Goal: Check status: Check status

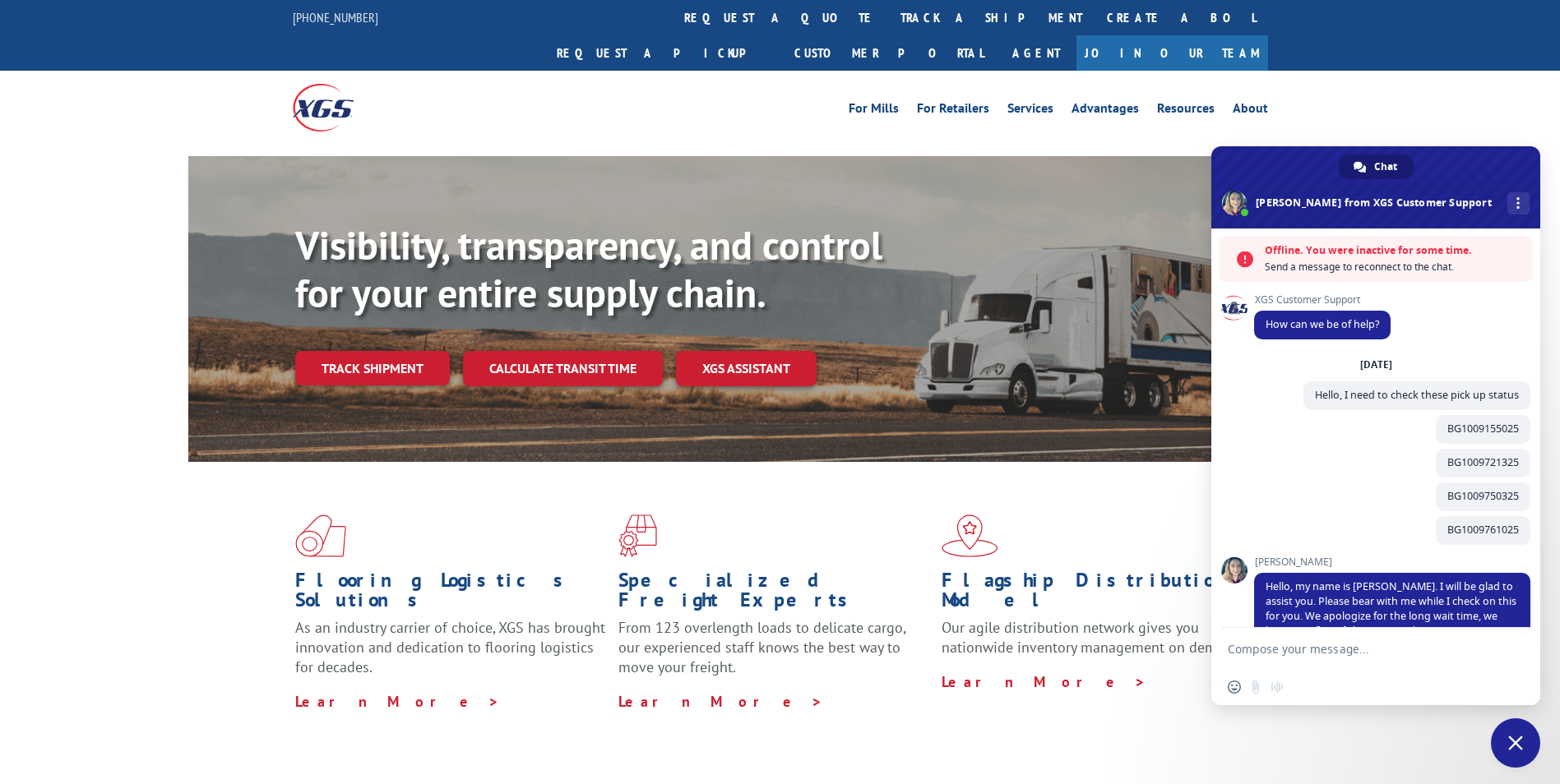
scroll to position [288, 0]
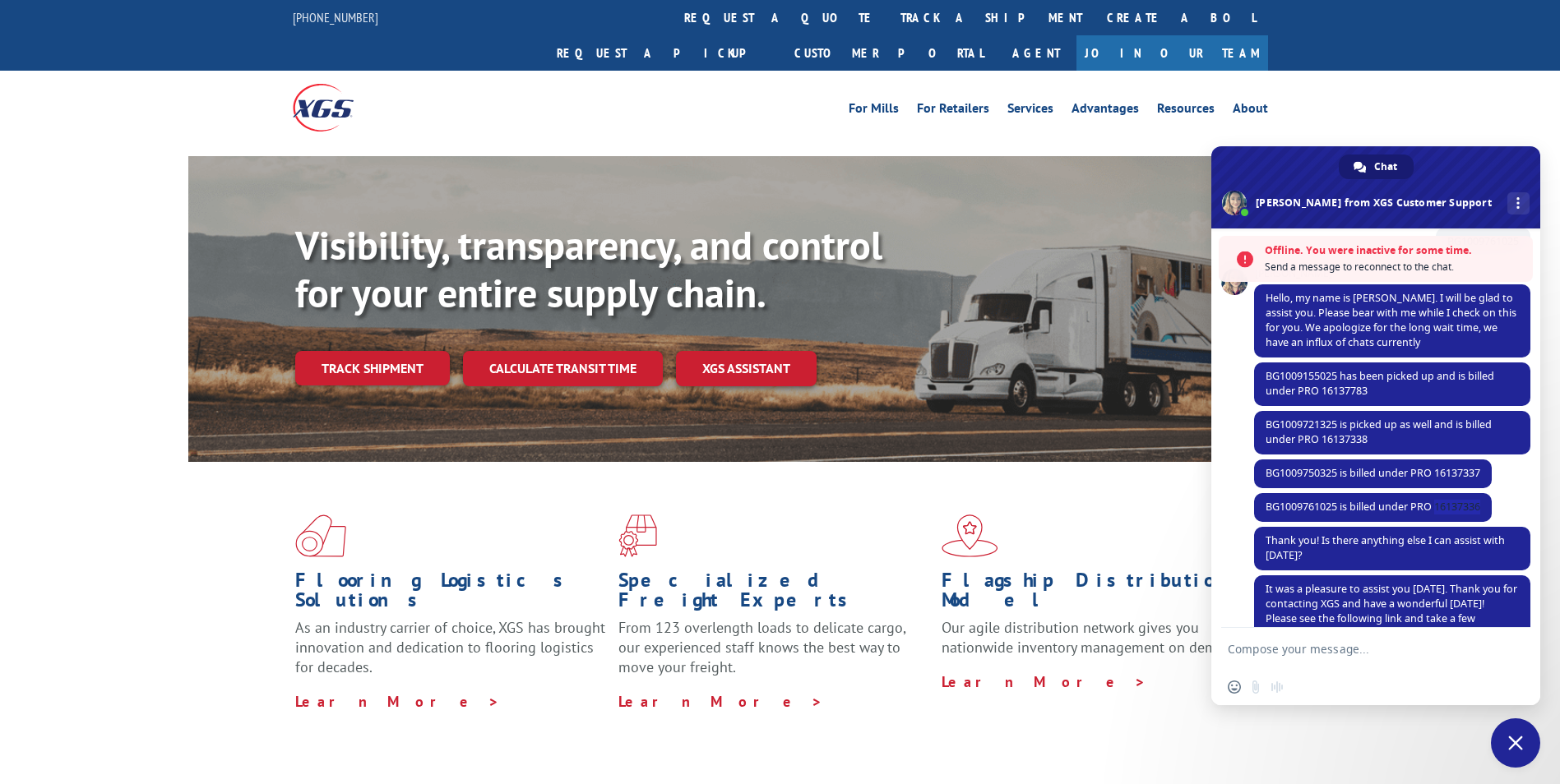
click at [1291, 646] on textarea "Compose your message..." at bounding box center [1359, 649] width 263 height 41
paste textarea "16137385 16137372 16137369 16137366 16137360 16137743 16137352 16137347 1613734…"
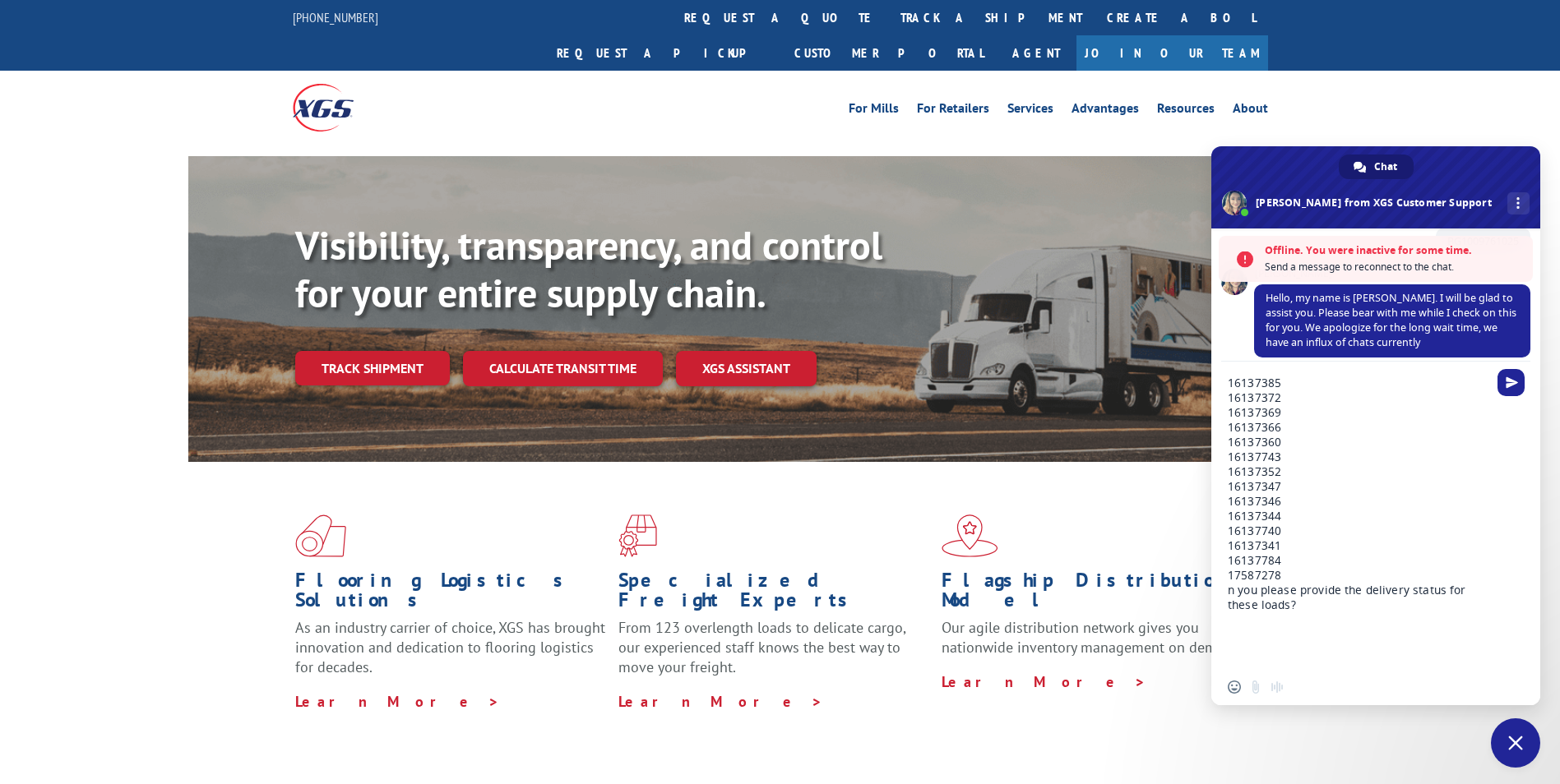
click at [1264, 635] on textarea "16137385 16137372 16137369 16137366 16137360 16137743 16137352 16137347 1613734…" at bounding box center [1359, 515] width 263 height 307
click at [1315, 603] on textarea "16137385 16137372 16137369 16137366 16137360 16137743 16137352 16137347 1613734…" at bounding box center [1359, 515] width 263 height 307
click at [1226, 585] on div "16137385 16137372 16137369 16137366 16137360 16137743 16137352 16137347 1613734…" at bounding box center [1375, 515] width 329 height 307
click at [1231, 595] on textarea "16137385 16137372 16137369 16137366 16137360 16137743 16137352 16137347 1613734…" at bounding box center [1359, 515] width 263 height 307
drag, startPoint x: 1283, startPoint y: 578, endPoint x: 1209, endPoint y: 339, distance: 250.2
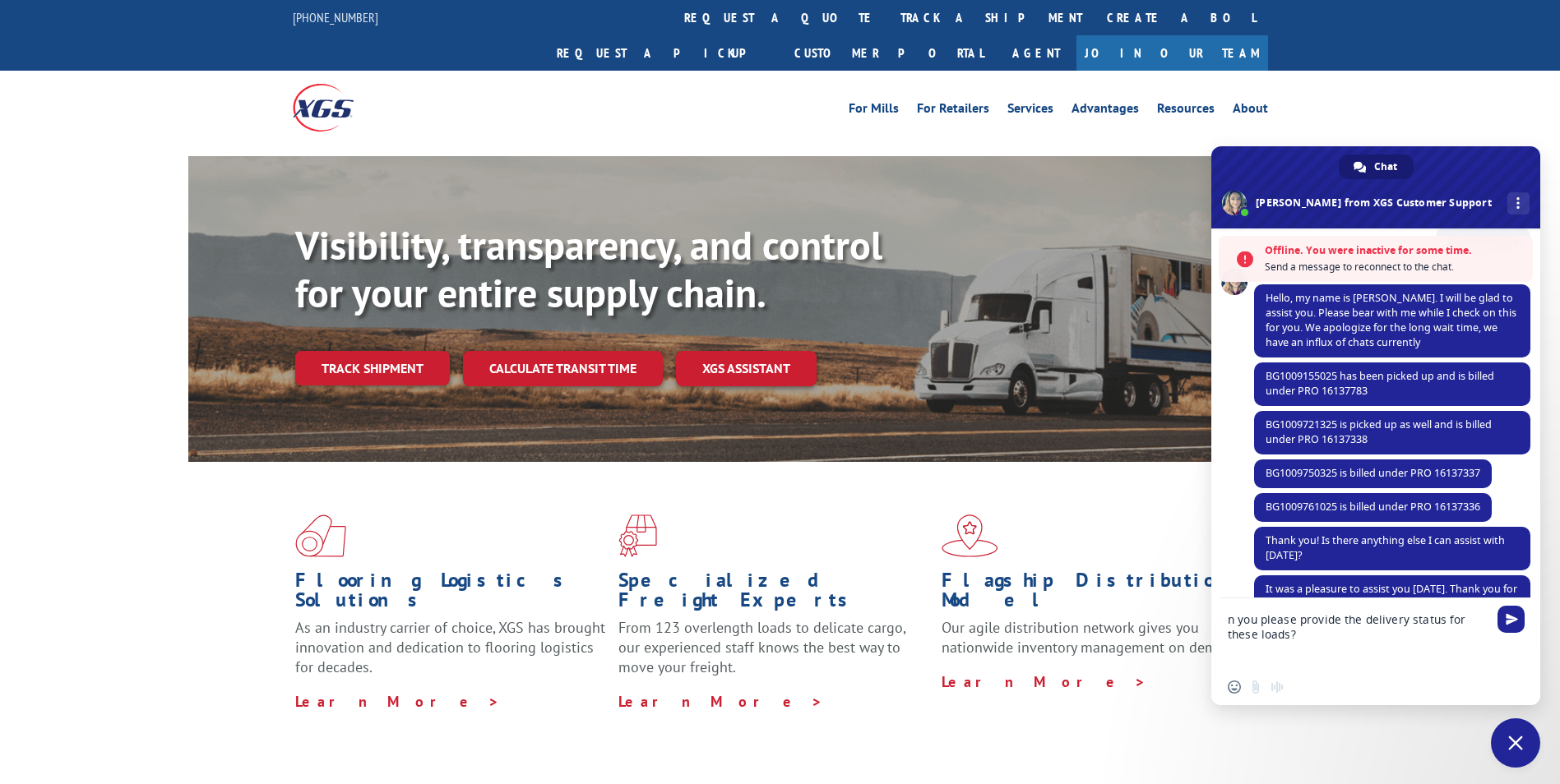
click at [1224, 632] on div "n you please provide the delivery status for these loads?" at bounding box center [1375, 633] width 329 height 70
click at [1229, 636] on textarea "n you please provide the delivery status for these loads?" at bounding box center [1359, 633] width 263 height 70
type textarea "Can you please provide the delivery status for these loads?"
click at [1512, 636] on span "Send" at bounding box center [1511, 634] width 12 height 12
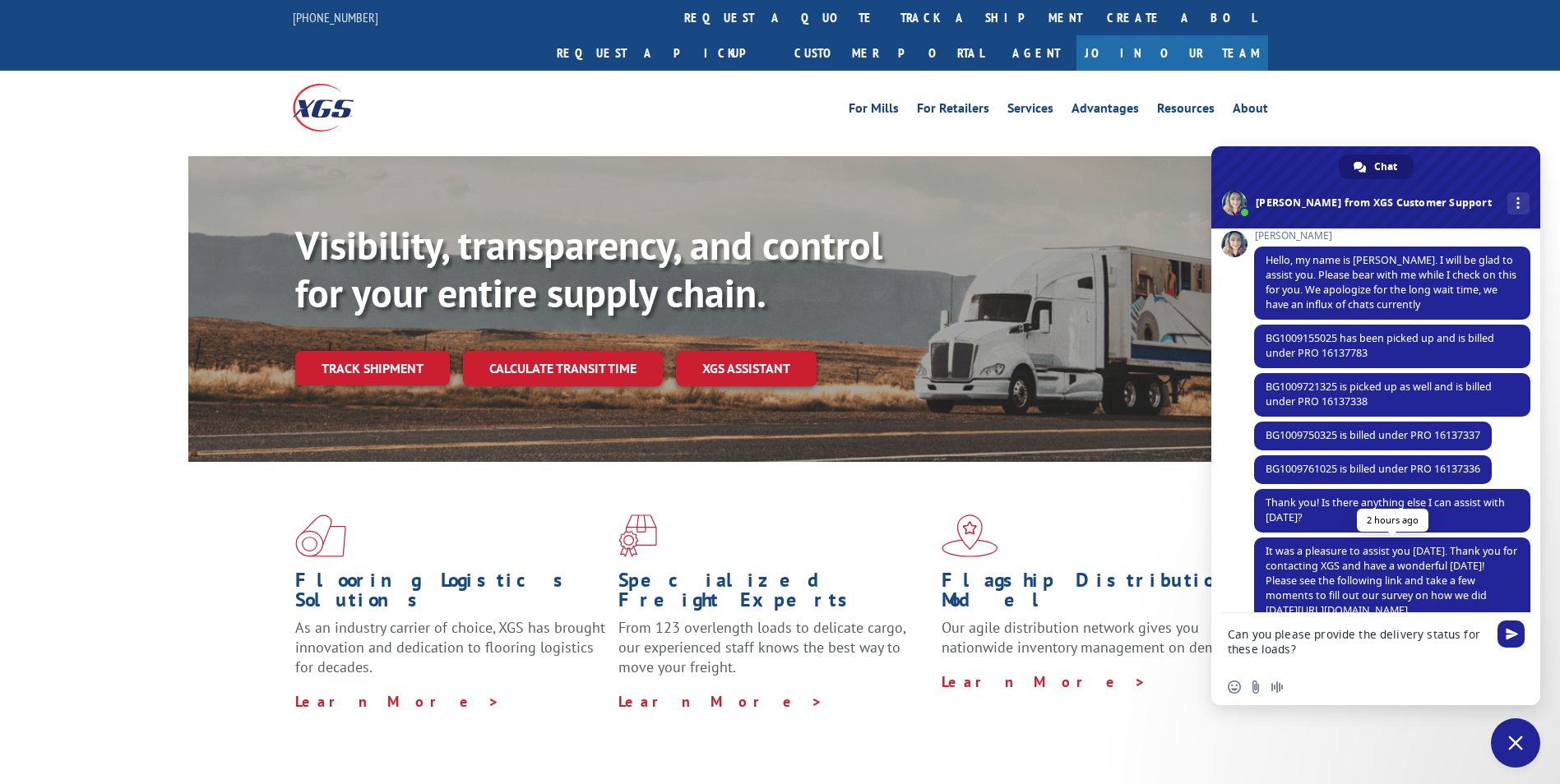
scroll to position [319, 0]
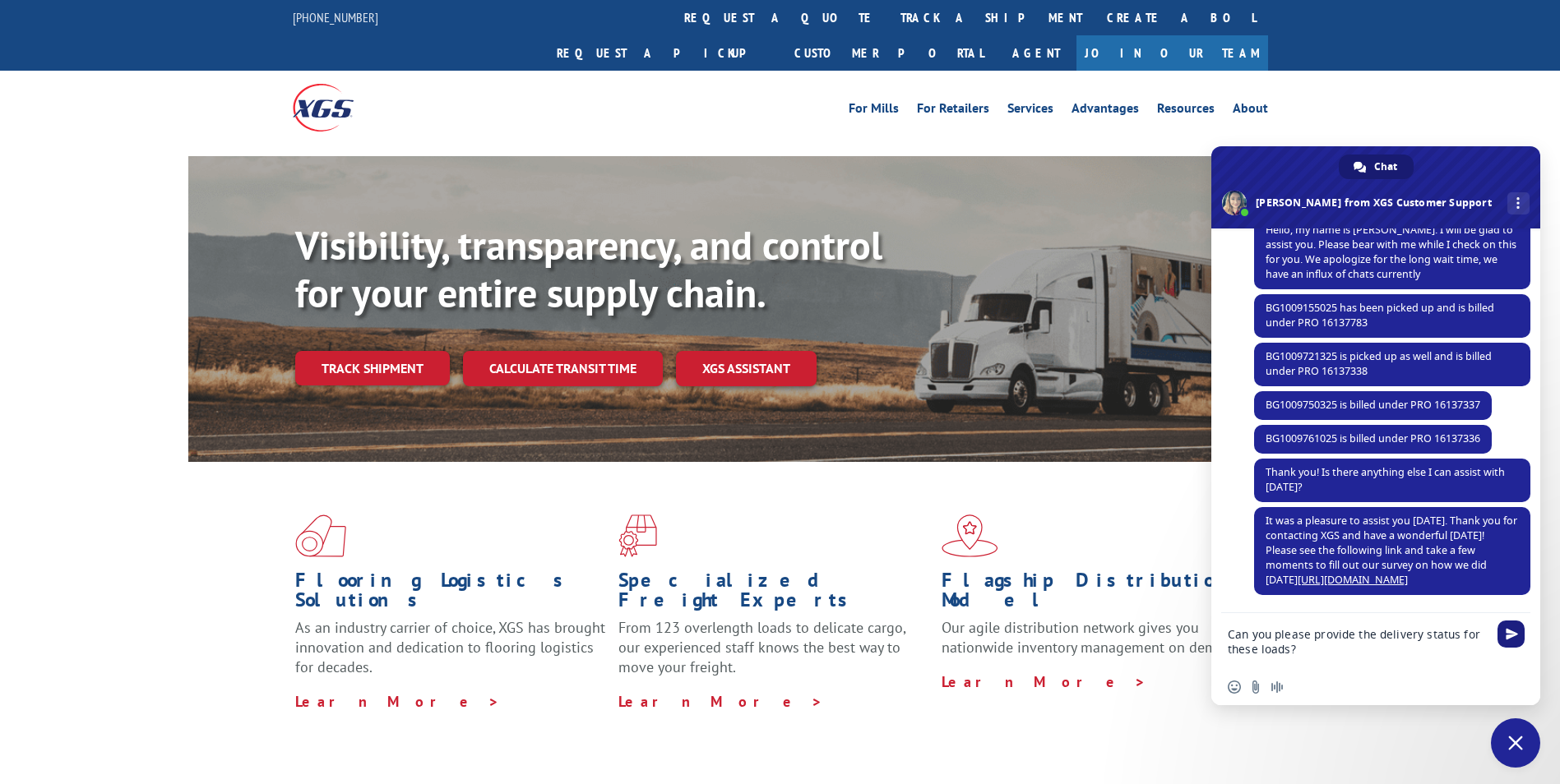
click at [1514, 641] on span "Send" at bounding box center [1510, 634] width 27 height 27
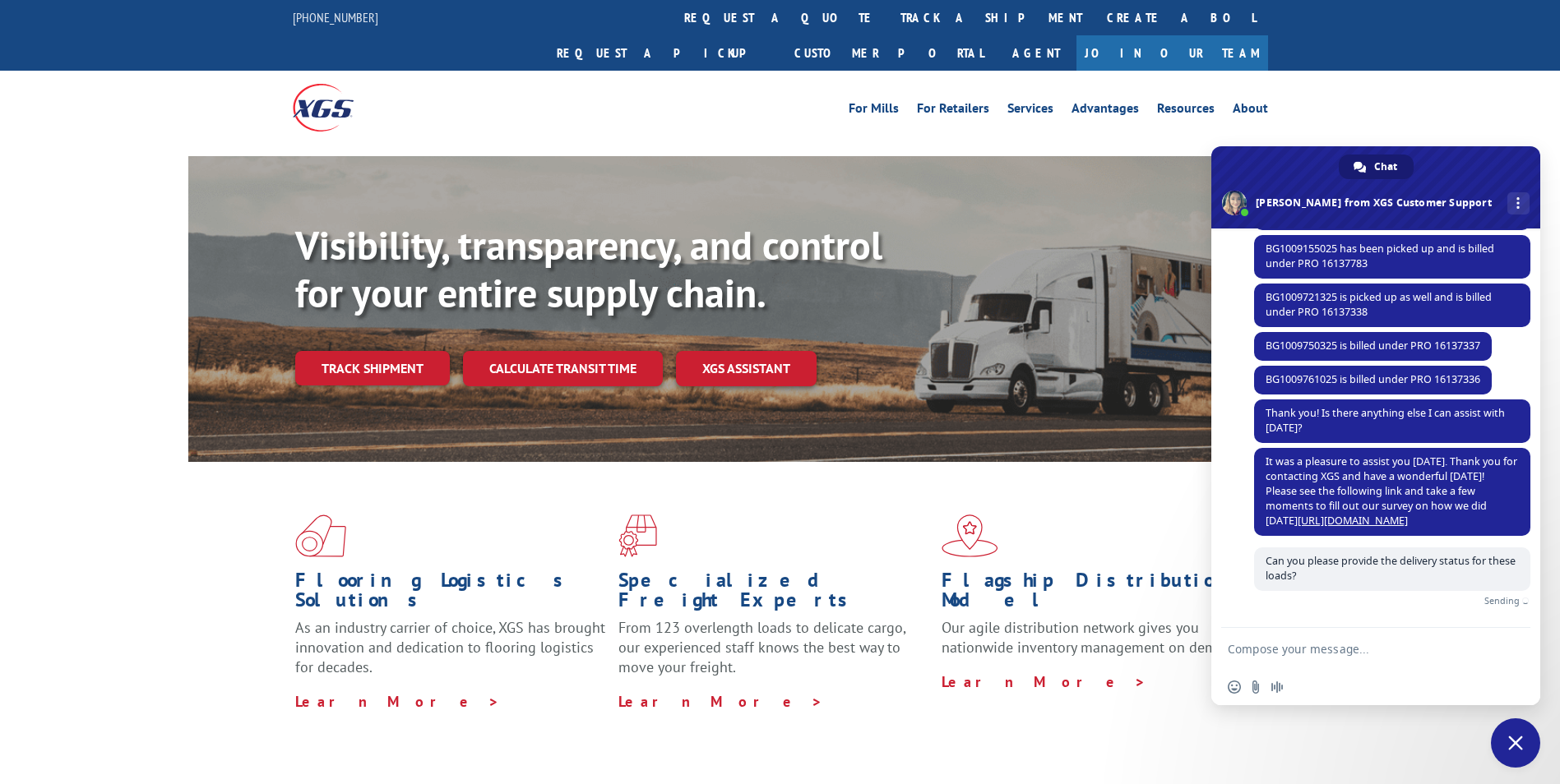
click at [1340, 656] on textarea "Compose your message..." at bounding box center [1359, 649] width 263 height 41
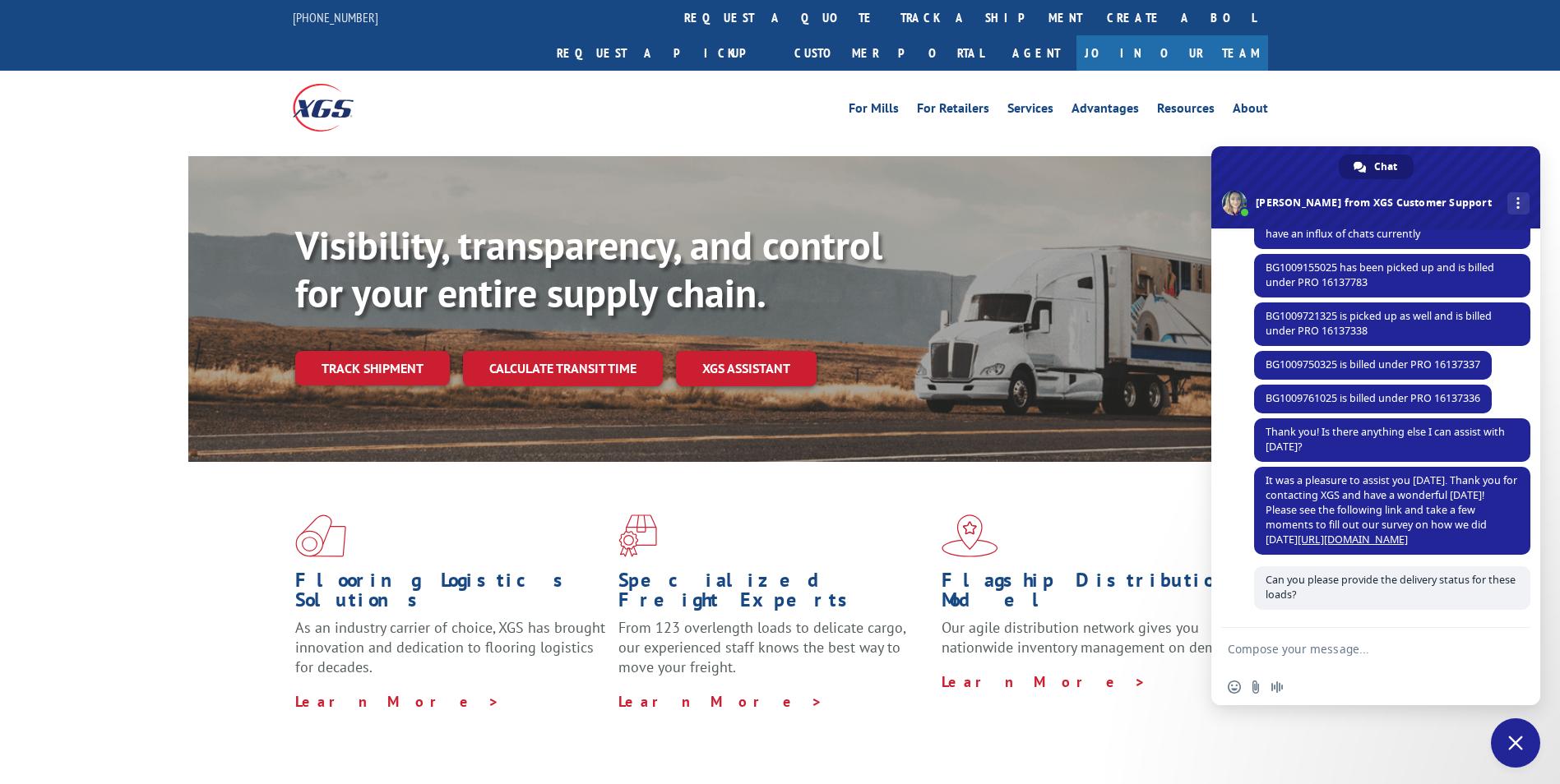
scroll to position [359, 0]
paste textarea "16137385 16137372 16137369 16137366 16137360 16137743 16137352 16137347 1613734…"
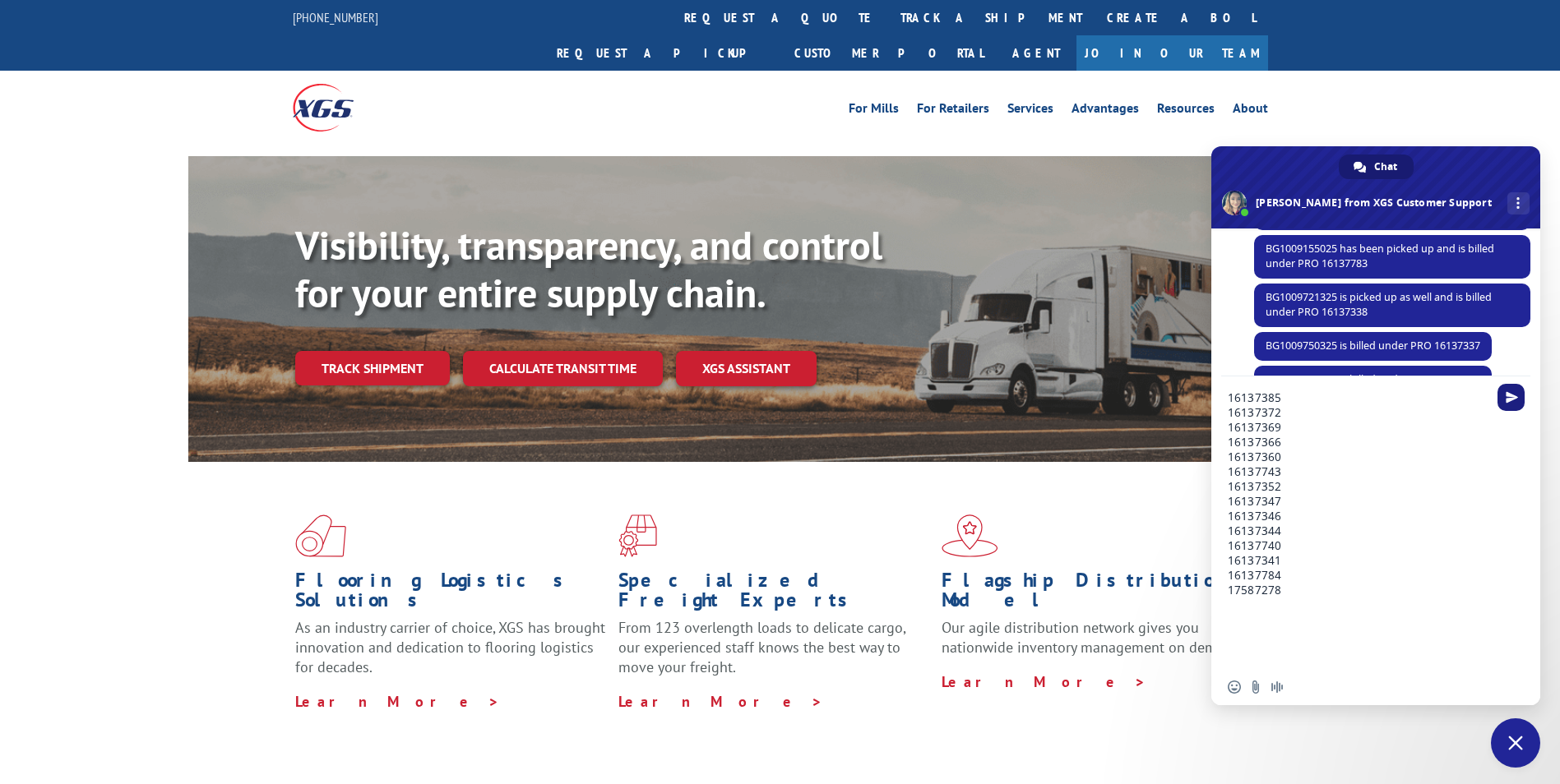
type textarea "16137385 16137372 16137369 16137366 16137360 16137743 16137352 16137347 1613734…"
click at [1516, 401] on span "Send" at bounding box center [1511, 397] width 12 height 12
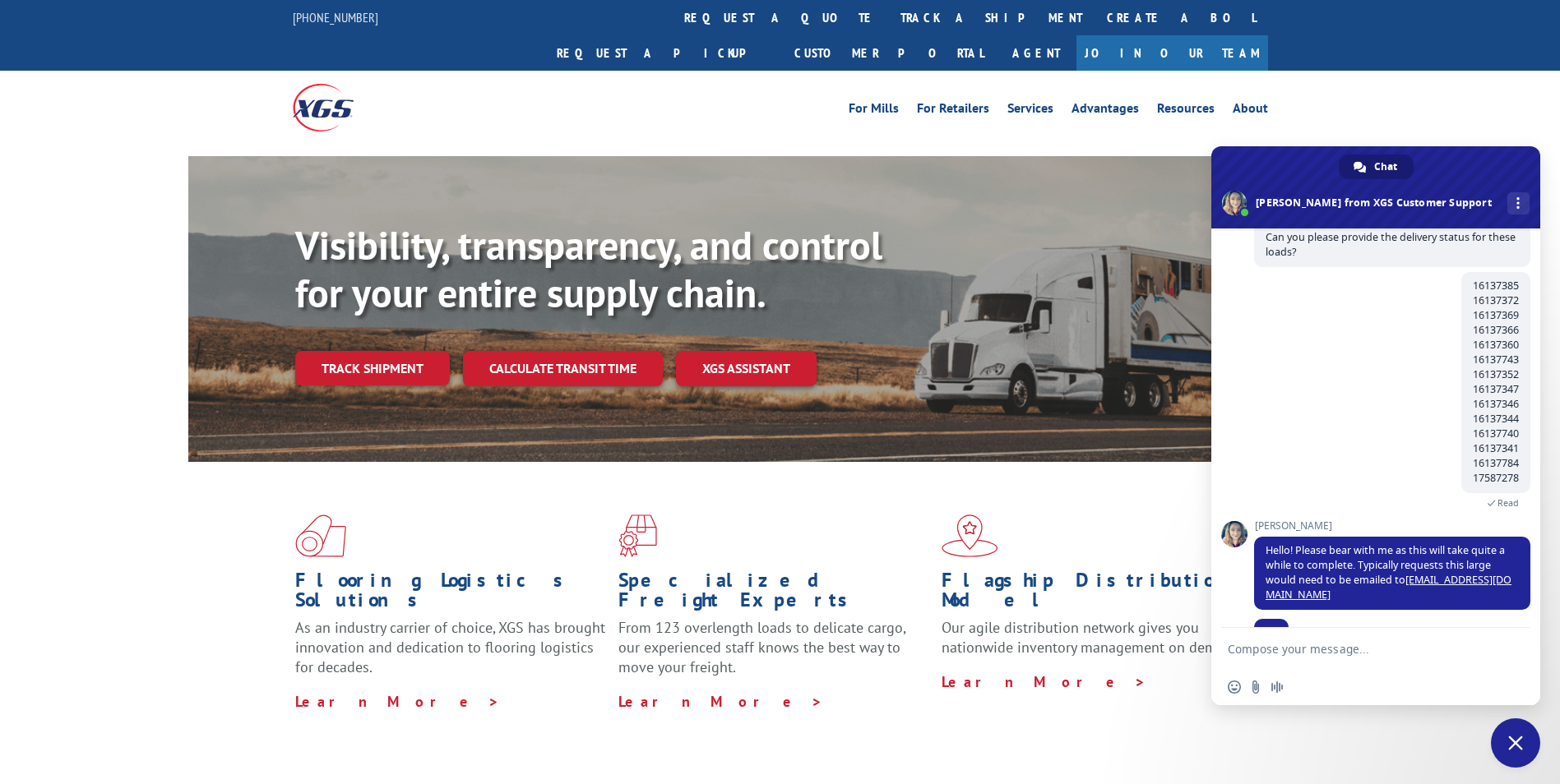
scroll to position [719, 0]
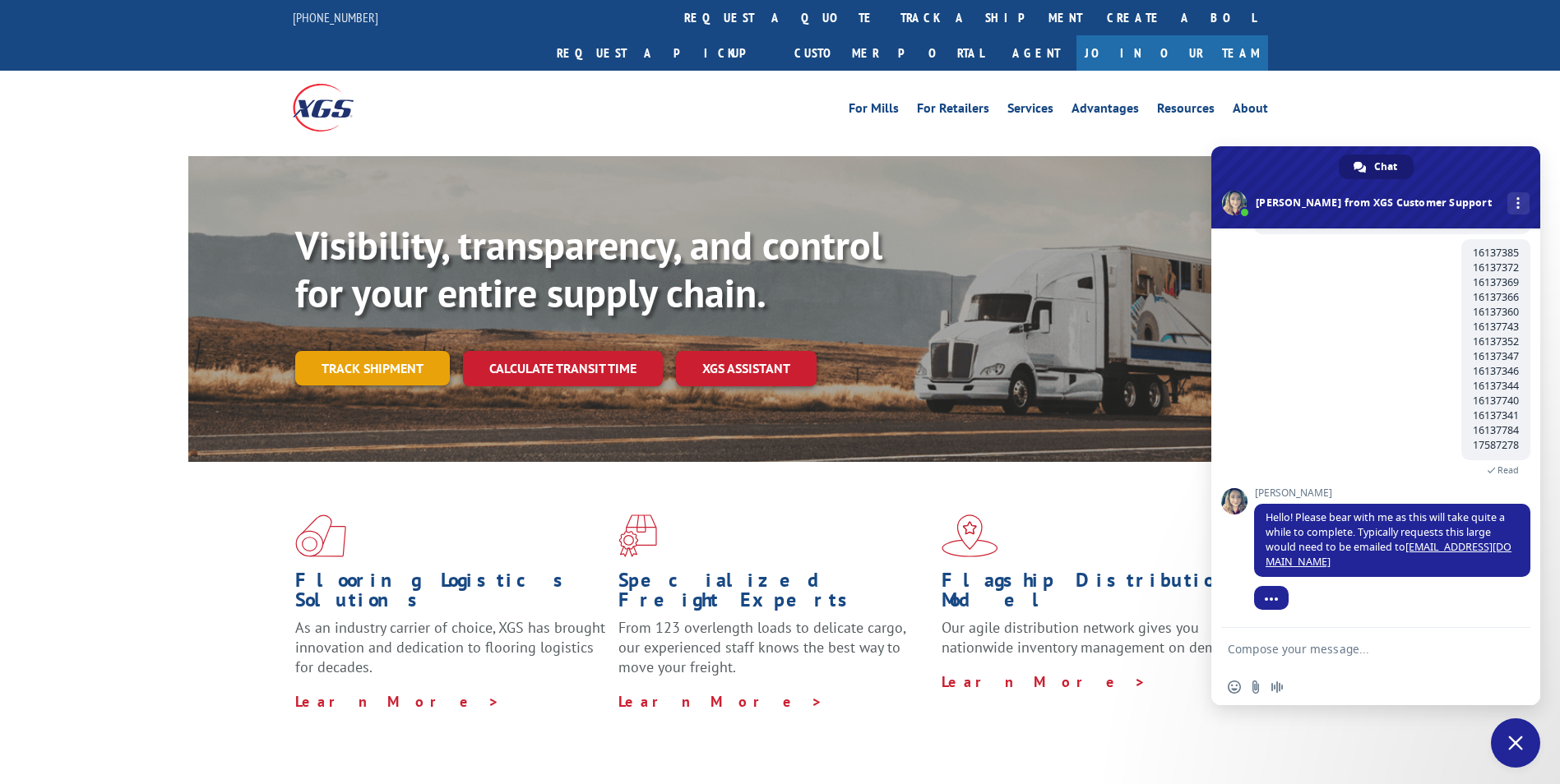
click at [390, 351] on link "Track shipment" at bounding box center [372, 369] width 154 height 35
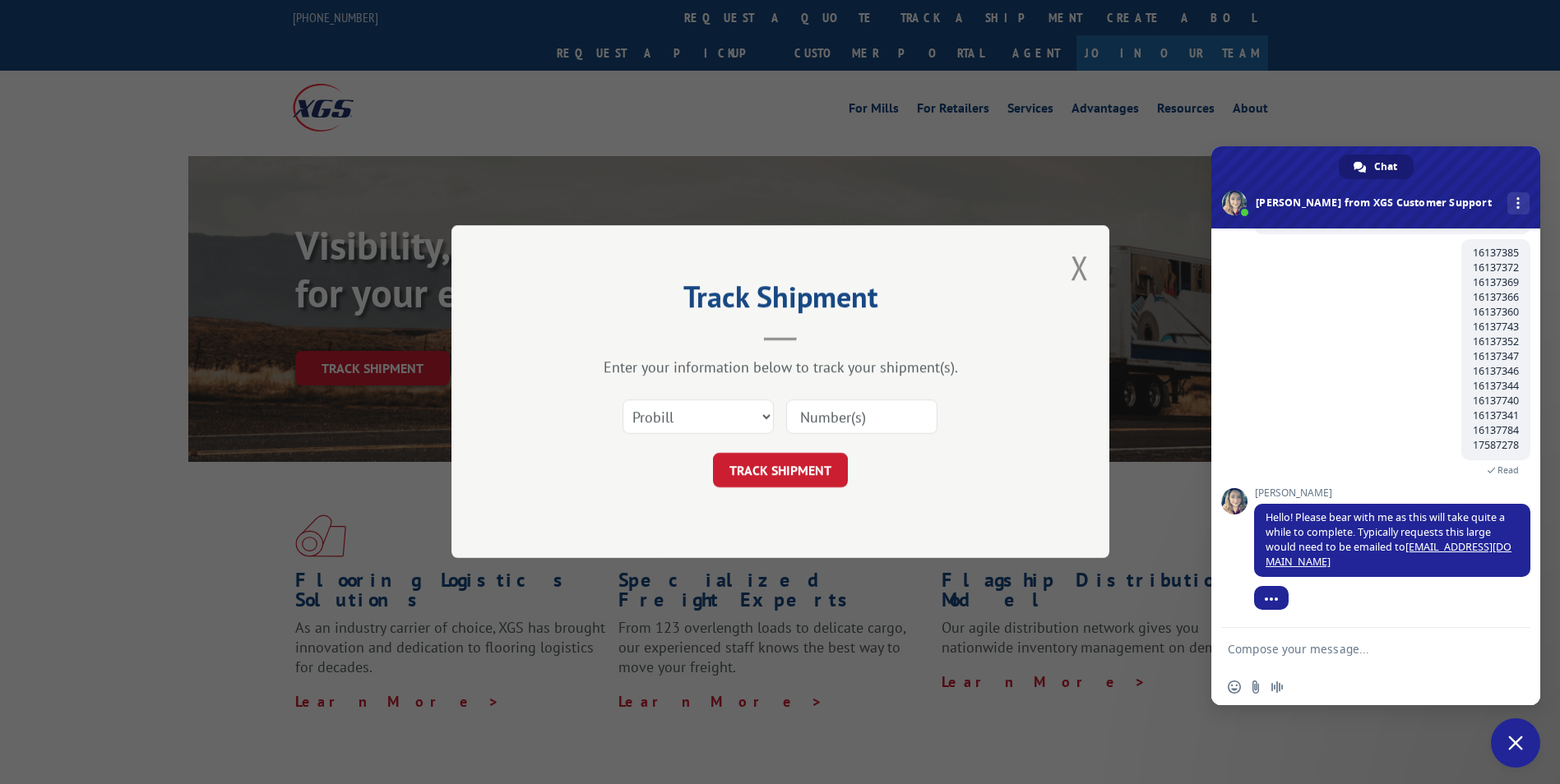
click at [818, 409] on input at bounding box center [861, 418] width 152 height 35
paste input "16137385"
type input "16137385"
click at [804, 458] on button "TRACK SHIPMENT" at bounding box center [780, 472] width 135 height 35
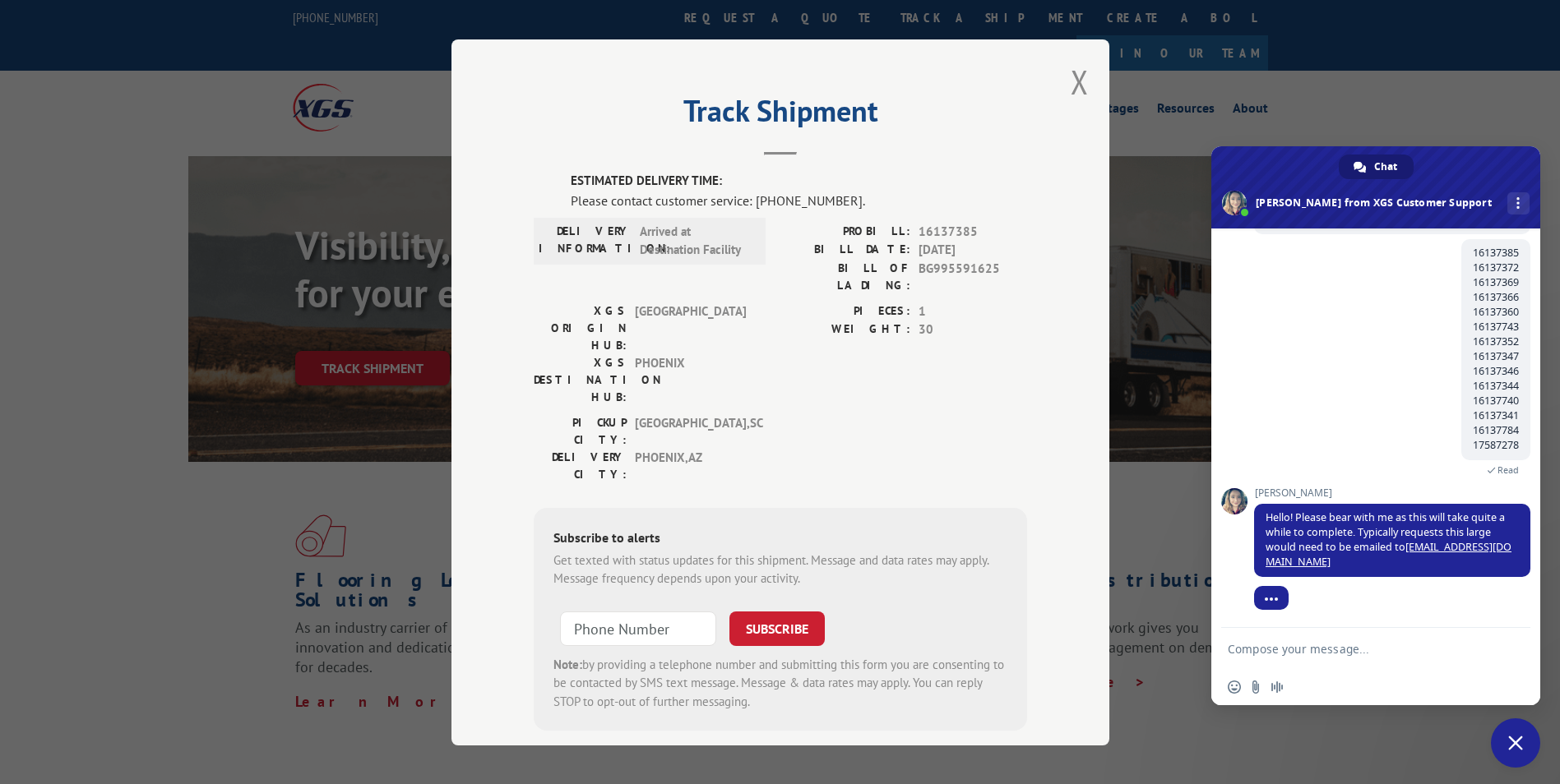
drag, startPoint x: 367, startPoint y: 245, endPoint x: 518, endPoint y: 184, distance: 162.9
click at [363, 245] on div "Track Shipment ESTIMATED DELIVERY TIME: Please contact customer service: [PHONE…" at bounding box center [780, 392] width 1560 height 784
click at [1073, 69] on button "Close modal" at bounding box center [1079, 81] width 18 height 44
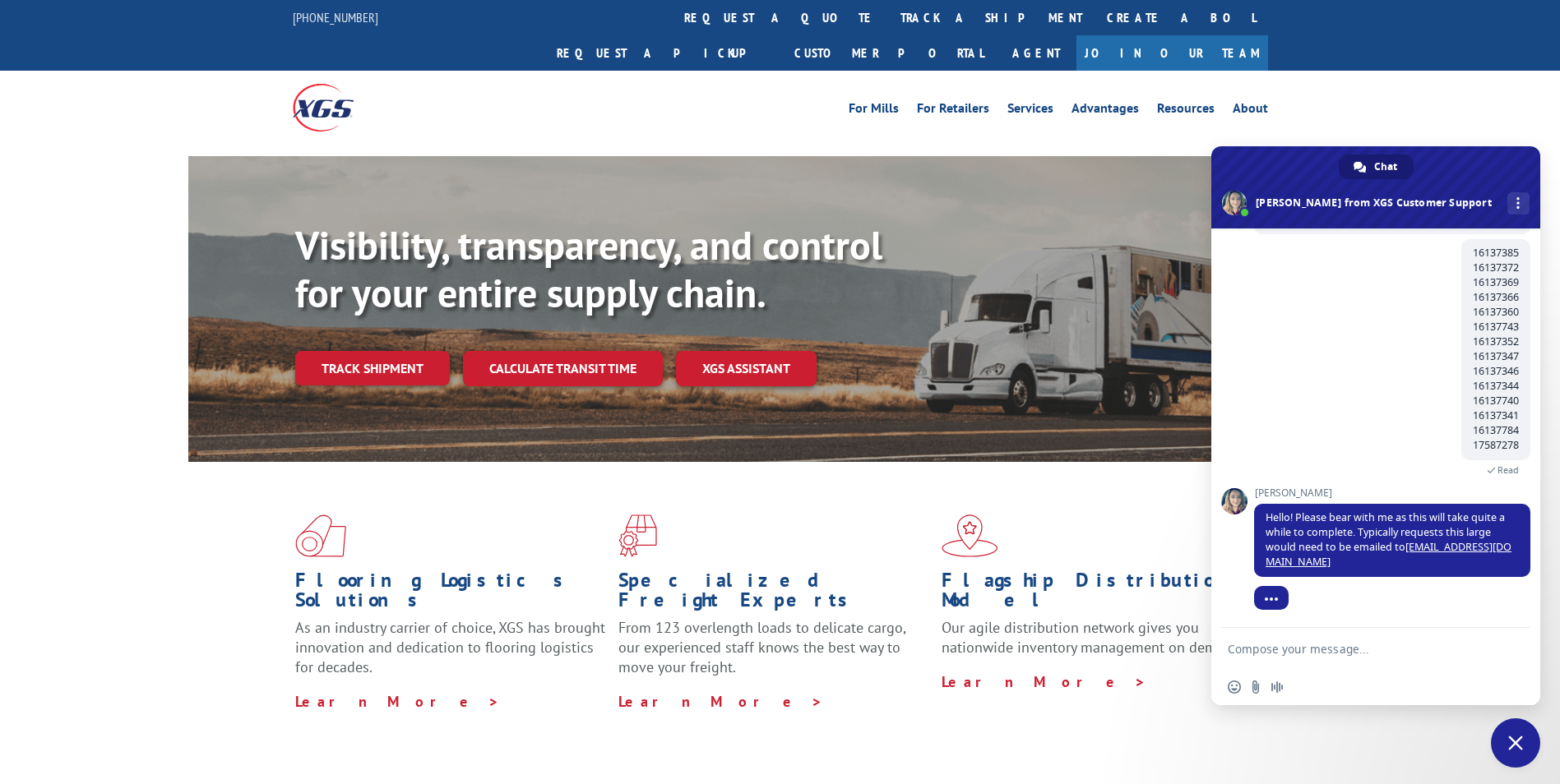
drag, startPoint x: 375, startPoint y: 341, endPoint x: 490, endPoint y: 334, distance: 115.2
click at [375, 351] on link "Track shipment" at bounding box center [372, 369] width 154 height 35
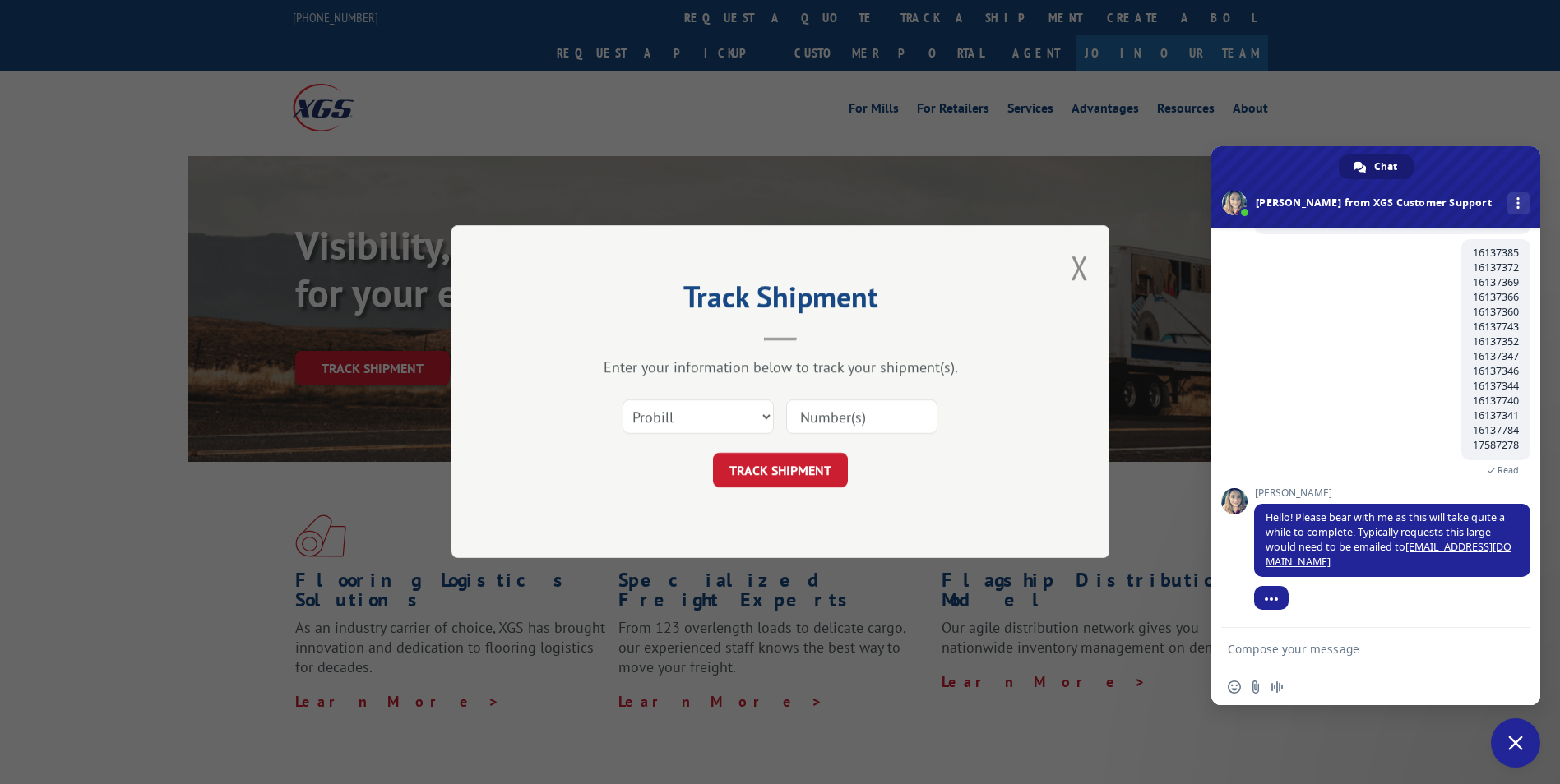
click at [822, 413] on input at bounding box center [861, 418] width 152 height 35
paste input "16137372"
type input "16137372"
click at [782, 474] on button "TRACK SHIPMENT" at bounding box center [780, 472] width 135 height 35
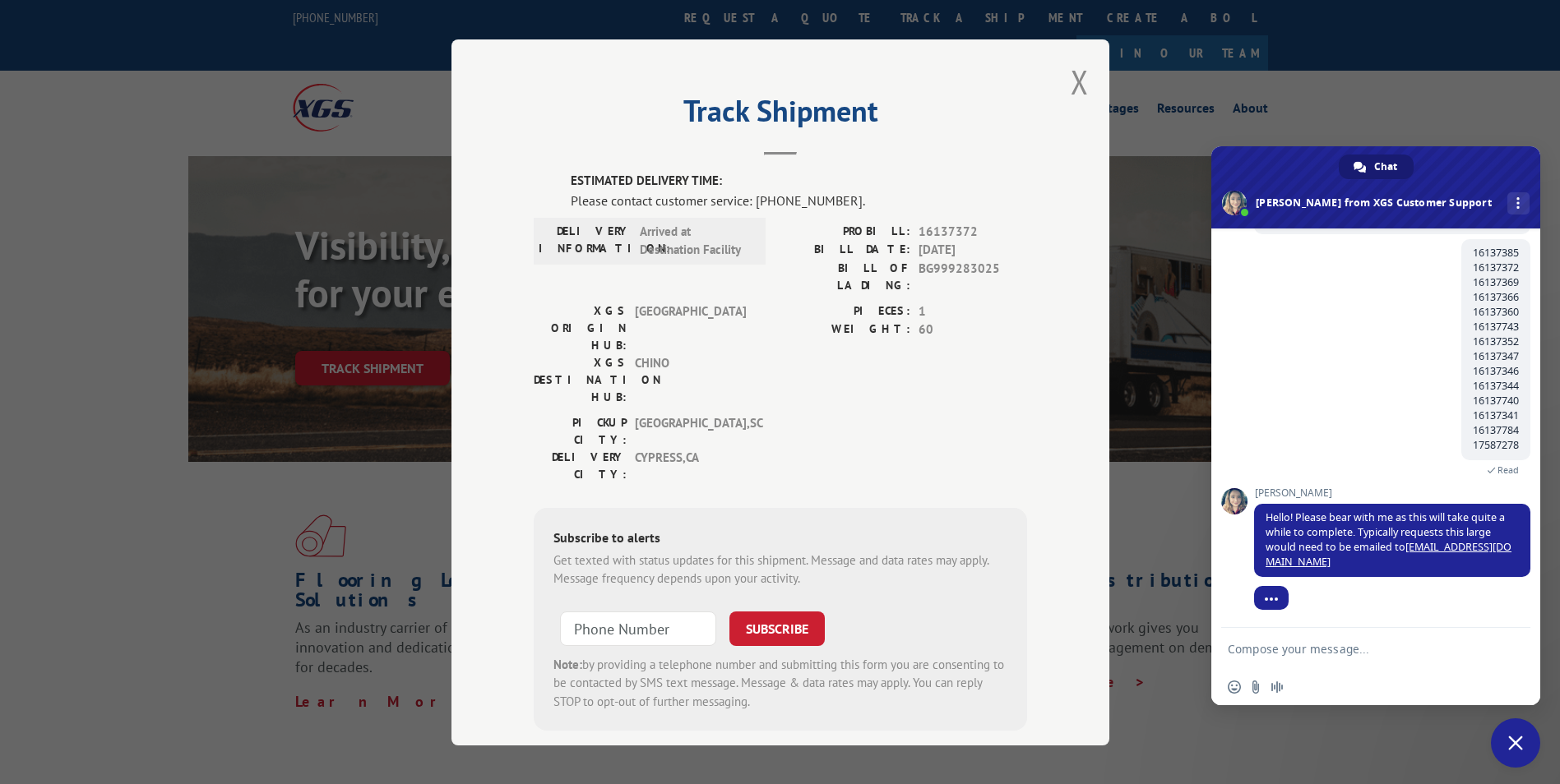
drag, startPoint x: 1083, startPoint y: 87, endPoint x: 1062, endPoint y: 99, distance: 24.2
click at [1083, 87] on div "Track Shipment ESTIMATED DELIVERY TIME: Please contact customer service: [PHONE…" at bounding box center [781, 393] width 658 height 706
drag, startPoint x: 1065, startPoint y: 90, endPoint x: 1001, endPoint y: 132, distance: 76.6
click at [1070, 90] on button "Close modal" at bounding box center [1079, 81] width 18 height 44
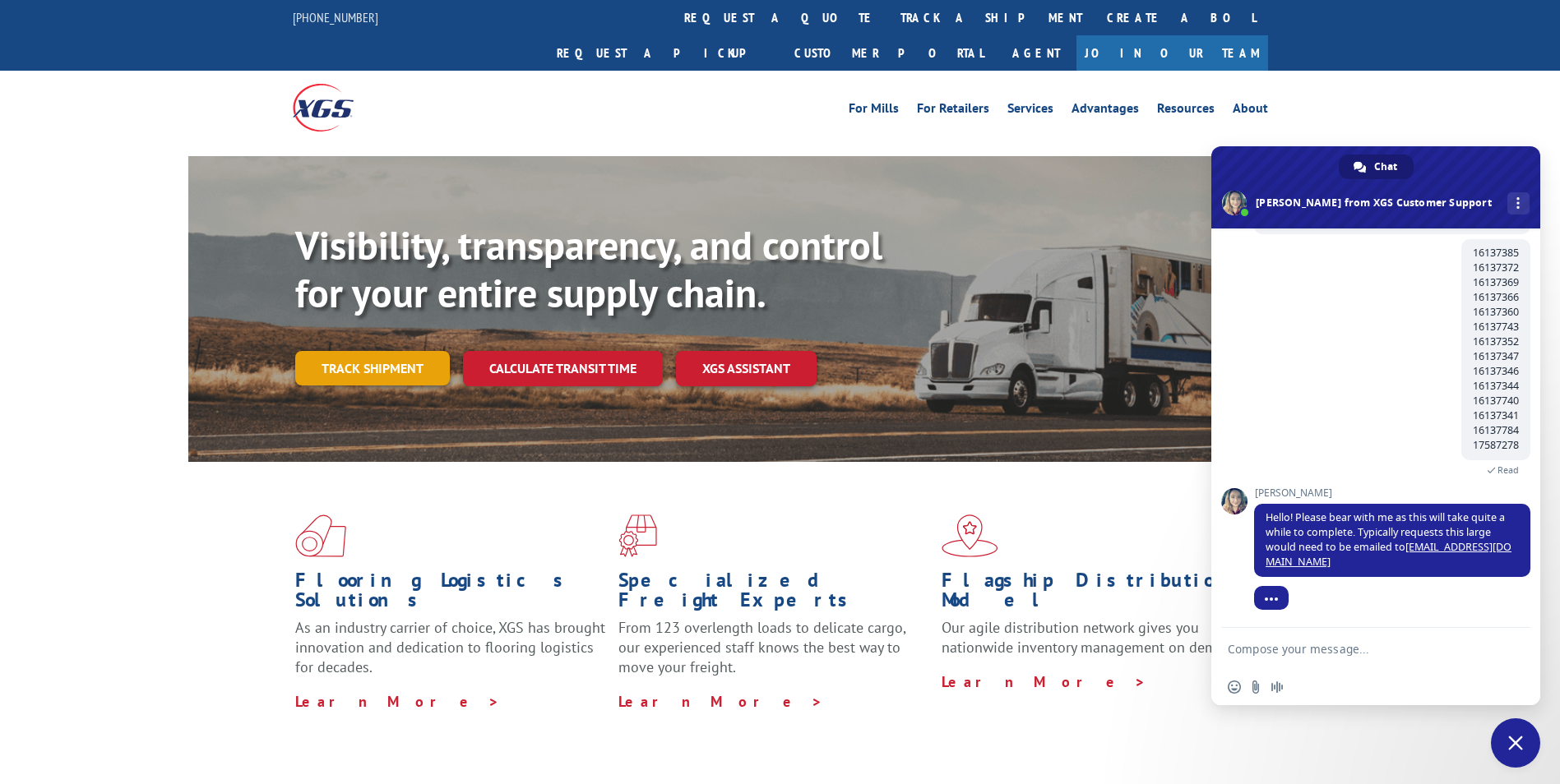
click at [382, 351] on link "Track shipment" at bounding box center [372, 369] width 154 height 35
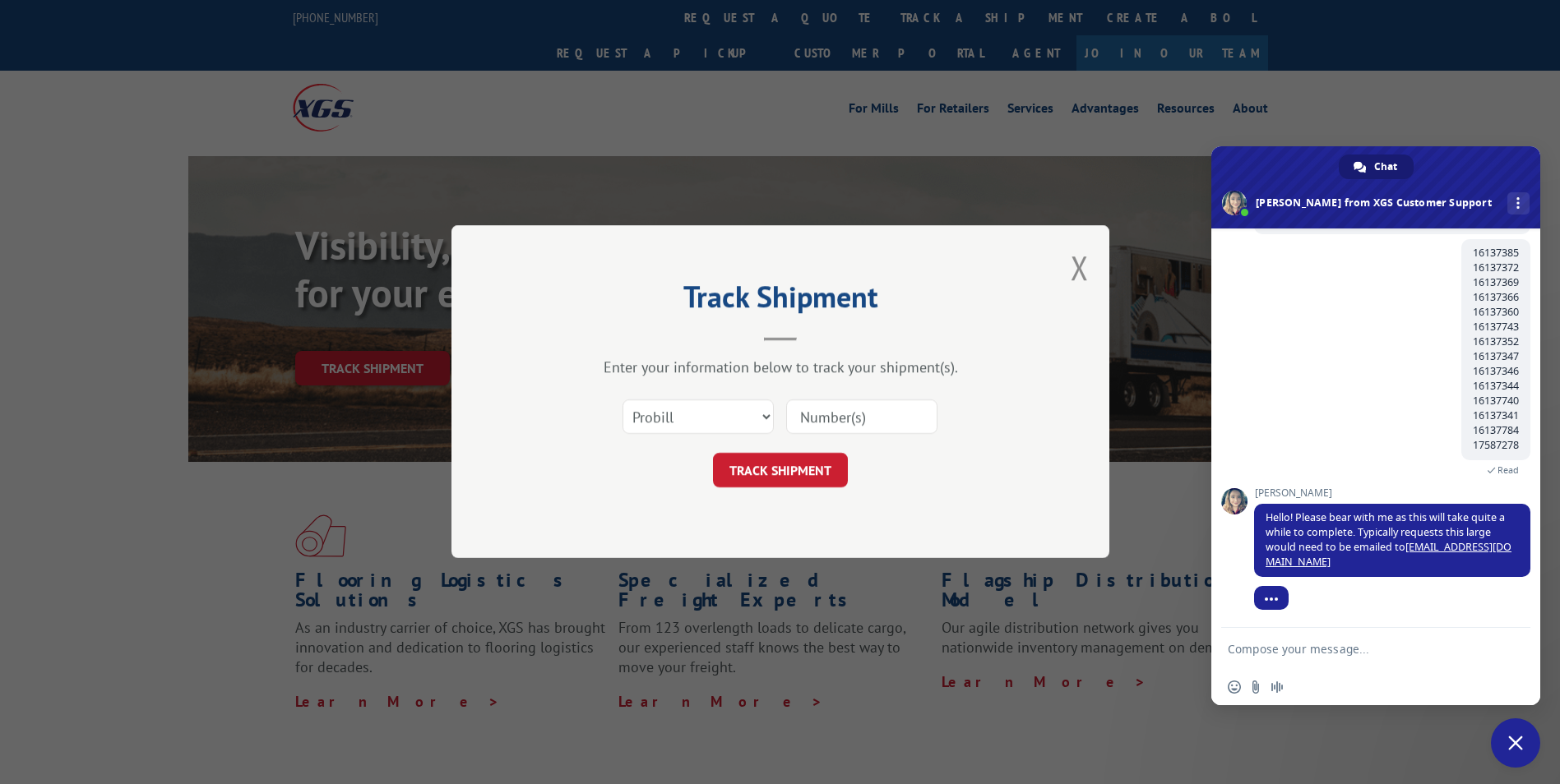
click at [813, 417] on input at bounding box center [861, 418] width 152 height 35
paste input "16137369"
type input "16137369"
click at [773, 462] on button "TRACK SHIPMENT" at bounding box center [780, 472] width 135 height 35
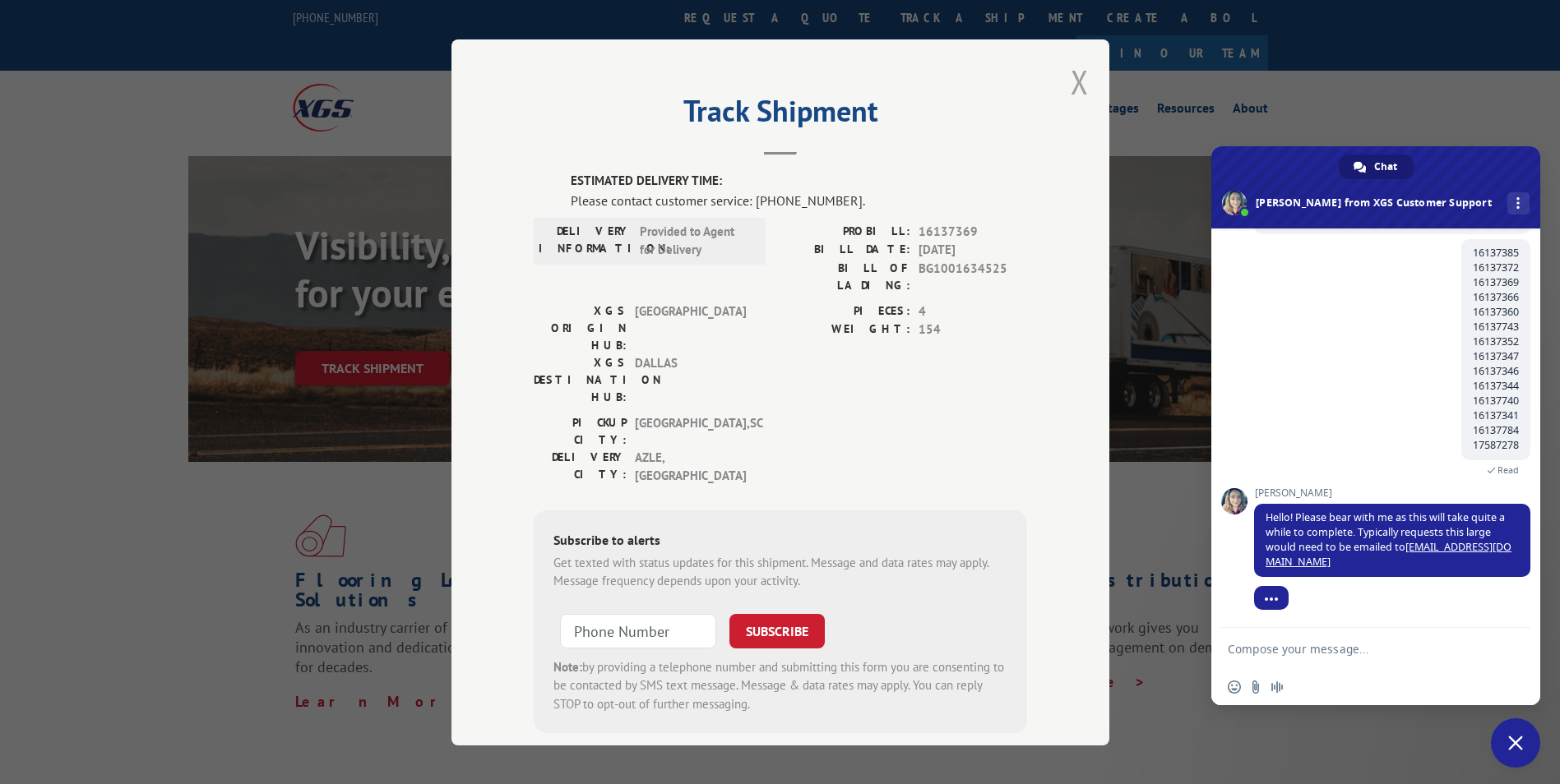
click at [1078, 80] on button "Close modal" at bounding box center [1079, 81] width 18 height 44
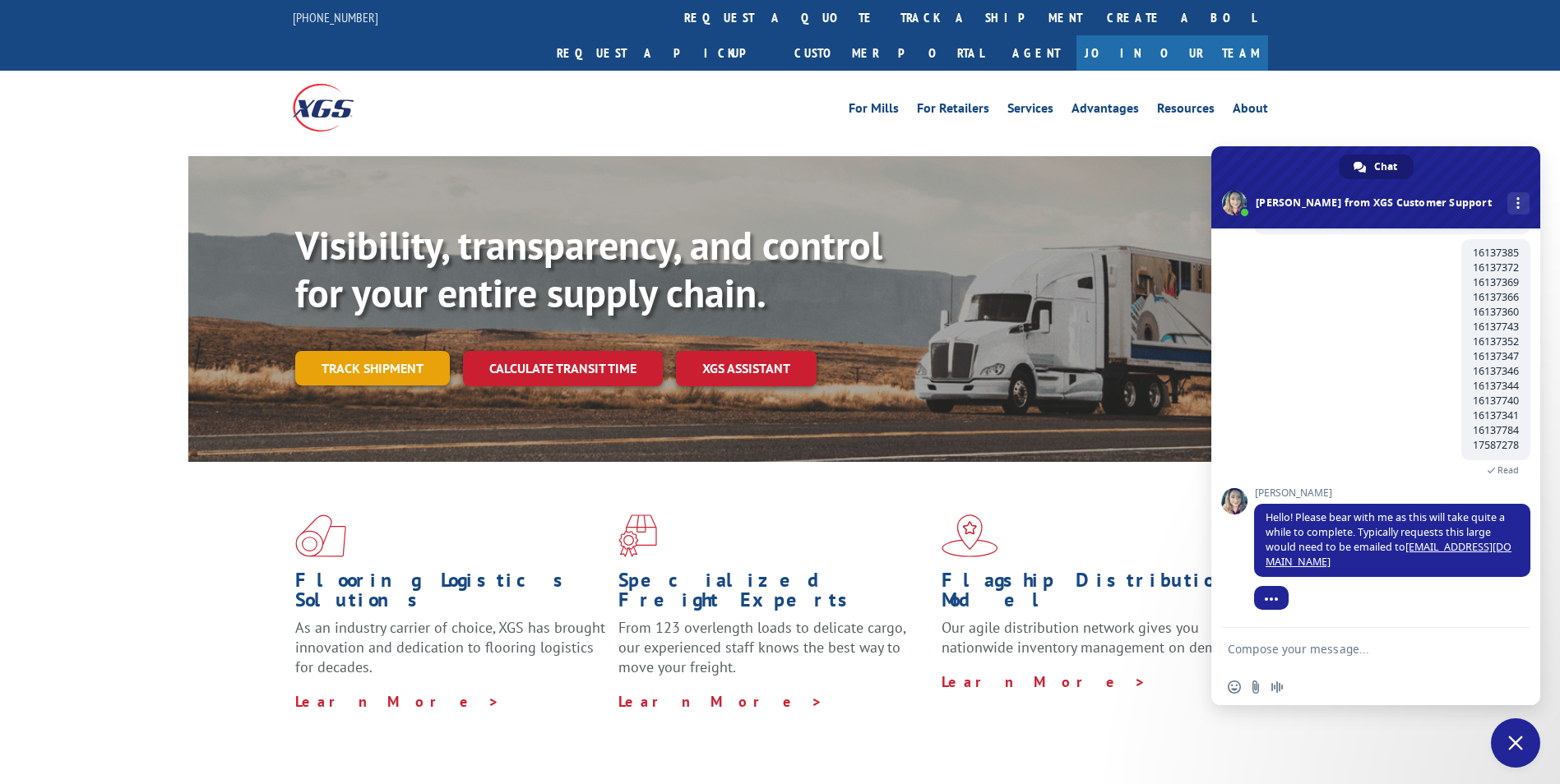
click at [402, 351] on link "Track shipment" at bounding box center [372, 369] width 154 height 35
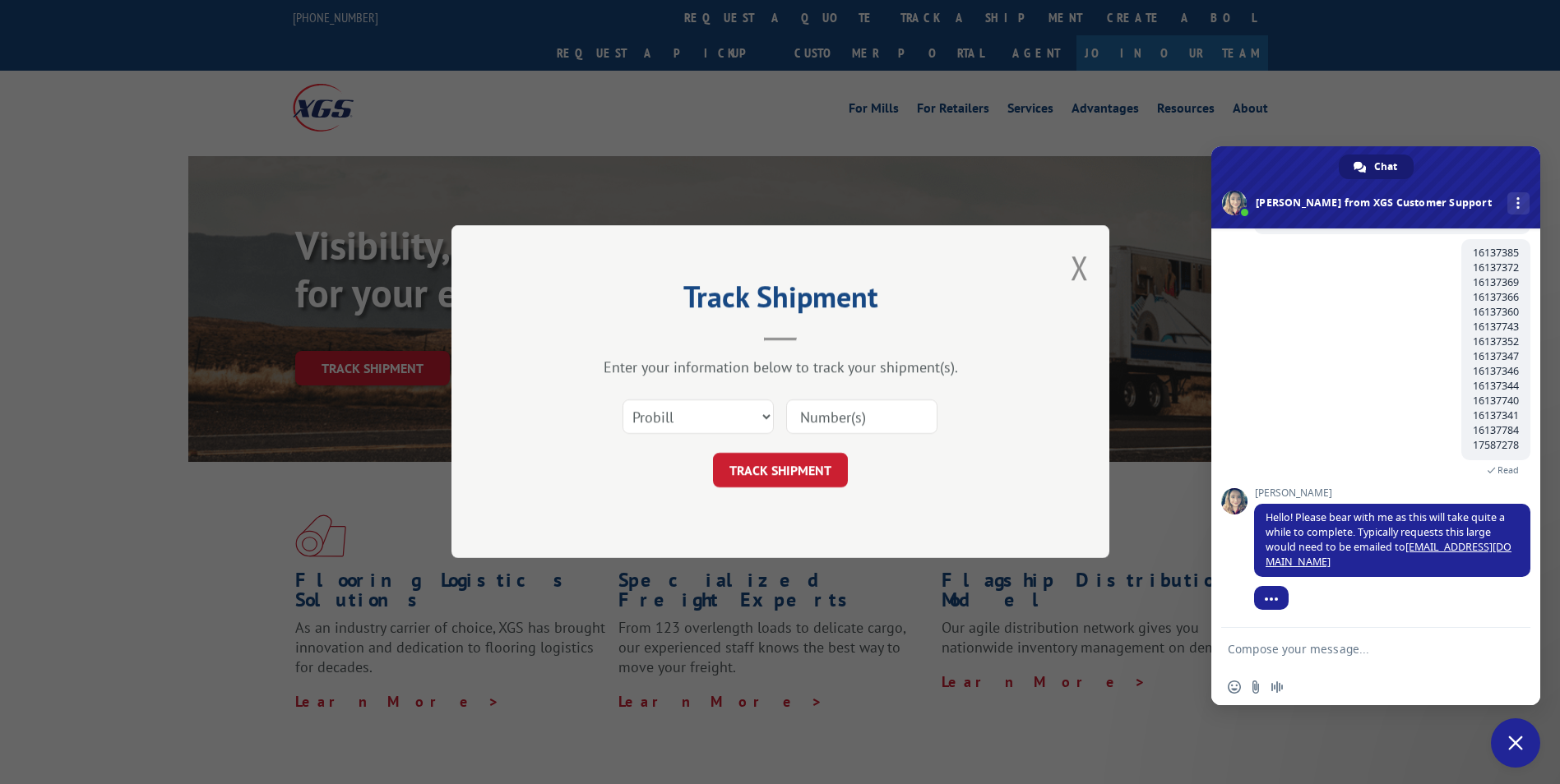
click at [811, 414] on input at bounding box center [861, 418] width 152 height 35
paste input "16137366"
type input "16137366"
click at [772, 468] on button "TRACK SHIPMENT" at bounding box center [780, 472] width 135 height 35
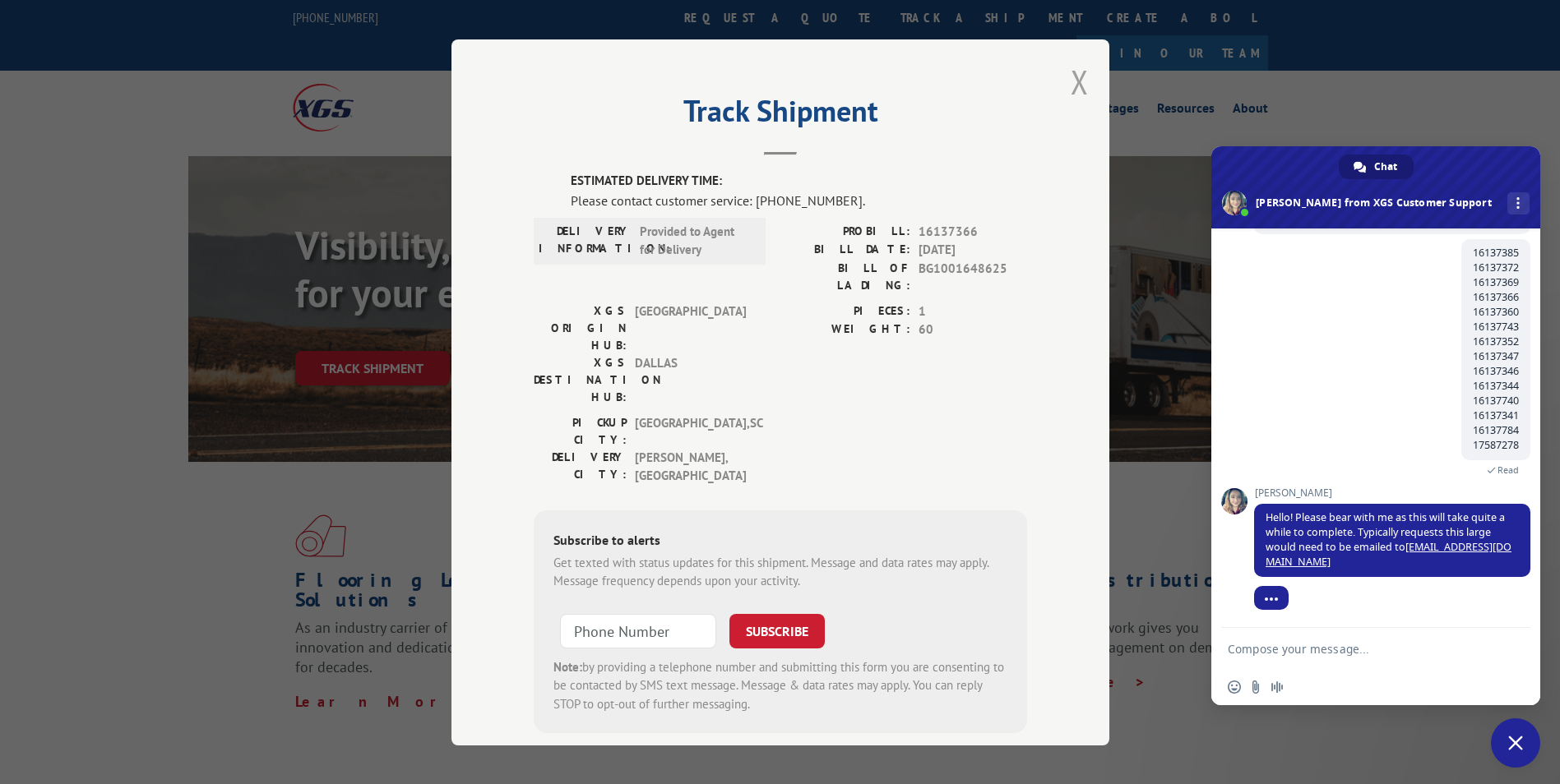
click at [1070, 84] on button "Close modal" at bounding box center [1079, 81] width 18 height 44
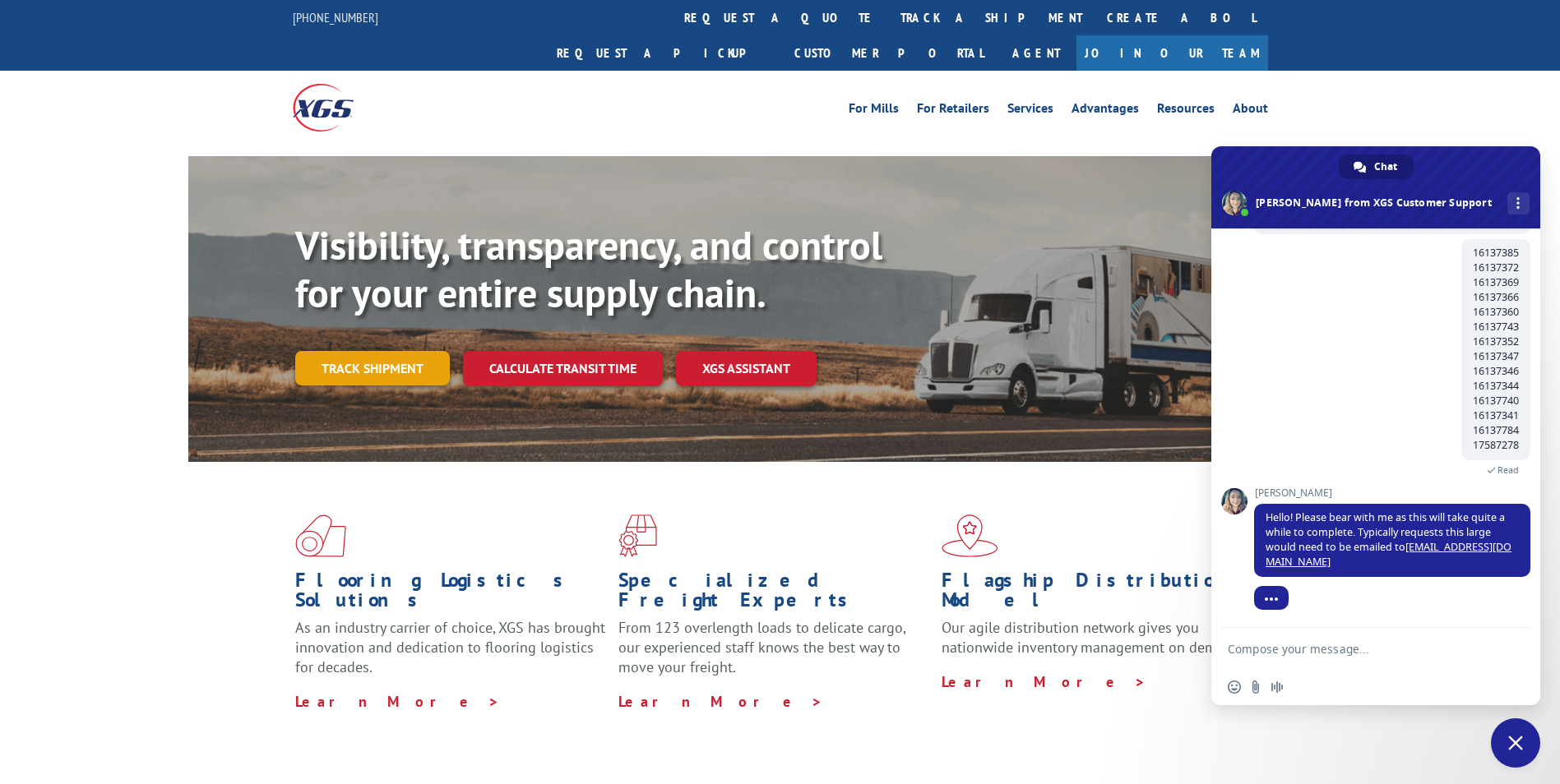
click at [395, 351] on link "Track shipment" at bounding box center [372, 369] width 154 height 35
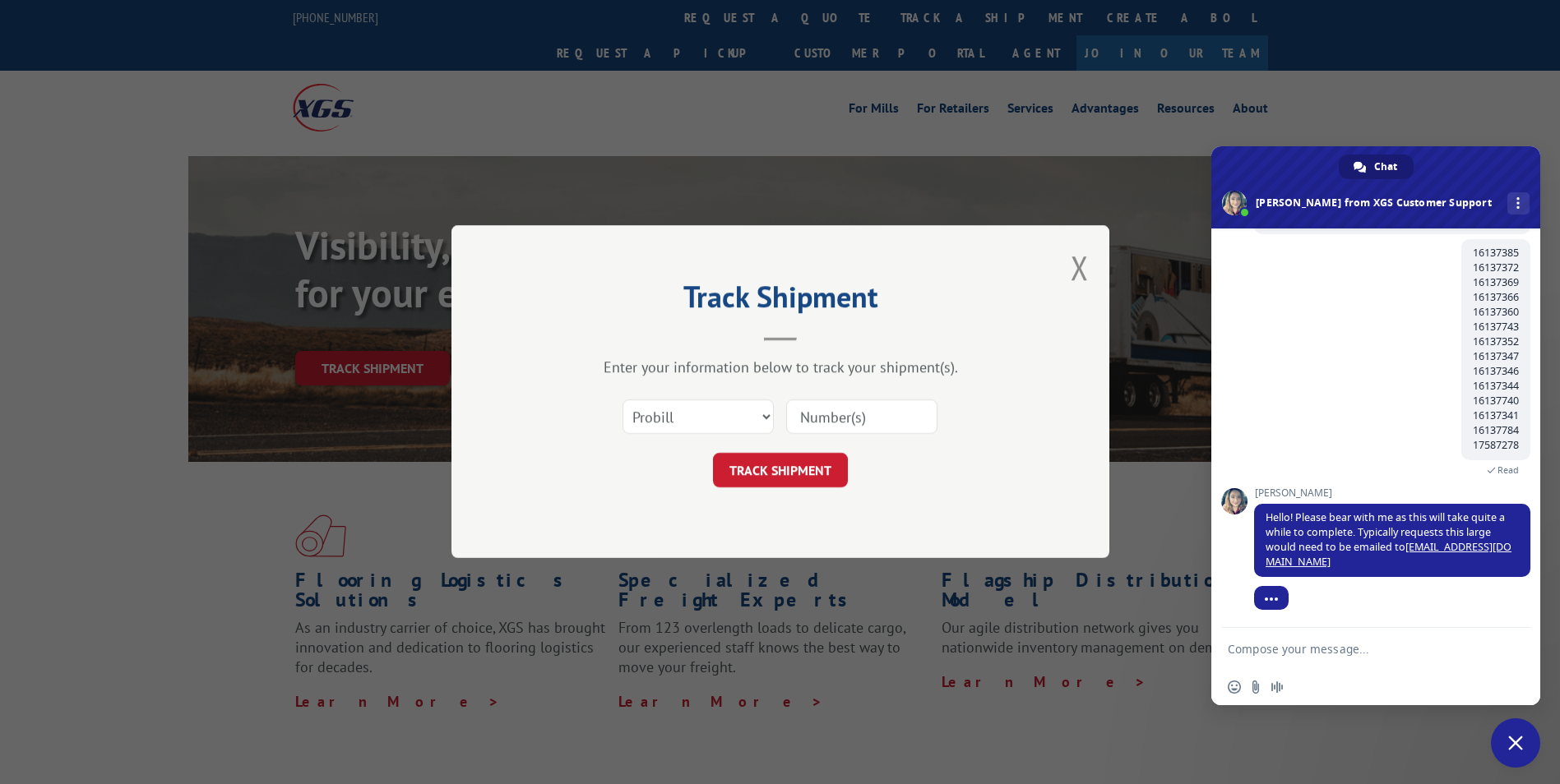
drag, startPoint x: 841, startPoint y: 409, endPoint x: 831, endPoint y: 426, distance: 19.7
click at [841, 409] on input at bounding box center [861, 418] width 152 height 35
paste input "16137360"
type input "16137360"
click at [804, 456] on button "TRACK SHIPMENT" at bounding box center [780, 472] width 135 height 35
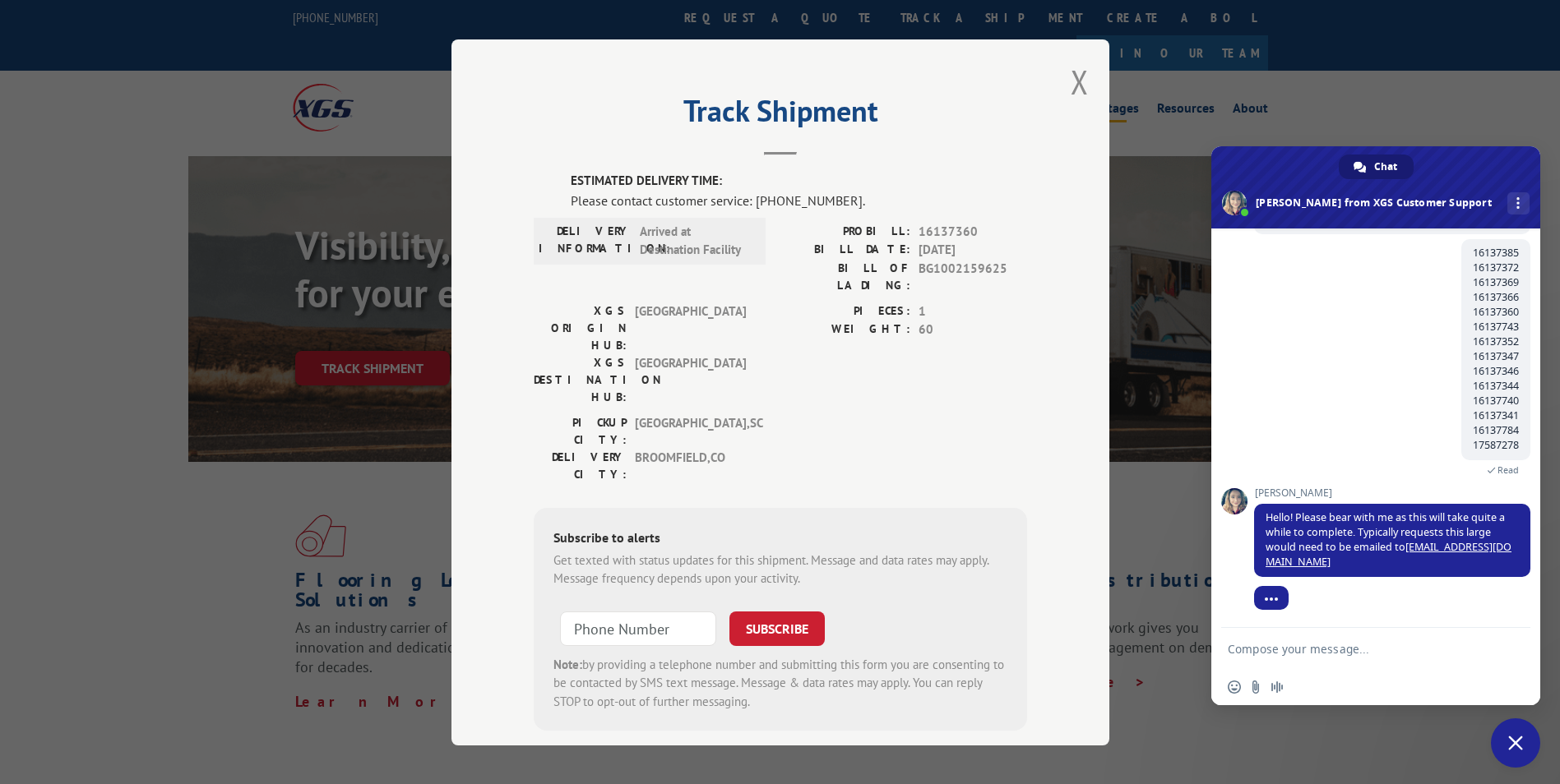
click at [1079, 76] on button "Close modal" at bounding box center [1079, 81] width 18 height 44
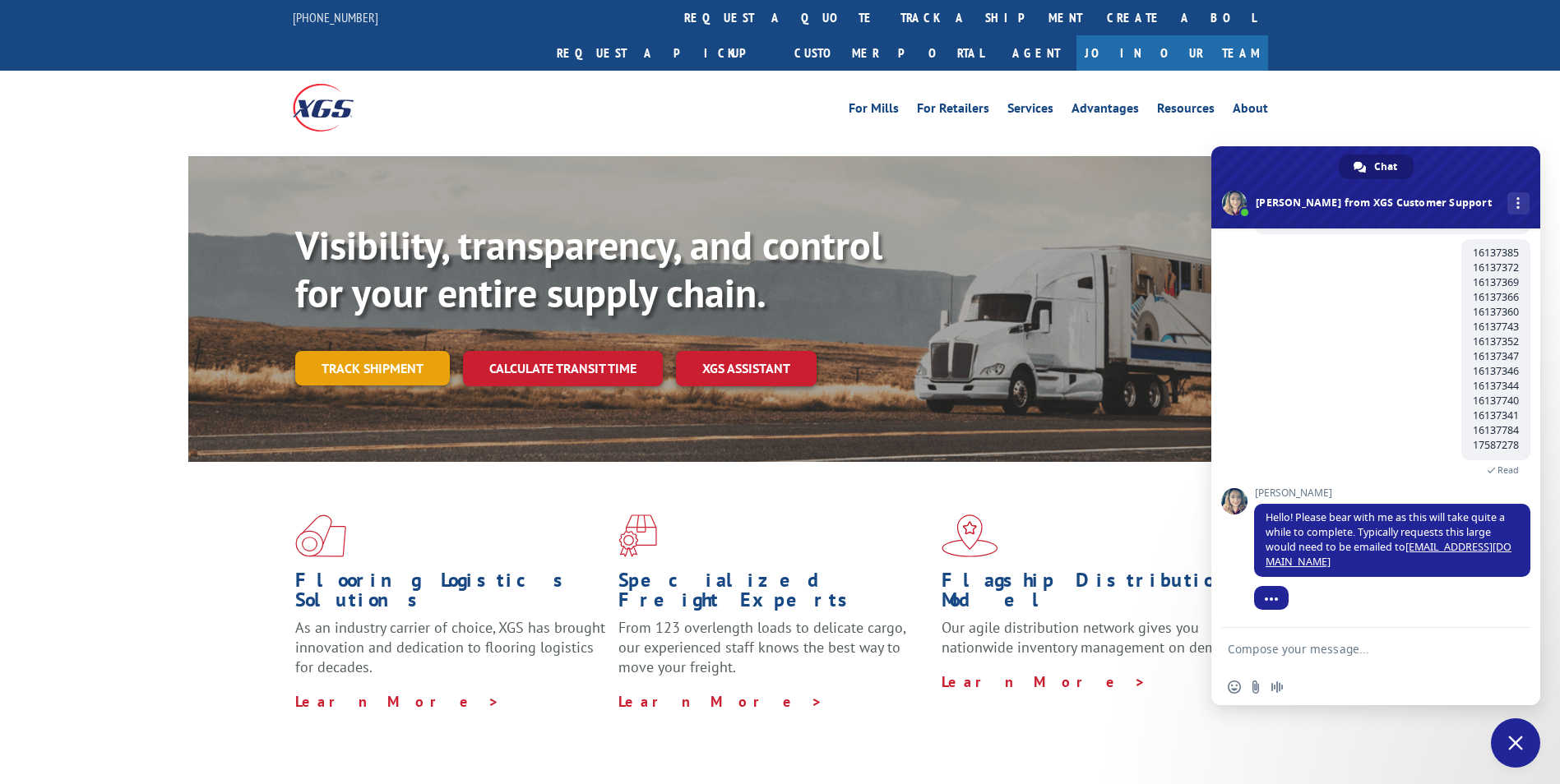
click at [356, 350] on div "Visibility, transparency, and control for your entire supply chain. Track shipm…" at bounding box center [833, 336] width 1077 height 230
drag, startPoint x: 356, startPoint y: 350, endPoint x: 367, endPoint y: 341, distance: 14.2
click at [367, 351] on link "Track shipment" at bounding box center [372, 369] width 154 height 35
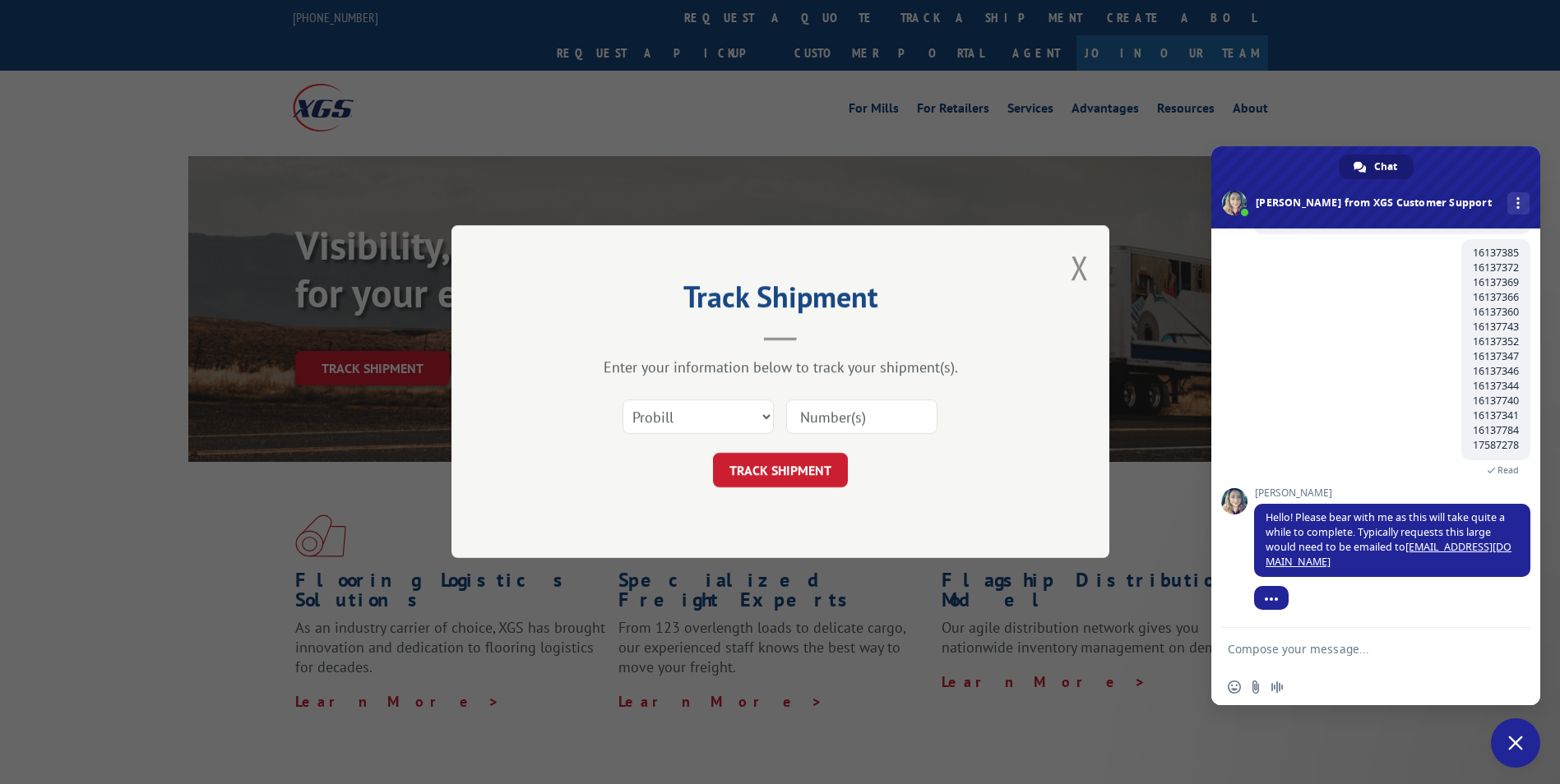
click at [821, 427] on input at bounding box center [861, 418] width 152 height 35
paste input "16137743"
type input "16137743"
click at [749, 470] on button "TRACK SHIPMENT" at bounding box center [780, 472] width 135 height 35
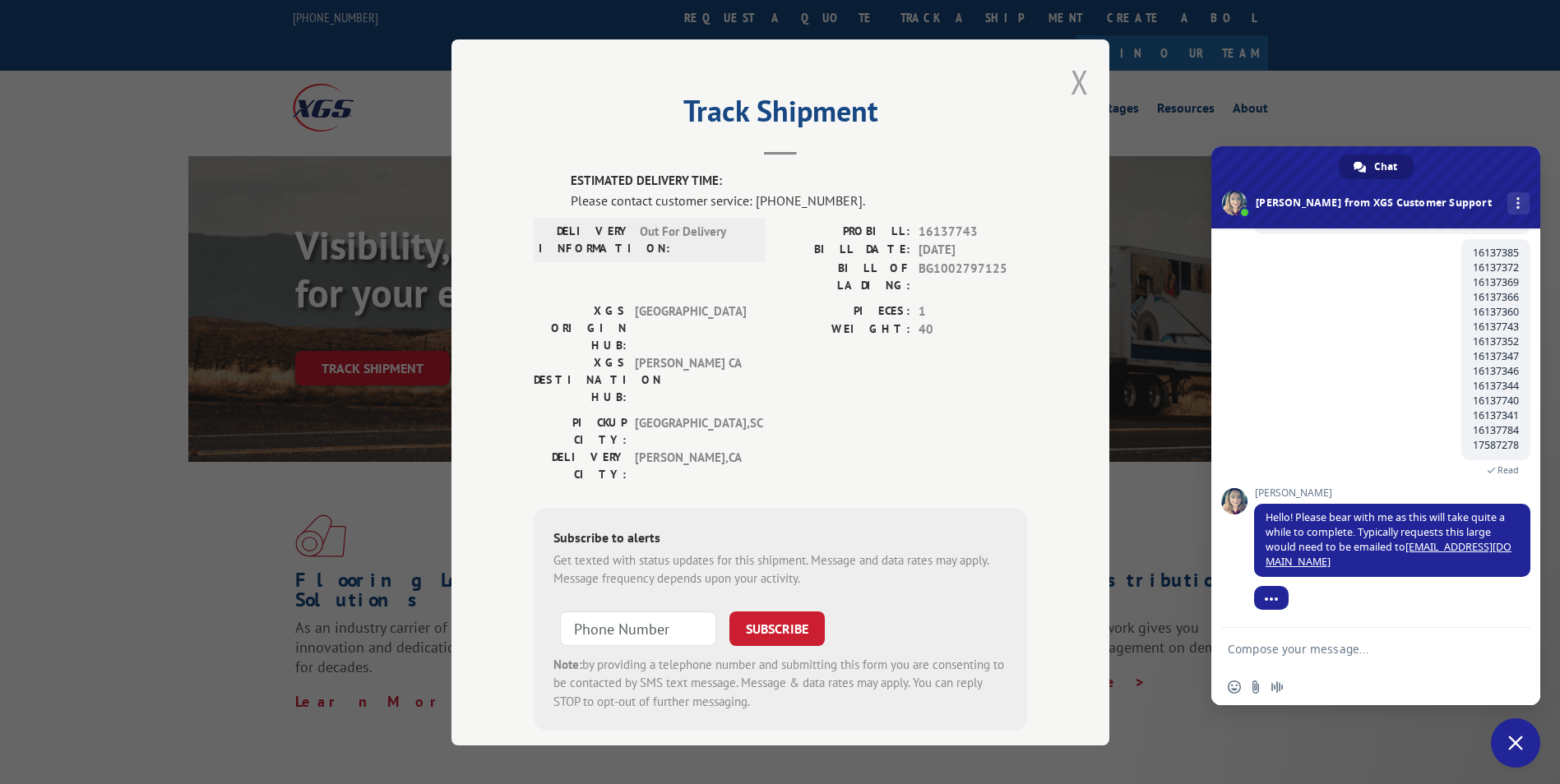
click at [1072, 80] on button "Close modal" at bounding box center [1079, 81] width 18 height 44
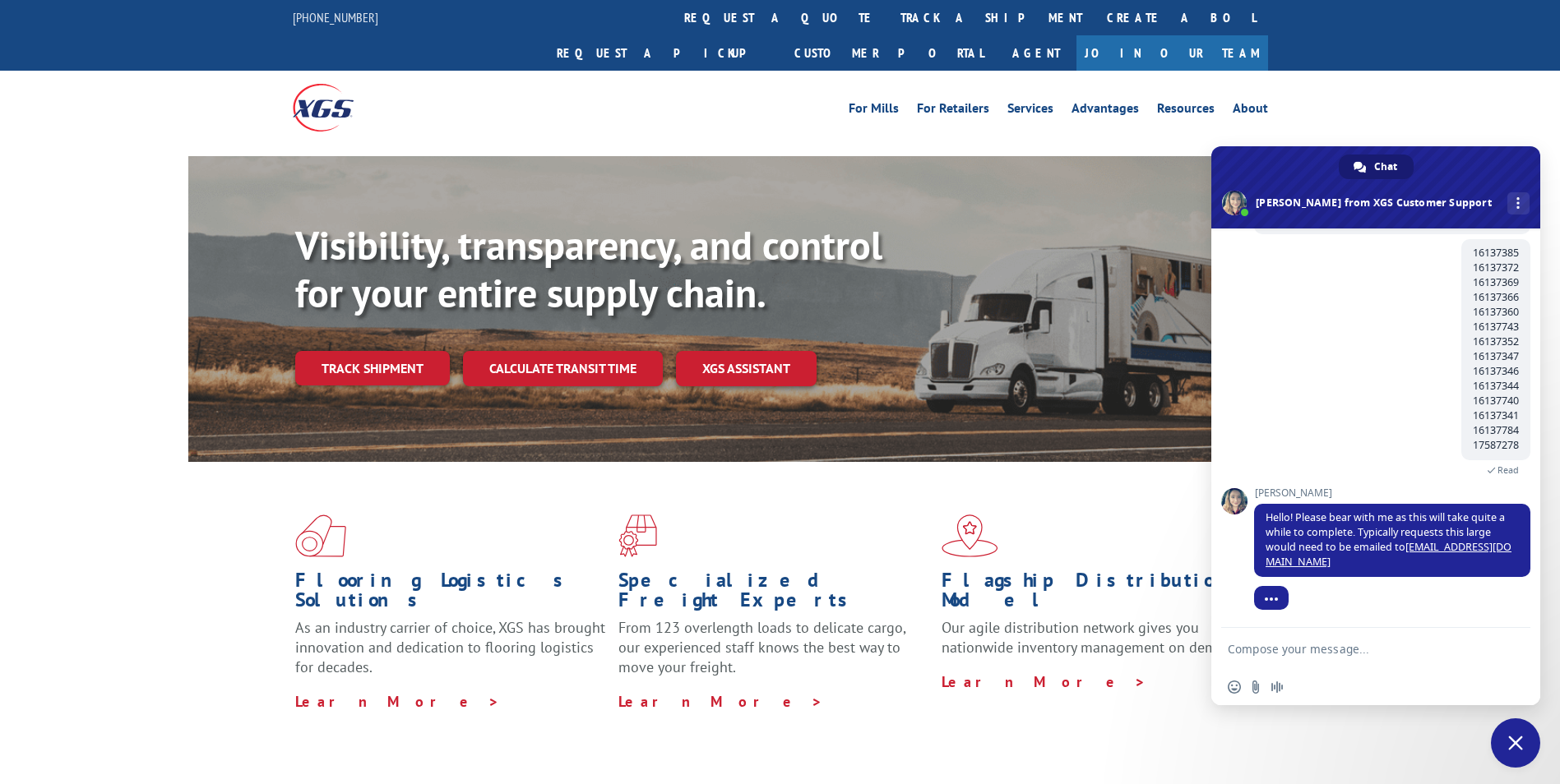
drag, startPoint x: 358, startPoint y: 344, endPoint x: 424, endPoint y: 358, distance: 67.5
click at [359, 351] on link "Track shipment" at bounding box center [372, 369] width 154 height 35
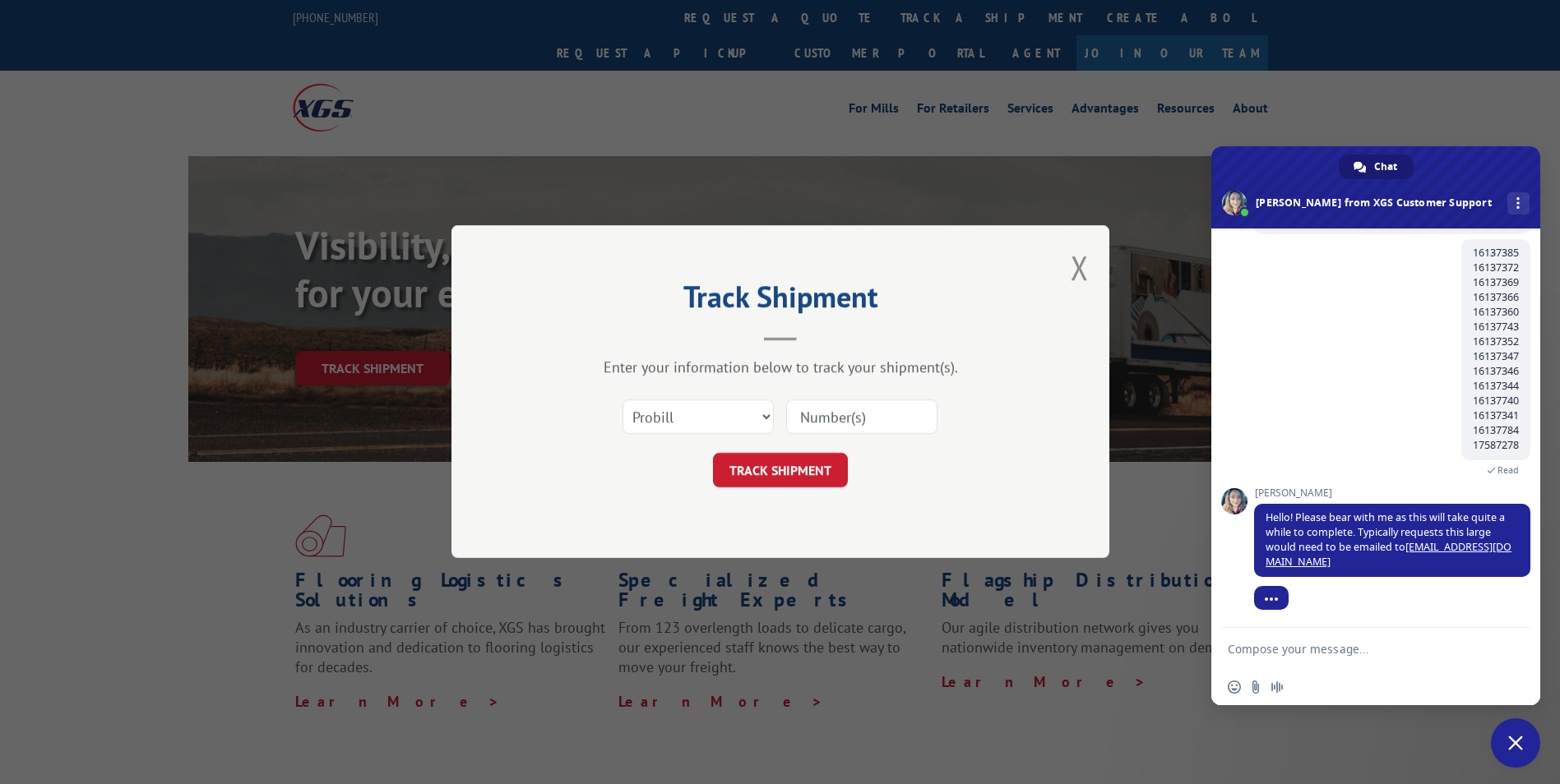
click at [879, 411] on input at bounding box center [861, 418] width 152 height 35
paste input "16137352"
type input "16137352"
click at [769, 472] on button "TRACK SHIPMENT" at bounding box center [780, 472] width 135 height 35
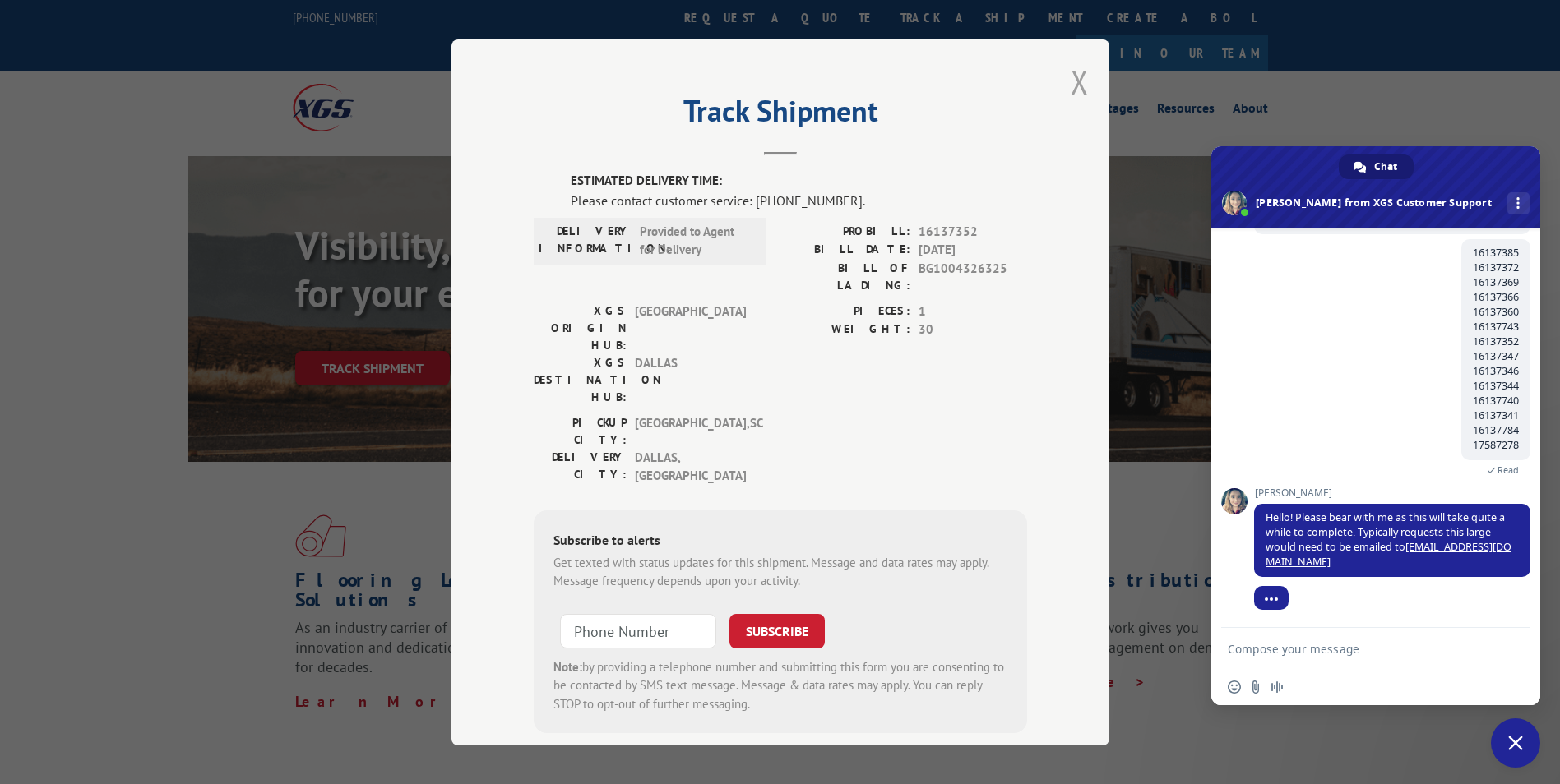
click at [1078, 76] on button "Close modal" at bounding box center [1079, 81] width 18 height 44
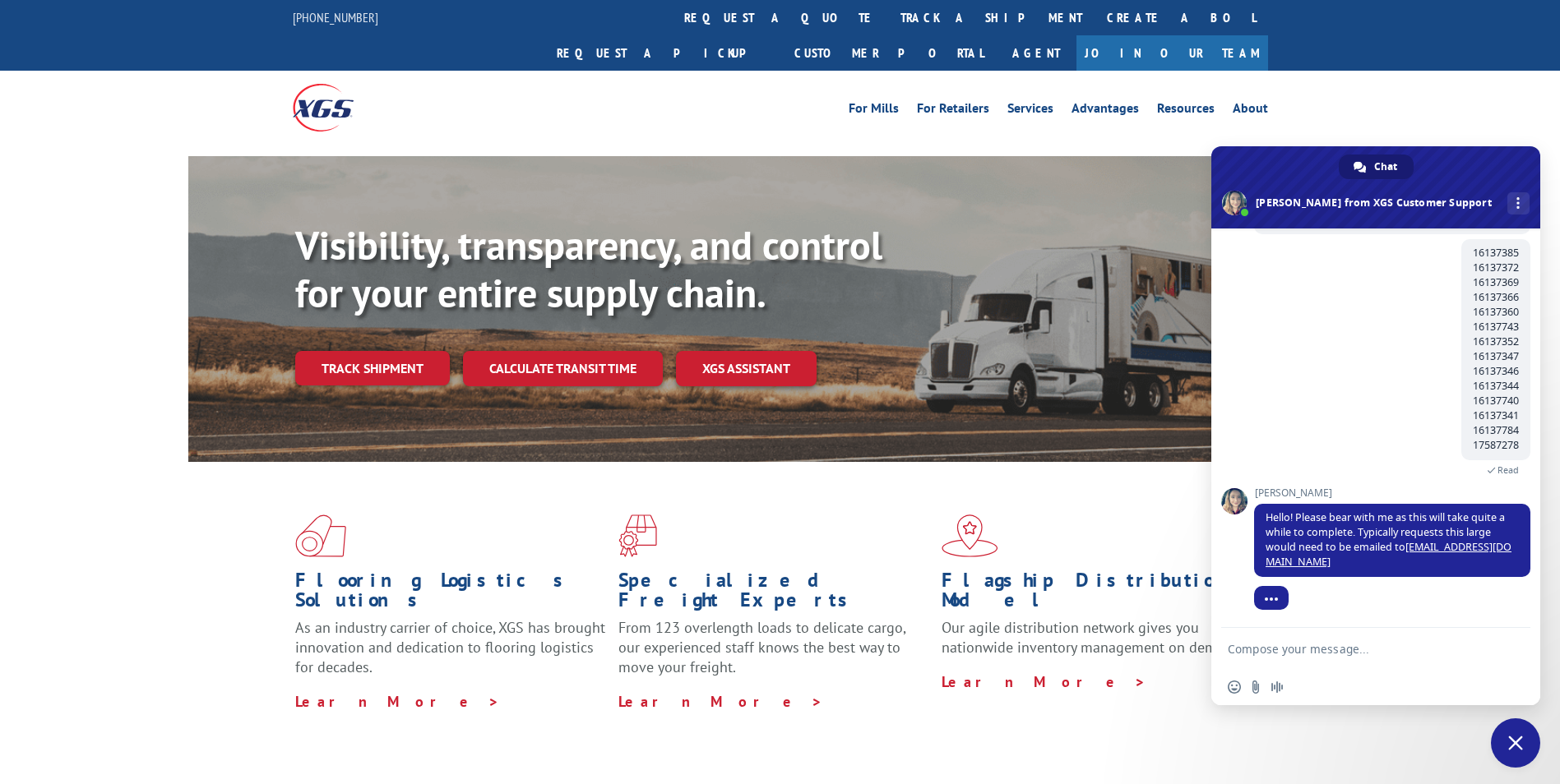
click at [407, 351] on link "Track shipment" at bounding box center [372, 369] width 154 height 35
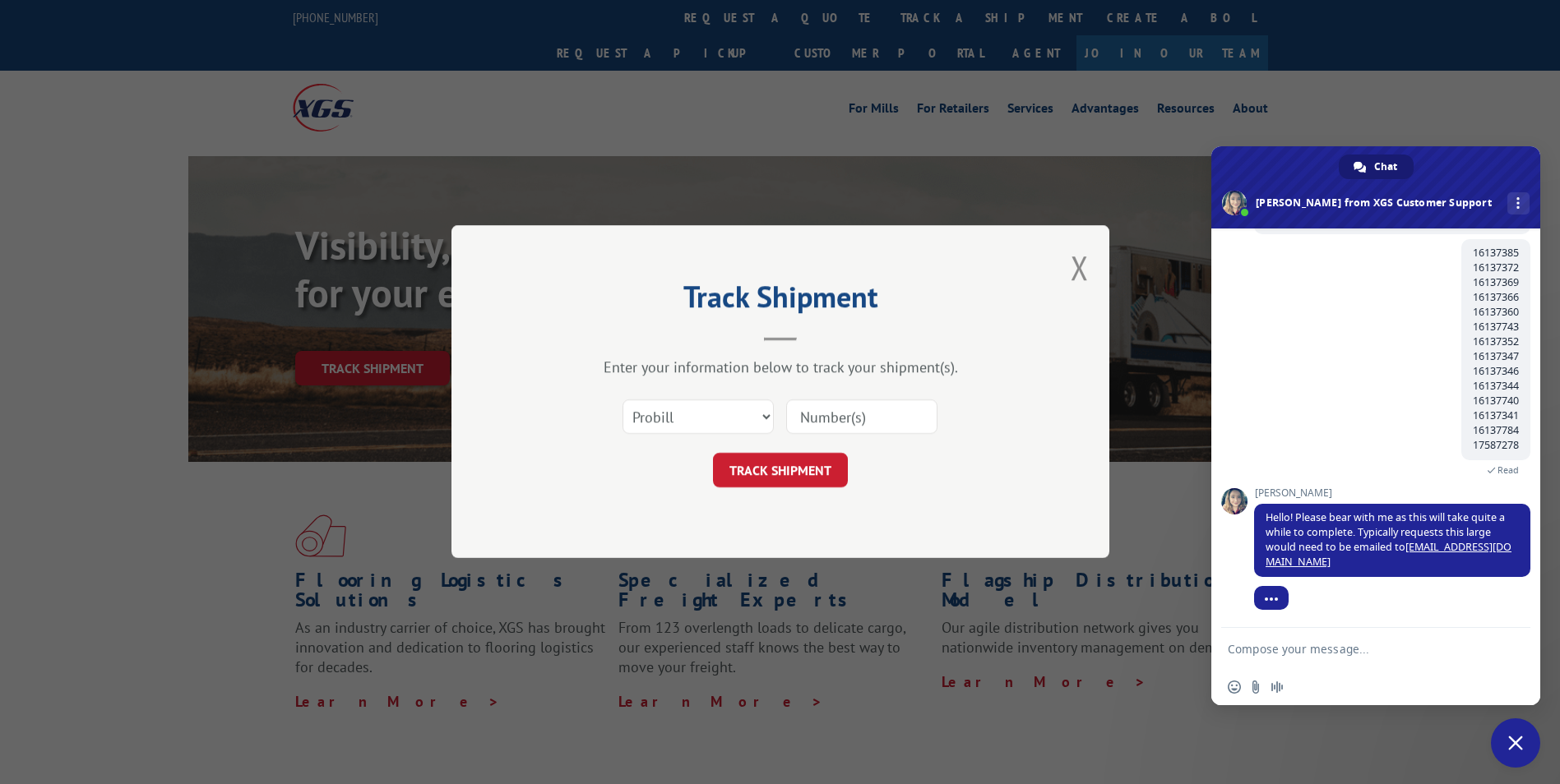
click at [846, 418] on input at bounding box center [861, 418] width 152 height 35
paste input "16137347"
type input "16137347"
click at [807, 470] on button "TRACK SHIPMENT" at bounding box center [780, 472] width 135 height 35
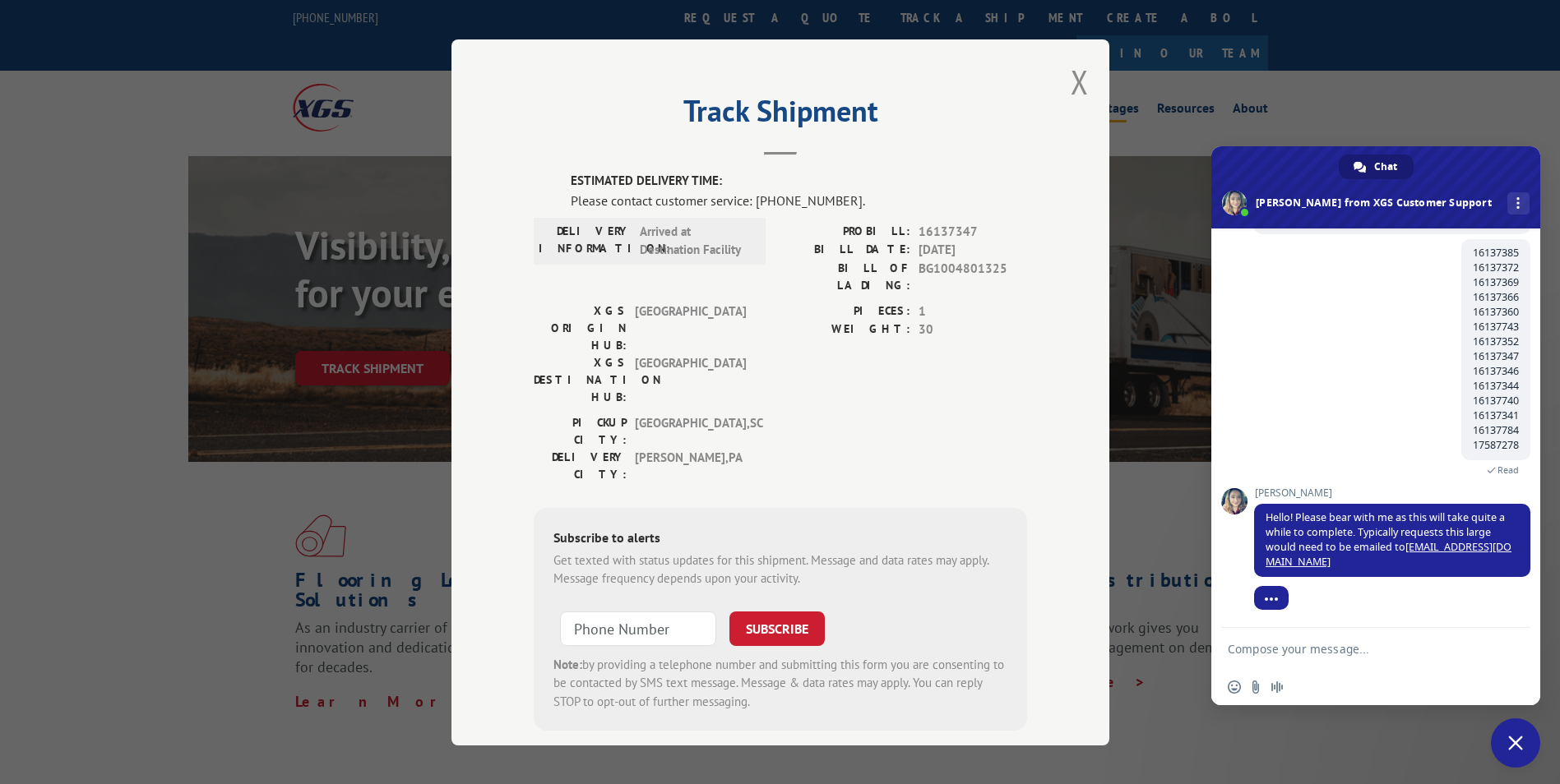
click at [1070, 79] on button "Close modal" at bounding box center [1079, 81] width 18 height 44
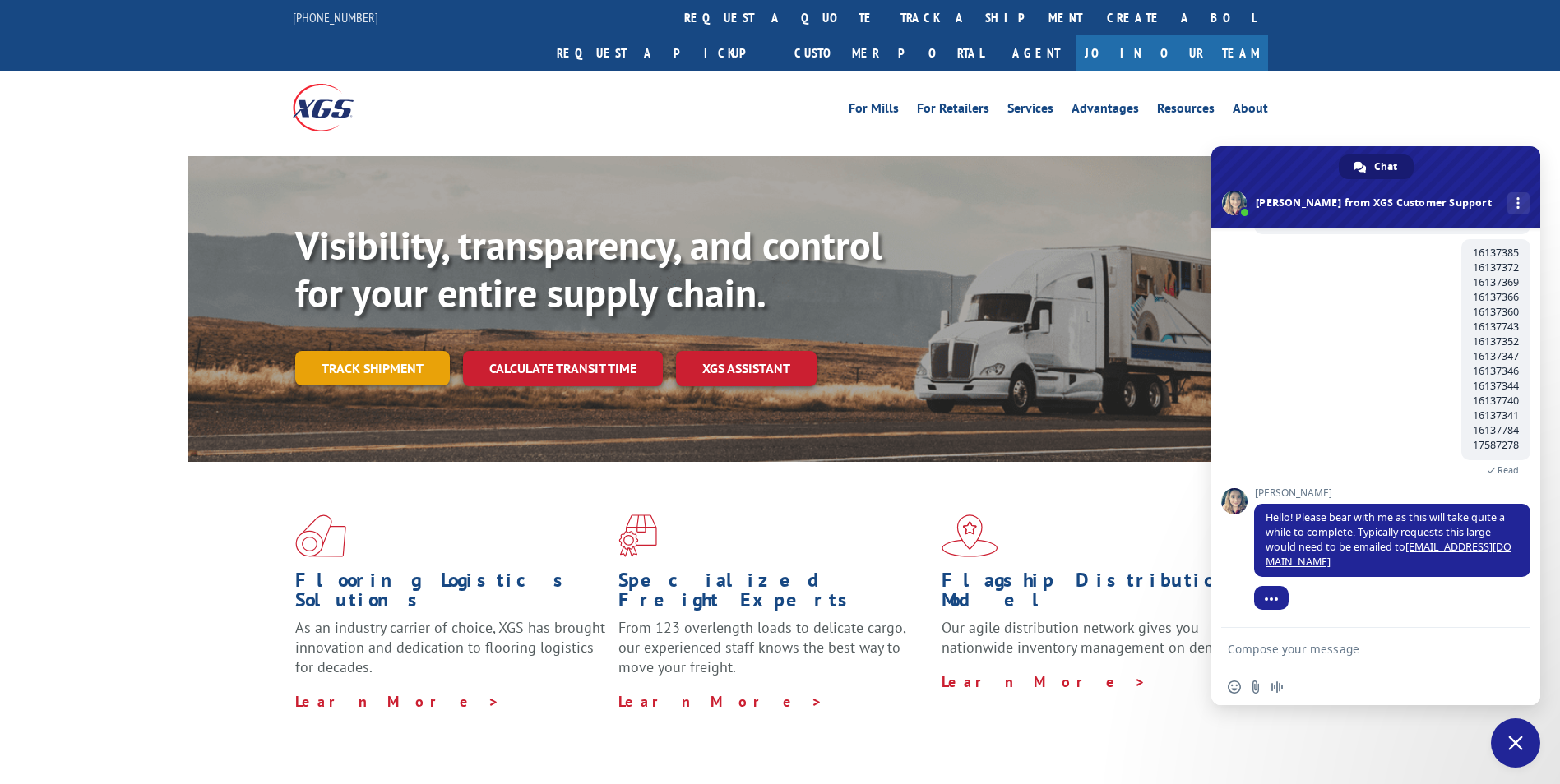
click at [343, 351] on link "Track shipment" at bounding box center [372, 369] width 154 height 35
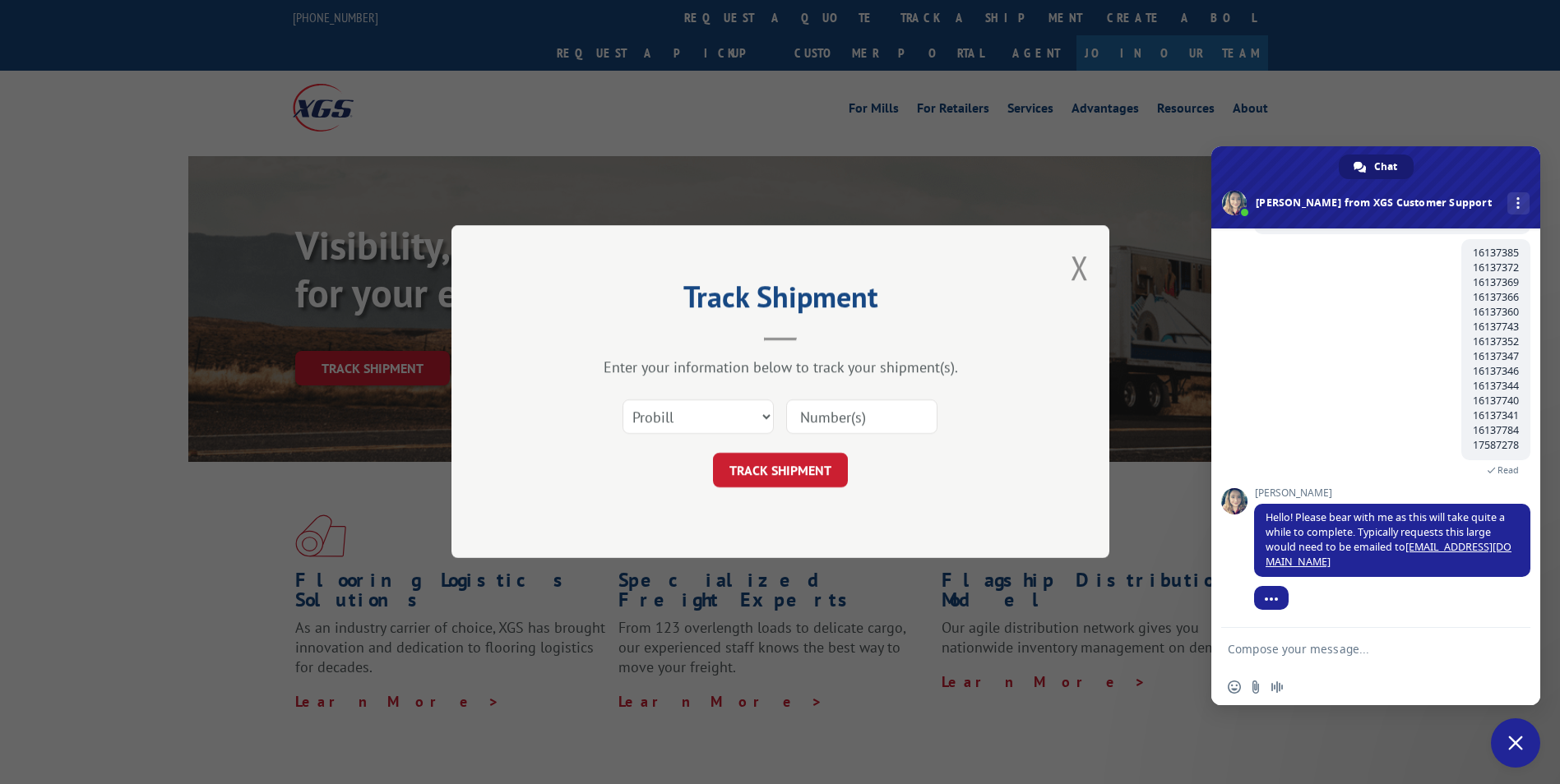
click at [803, 406] on input at bounding box center [861, 418] width 152 height 35
paste input "16137346"
type input "16137346"
click at [787, 447] on form "Select category... Probill BOL PO 16137346 TRACK SHIPMENT" at bounding box center [780, 439] width 493 height 98
click at [790, 462] on button "TRACK SHIPMENT" at bounding box center [780, 472] width 135 height 35
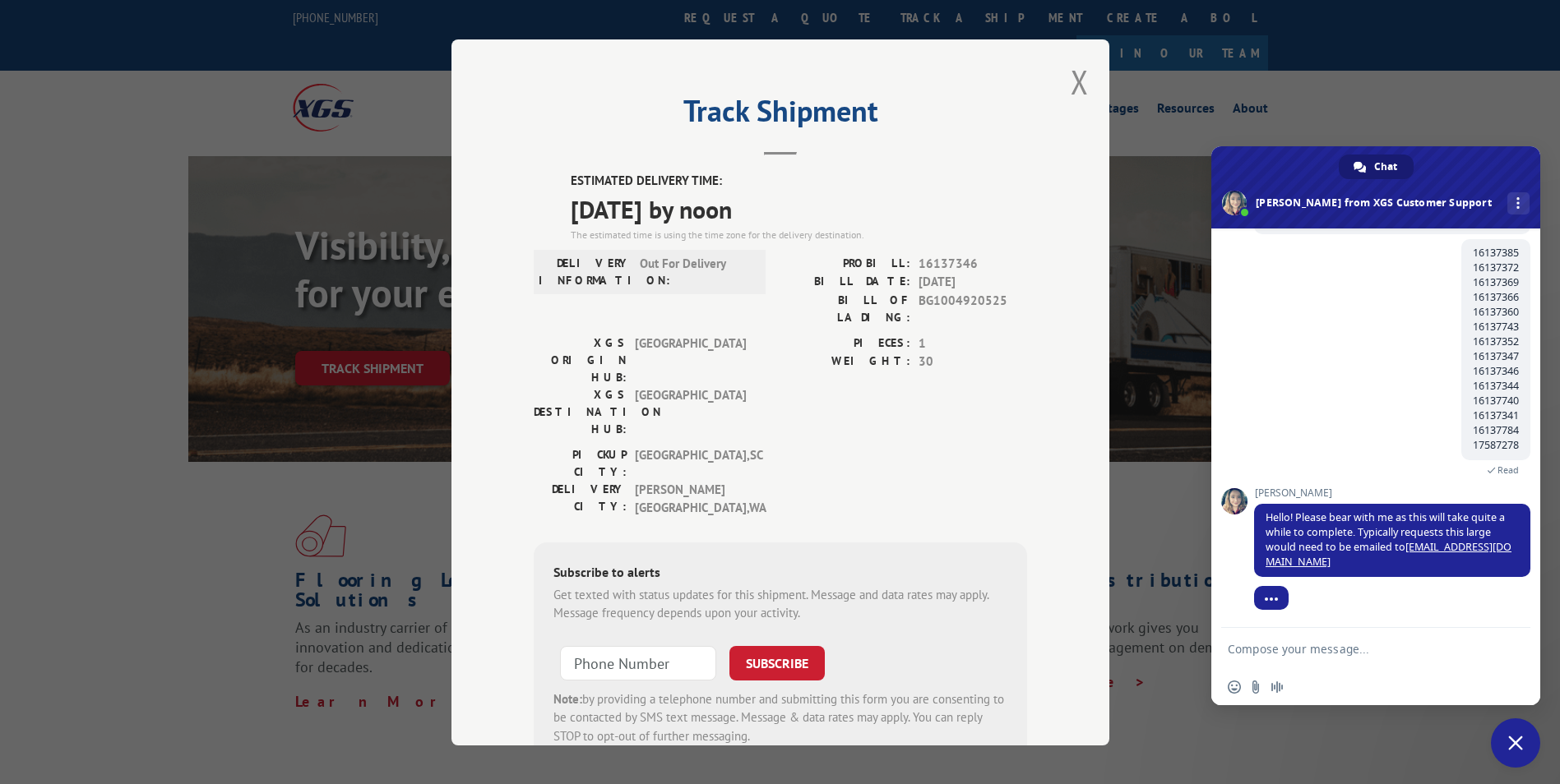
drag, startPoint x: 1072, startPoint y: 83, endPoint x: 979, endPoint y: 157, distance: 118.8
click at [1073, 83] on button "Close modal" at bounding box center [1079, 81] width 18 height 44
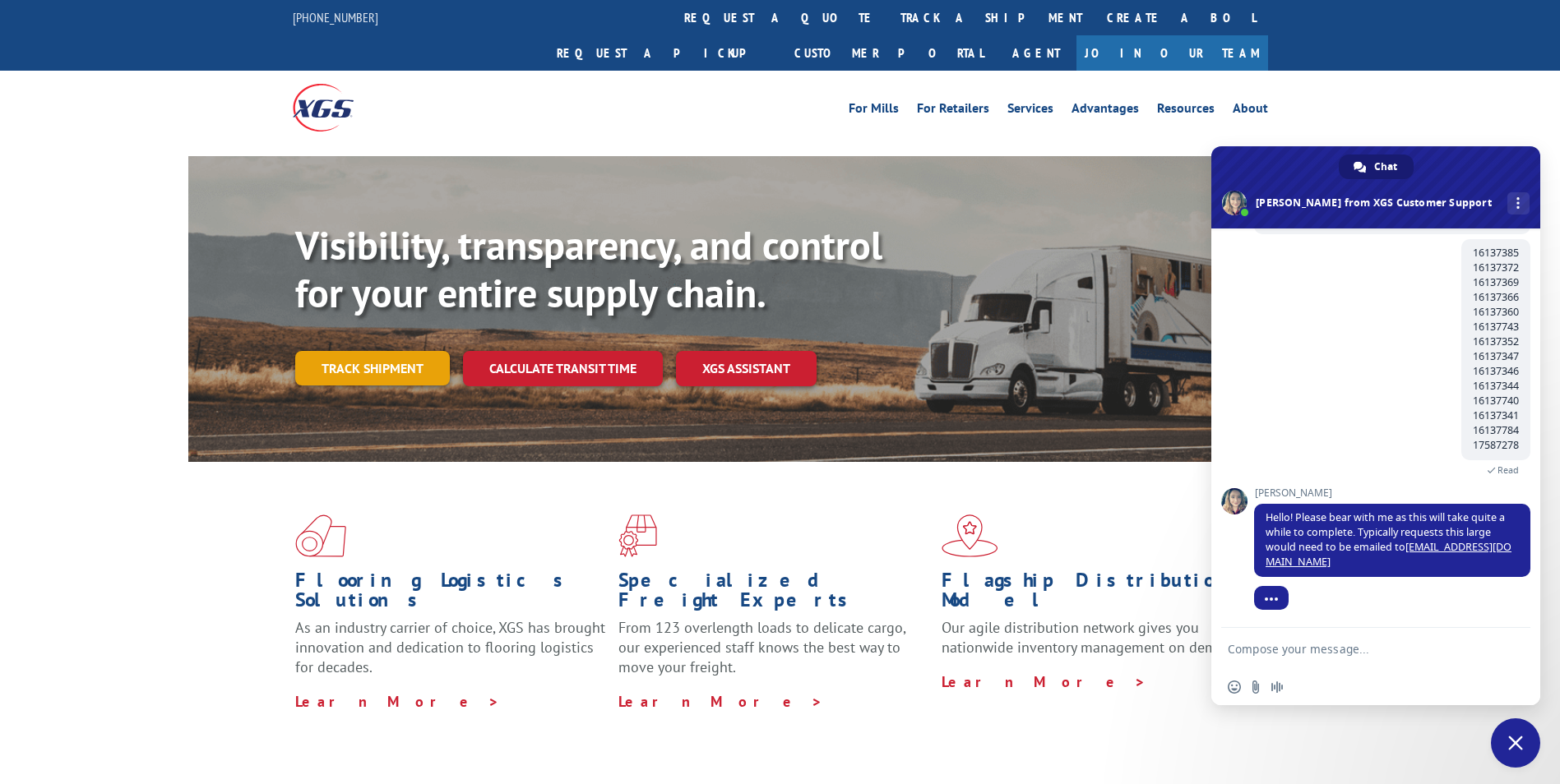
click at [417, 351] on link "Track shipment" at bounding box center [372, 369] width 154 height 35
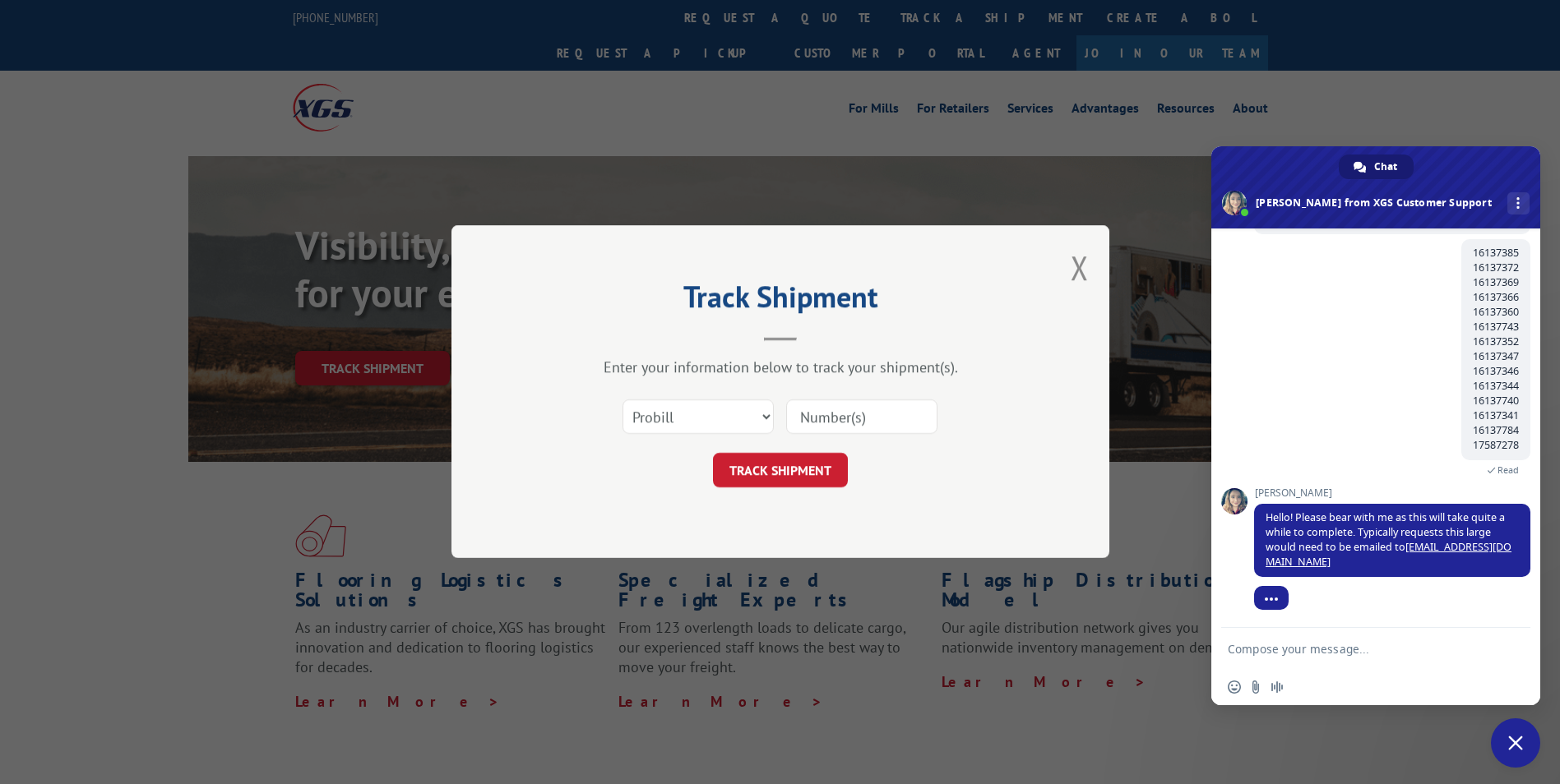
click at [835, 408] on input at bounding box center [861, 418] width 152 height 35
paste input "16137344"
type input "16137344"
click at [800, 469] on button "TRACK SHIPMENT" at bounding box center [780, 472] width 135 height 35
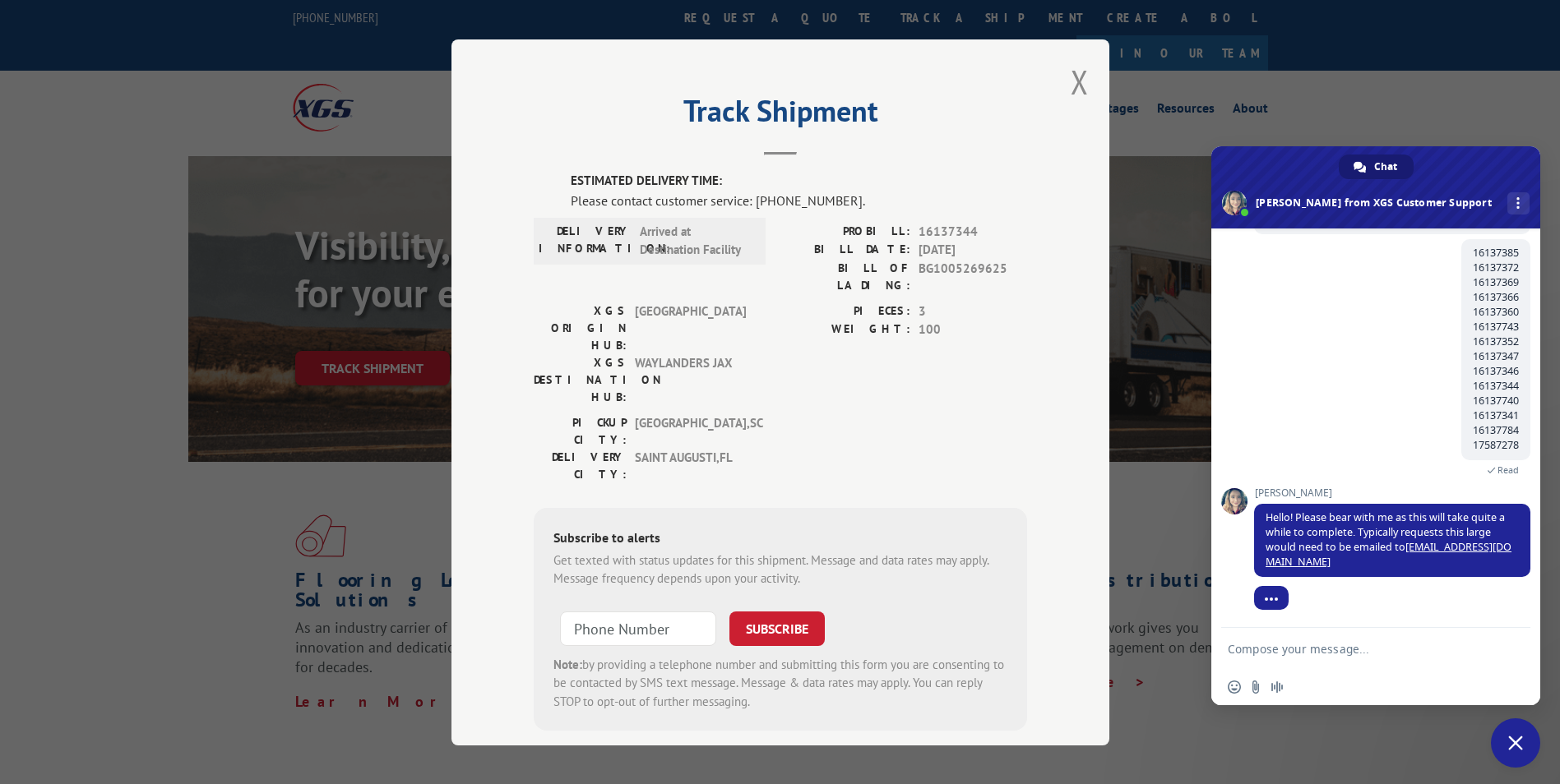
drag, startPoint x: 1073, startPoint y: 74, endPoint x: 1059, endPoint y: 85, distance: 17.8
click at [1073, 74] on button "Close modal" at bounding box center [1079, 81] width 18 height 44
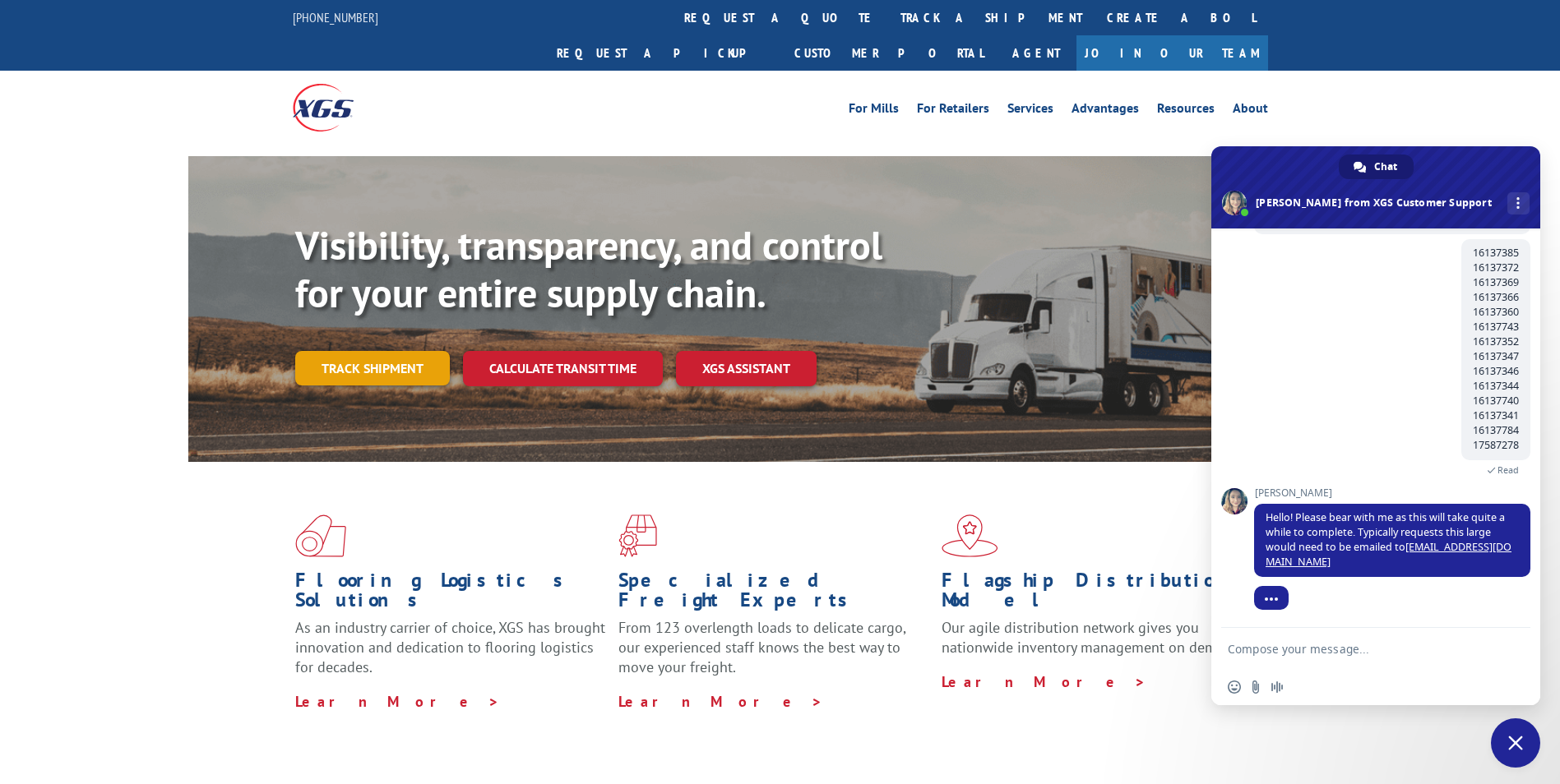
click at [398, 351] on link "Track shipment" at bounding box center [372, 369] width 154 height 35
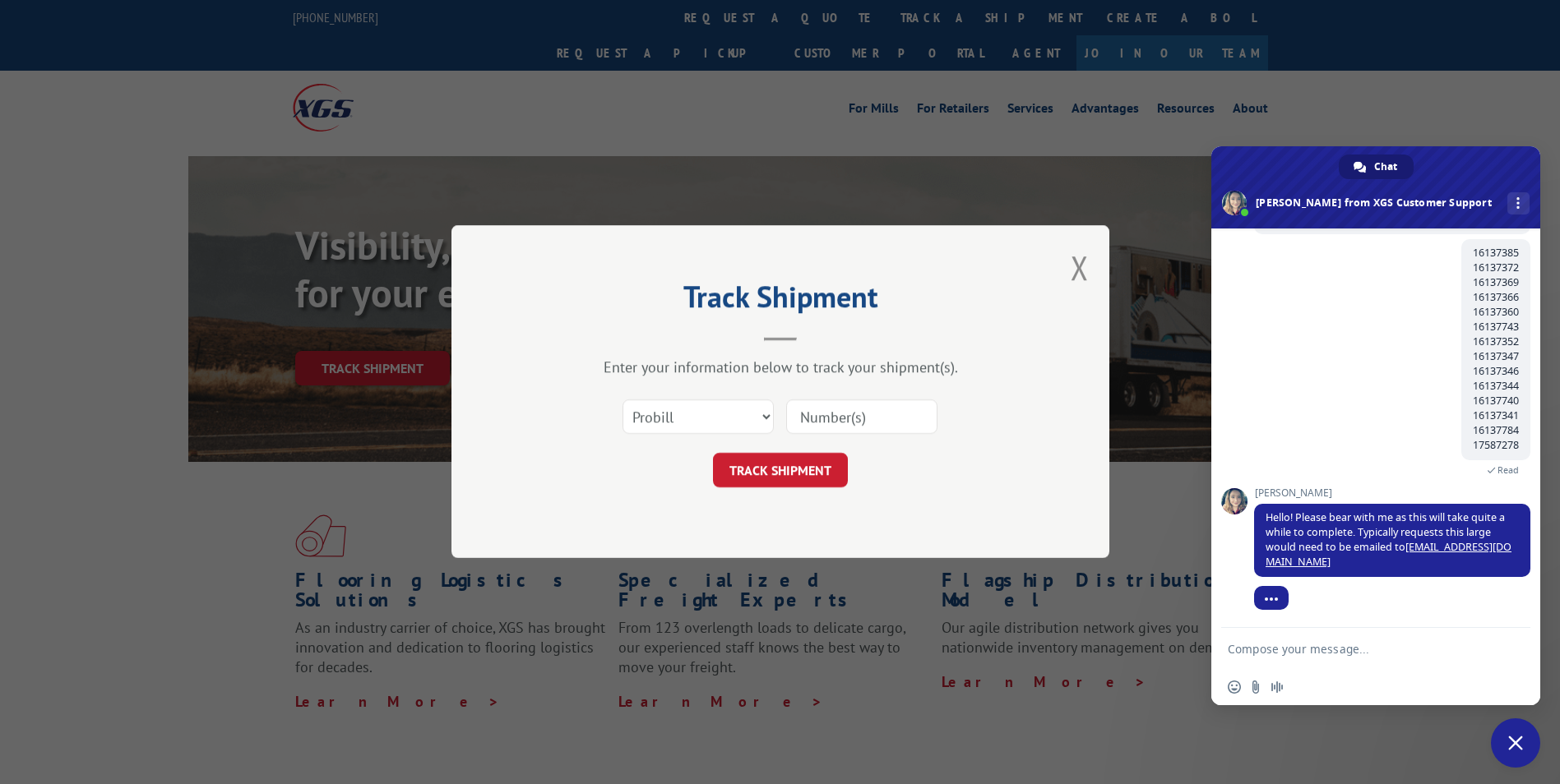
click at [818, 410] on input at bounding box center [861, 418] width 152 height 35
paste input "16137740"
type input "16137740"
click at [779, 462] on button "TRACK SHIPMENT" at bounding box center [780, 472] width 135 height 35
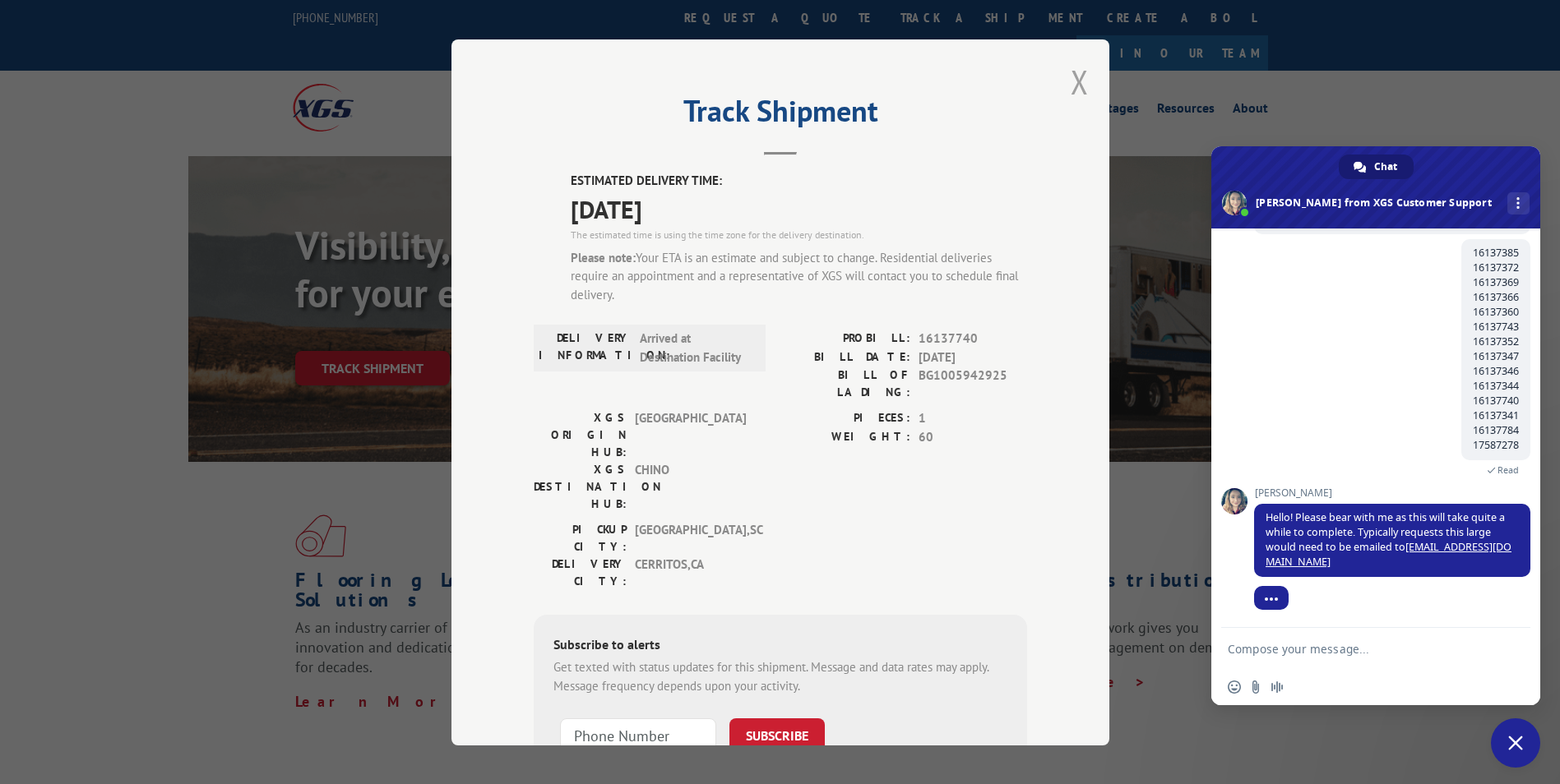
click at [1070, 69] on button "Close modal" at bounding box center [1079, 81] width 18 height 44
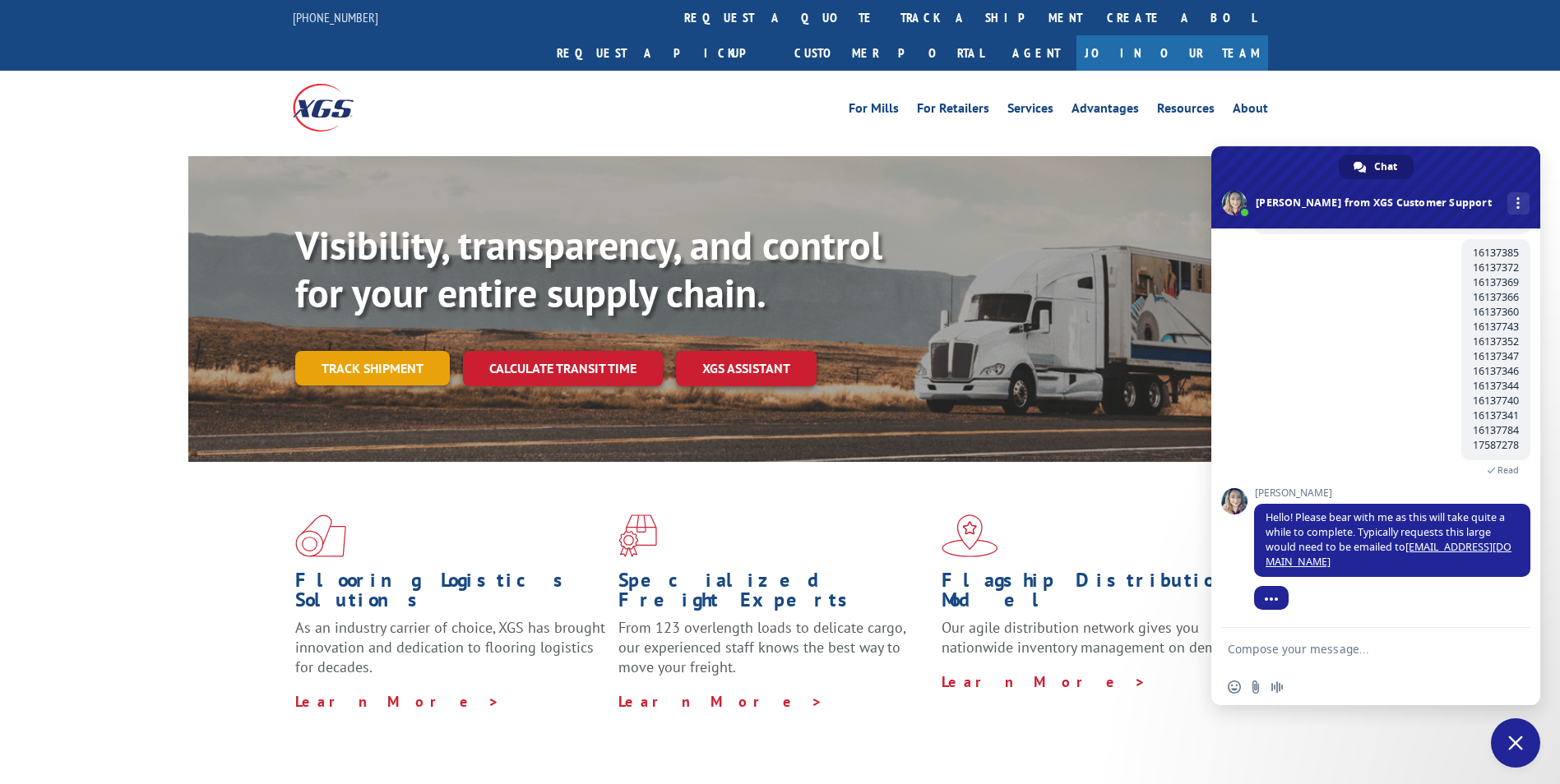
click at [414, 351] on link "Track shipment" at bounding box center [372, 369] width 154 height 35
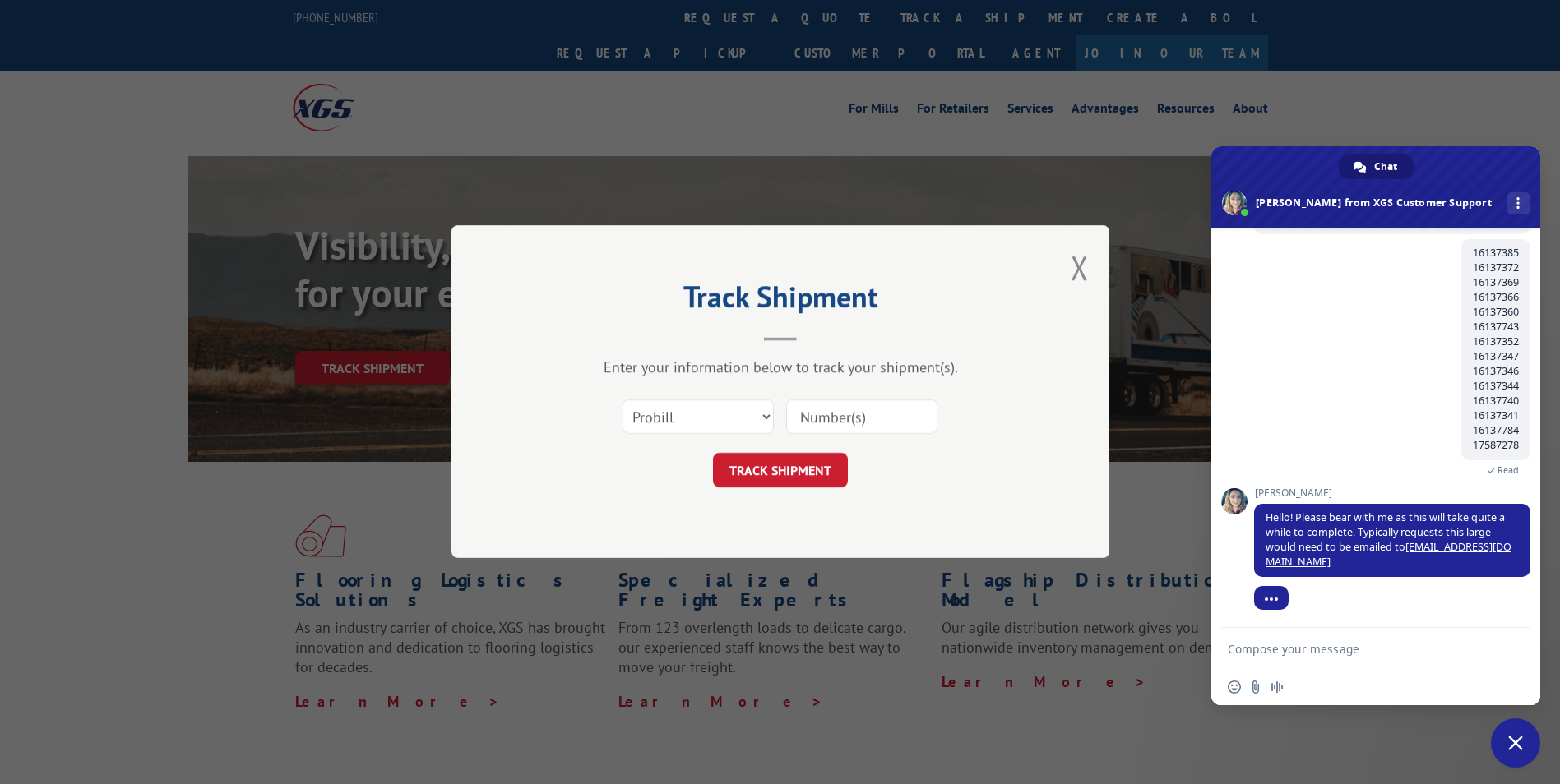
click at [871, 415] on input at bounding box center [861, 418] width 152 height 35
paste input "16137341"
type input "16137341"
click at [801, 472] on button "TRACK SHIPMENT" at bounding box center [780, 472] width 135 height 35
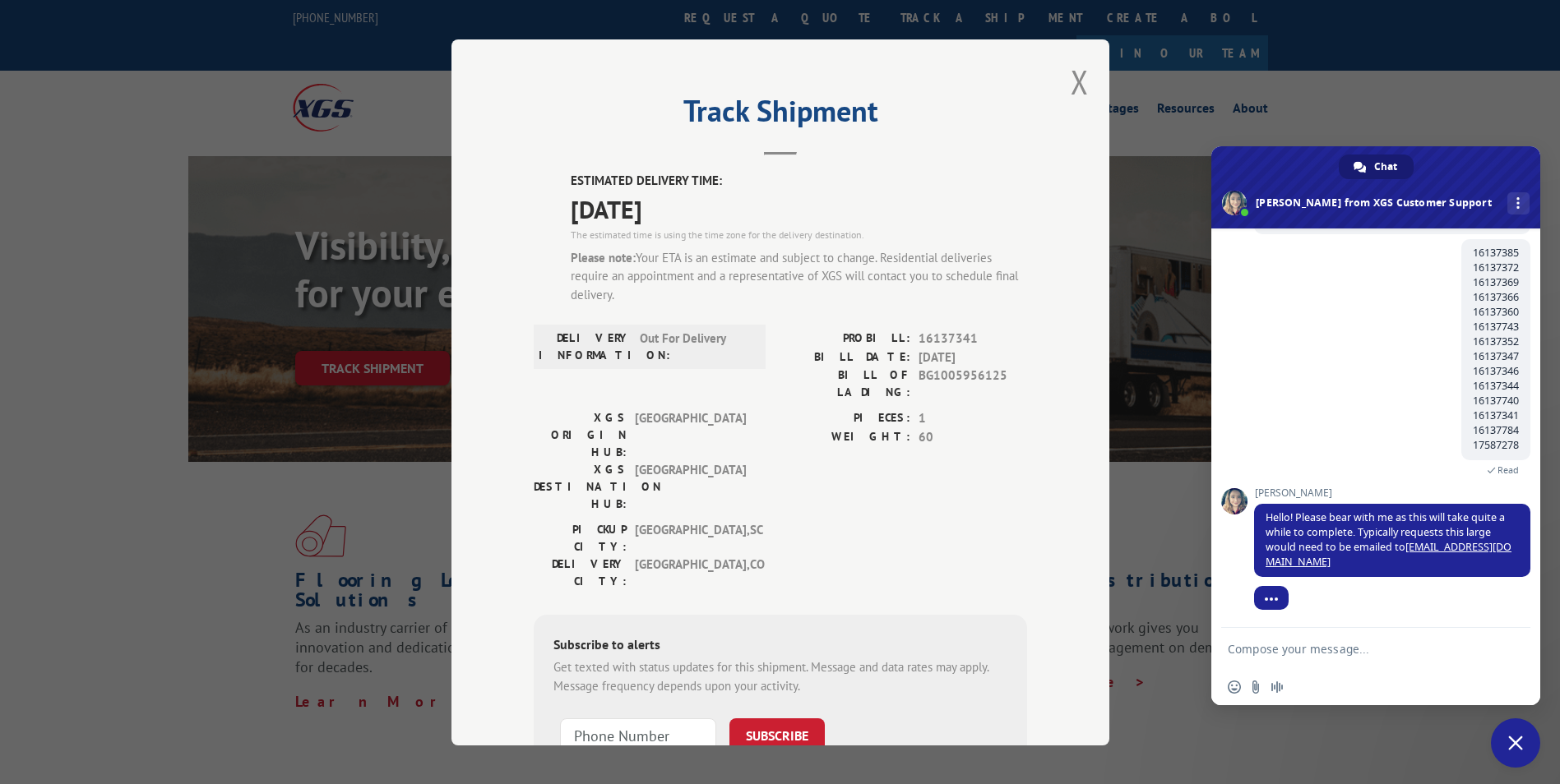
click at [1071, 83] on button "Close modal" at bounding box center [1079, 81] width 18 height 44
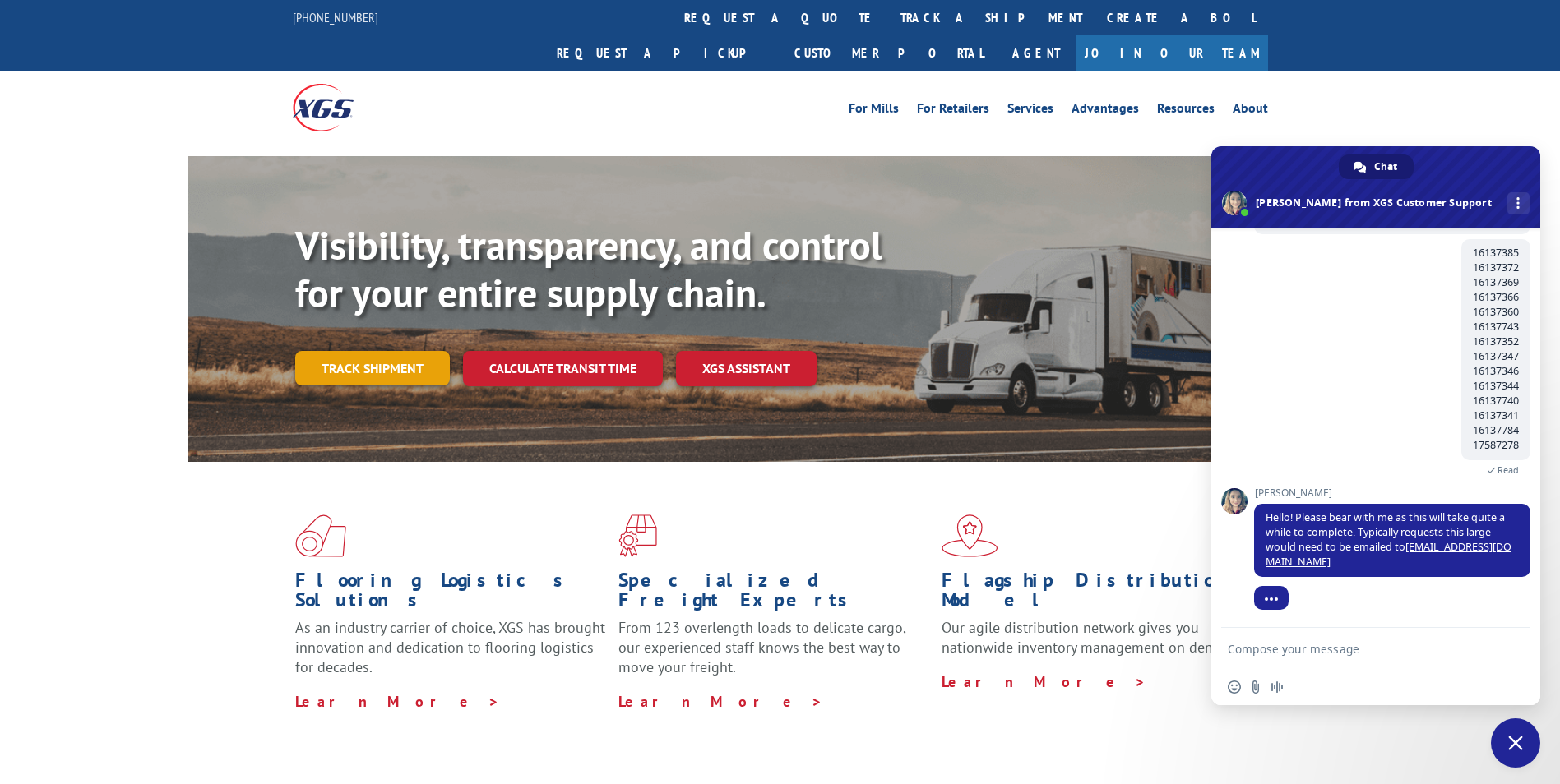
click at [370, 351] on link "Track shipment" at bounding box center [372, 369] width 154 height 35
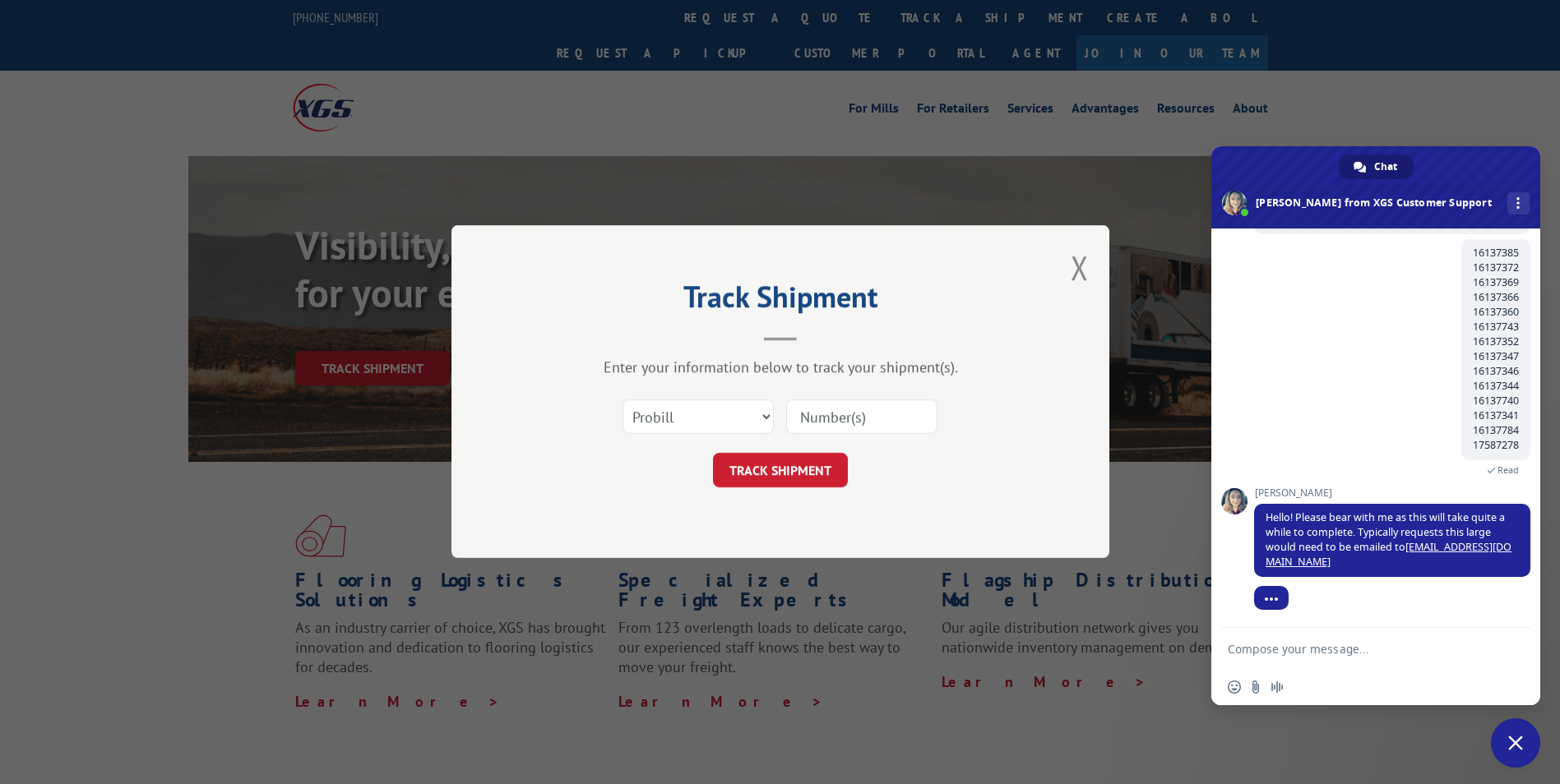
click at [814, 413] on input at bounding box center [861, 418] width 152 height 35
paste input "16137784"
type input "16137784"
click at [771, 469] on button "TRACK SHIPMENT" at bounding box center [780, 472] width 135 height 35
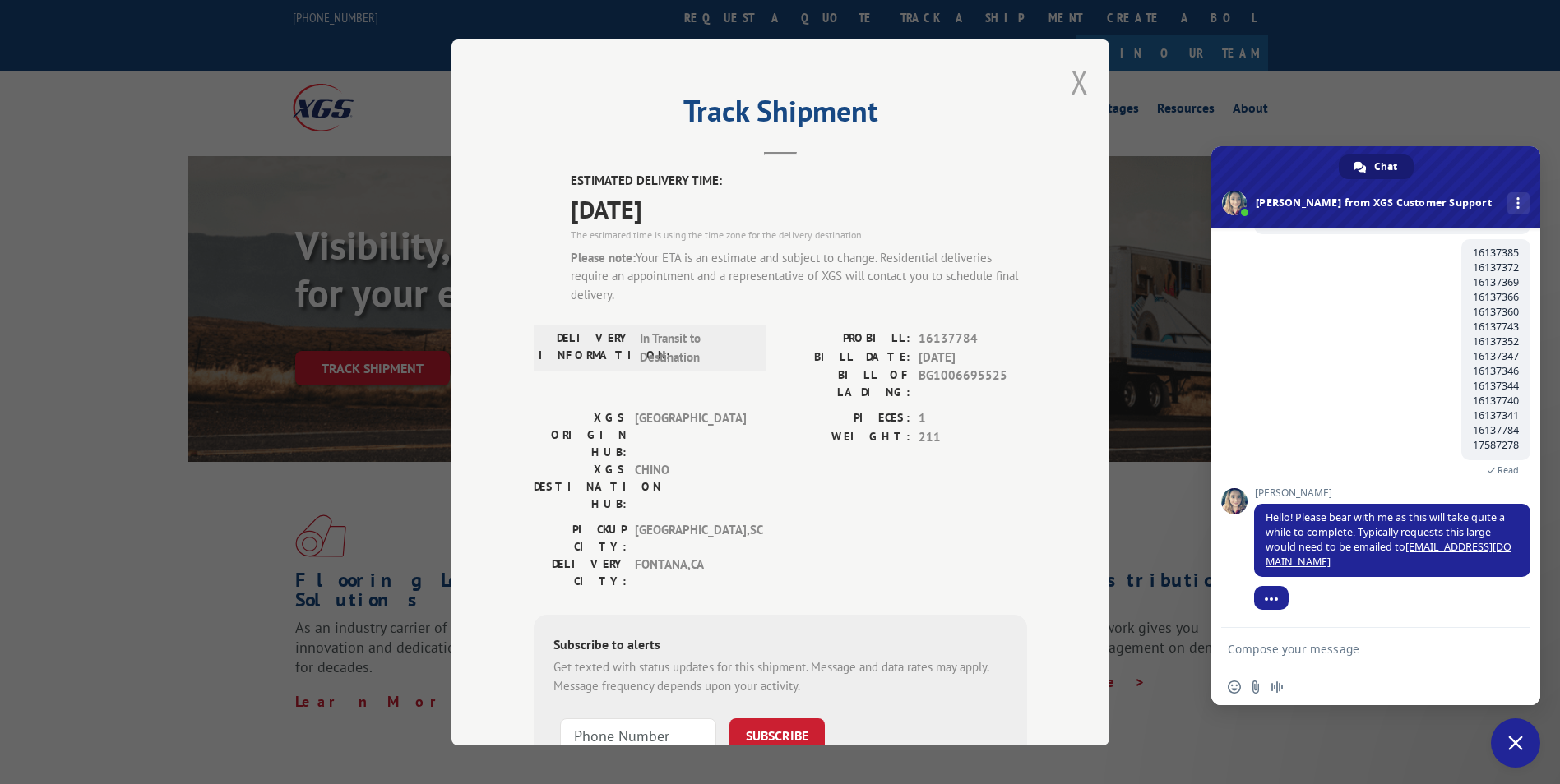
click at [1078, 87] on button "Close modal" at bounding box center [1079, 81] width 18 height 44
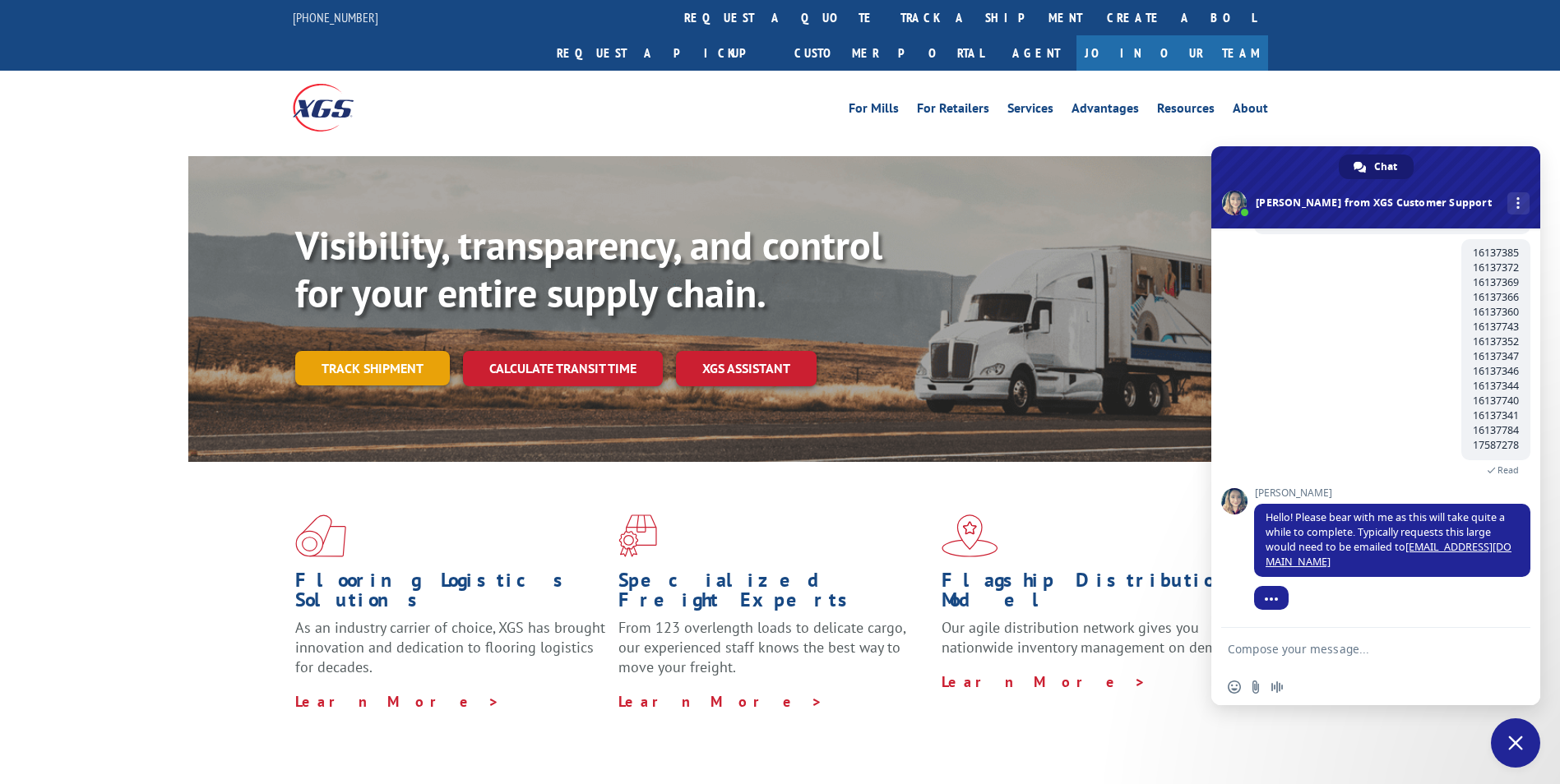
click at [385, 351] on link "Track shipment" at bounding box center [372, 369] width 154 height 35
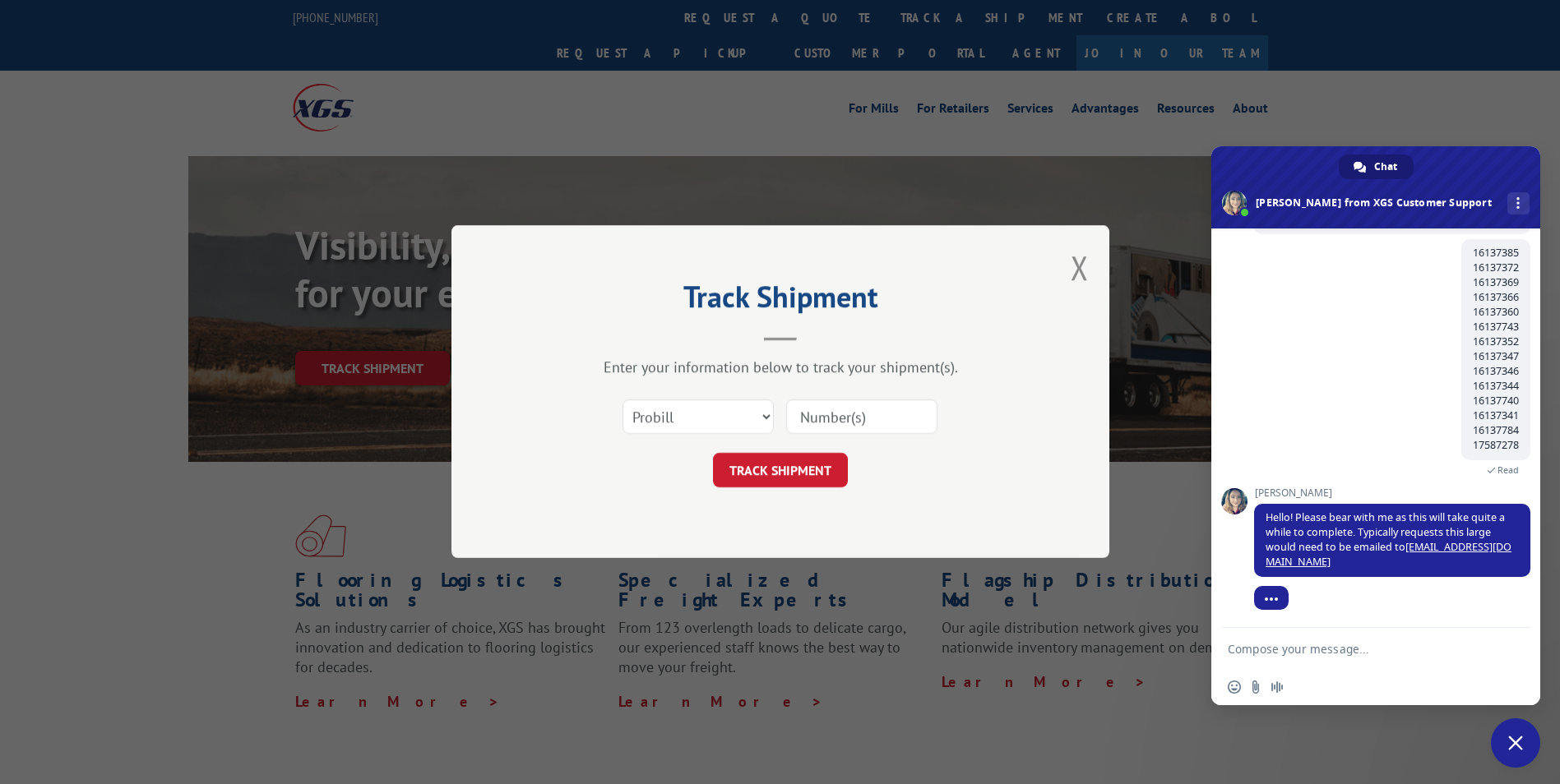
click at [842, 408] on input at bounding box center [861, 418] width 152 height 35
paste input "17587278"
type input "17587278"
click at [797, 466] on button "TRACK SHIPMENT" at bounding box center [780, 472] width 135 height 35
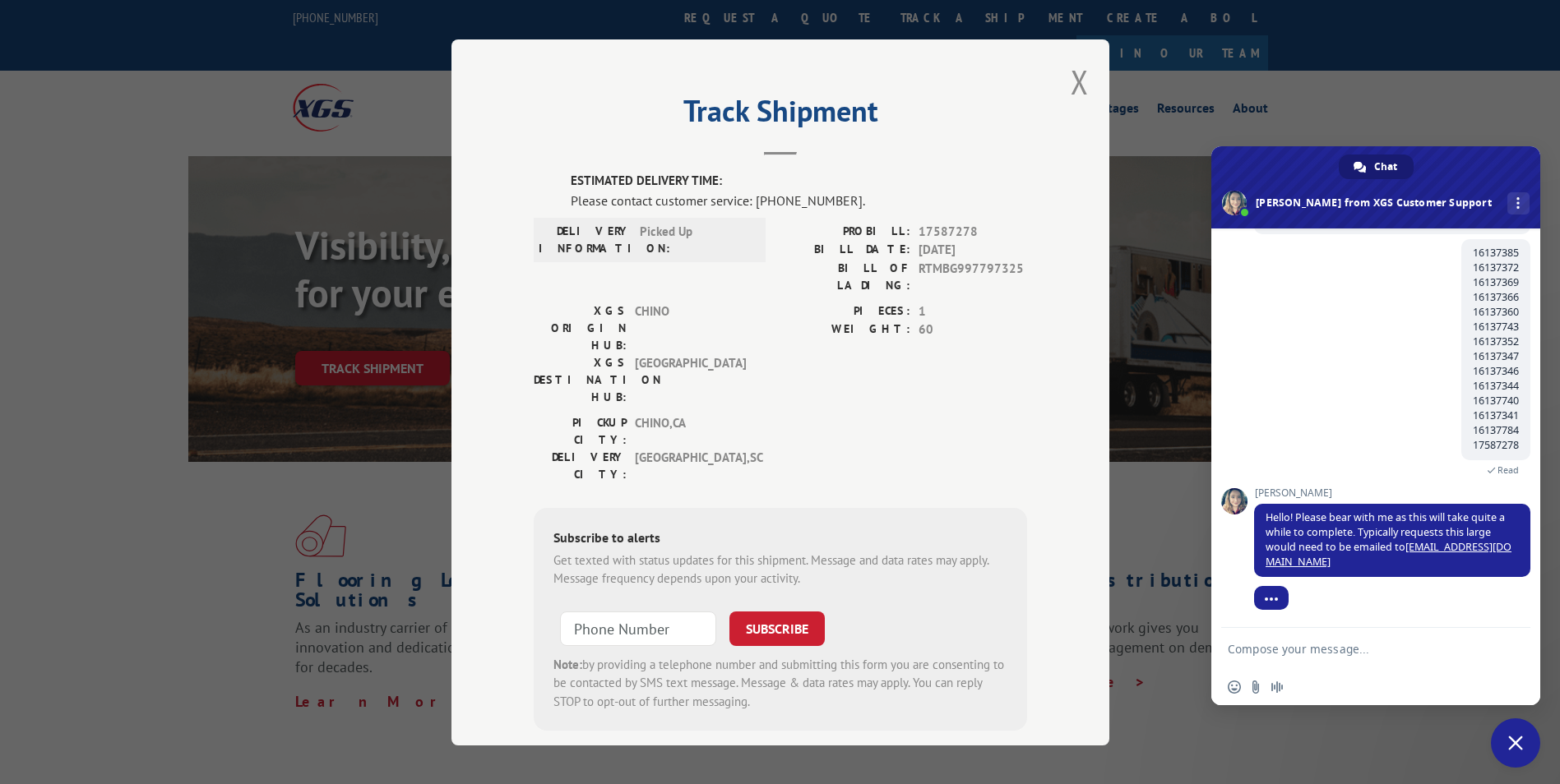
click at [1293, 645] on textarea "Compose your message..." at bounding box center [1359, 649] width 263 height 41
paste textarea "Compose your message..."
paste textarea "16137385 16137372 16137369 16137366 16137360"
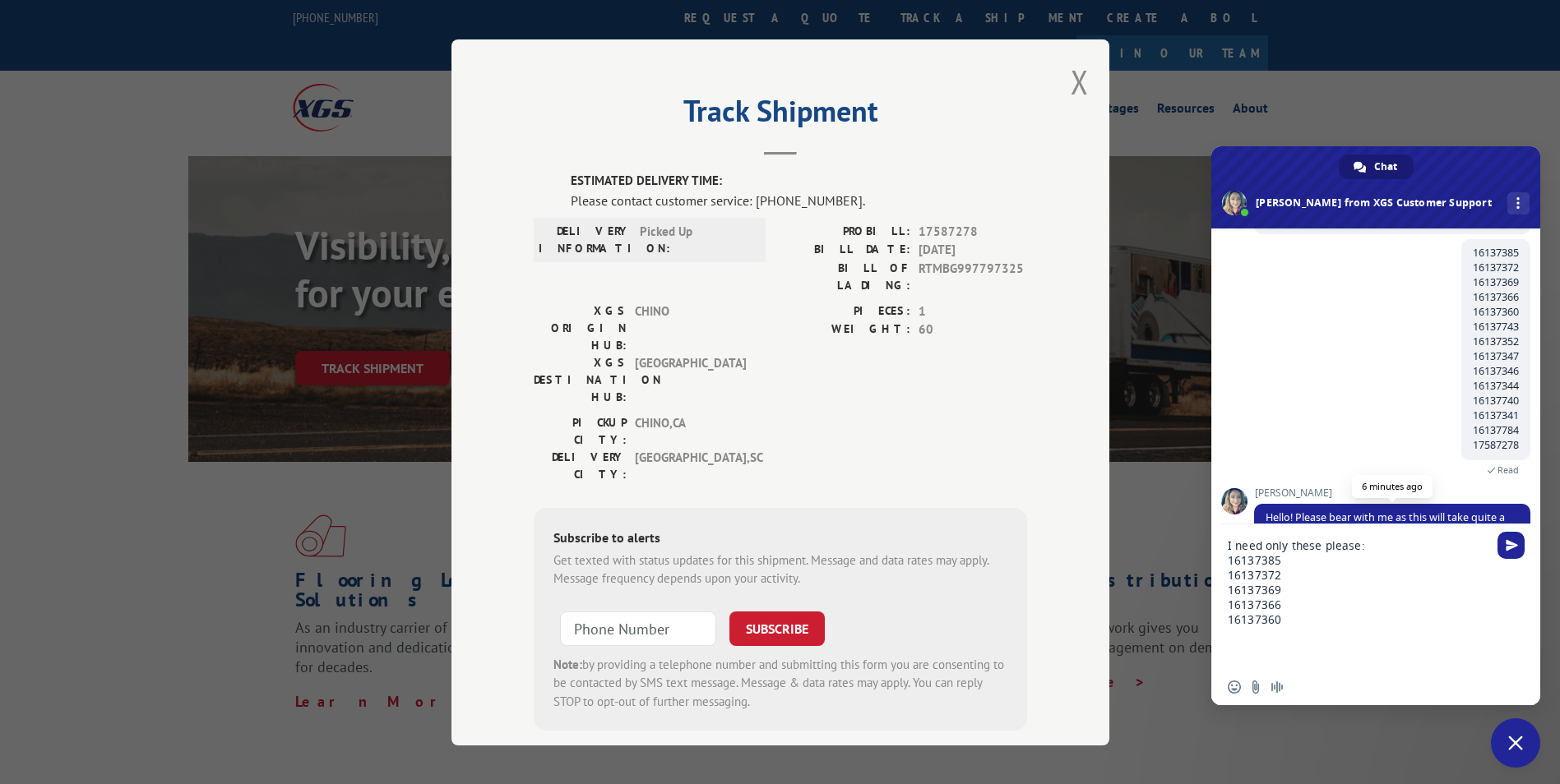
scroll to position [0, 0]
click at [1280, 645] on textarea "I need only these please: 16137385 16137372 16137369 16137366 16137360" at bounding box center [1359, 597] width 263 height 145
paste textarea "16137352 16137347"
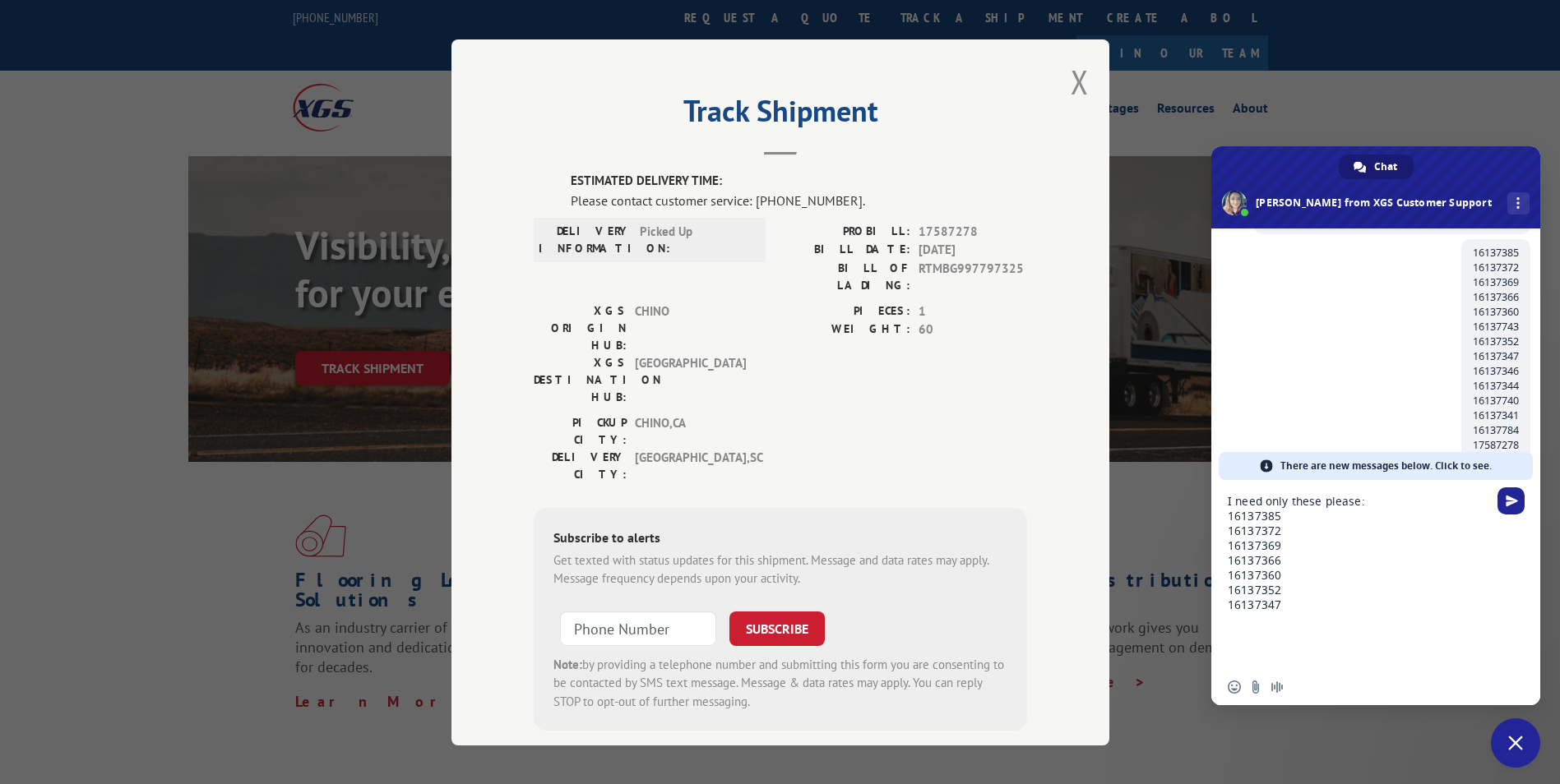
click at [1242, 642] on textarea "I need only these please: 16137385 16137372 16137369 16137366 16137360 16137352…" at bounding box center [1359, 574] width 263 height 189
paste textarea "16137344"
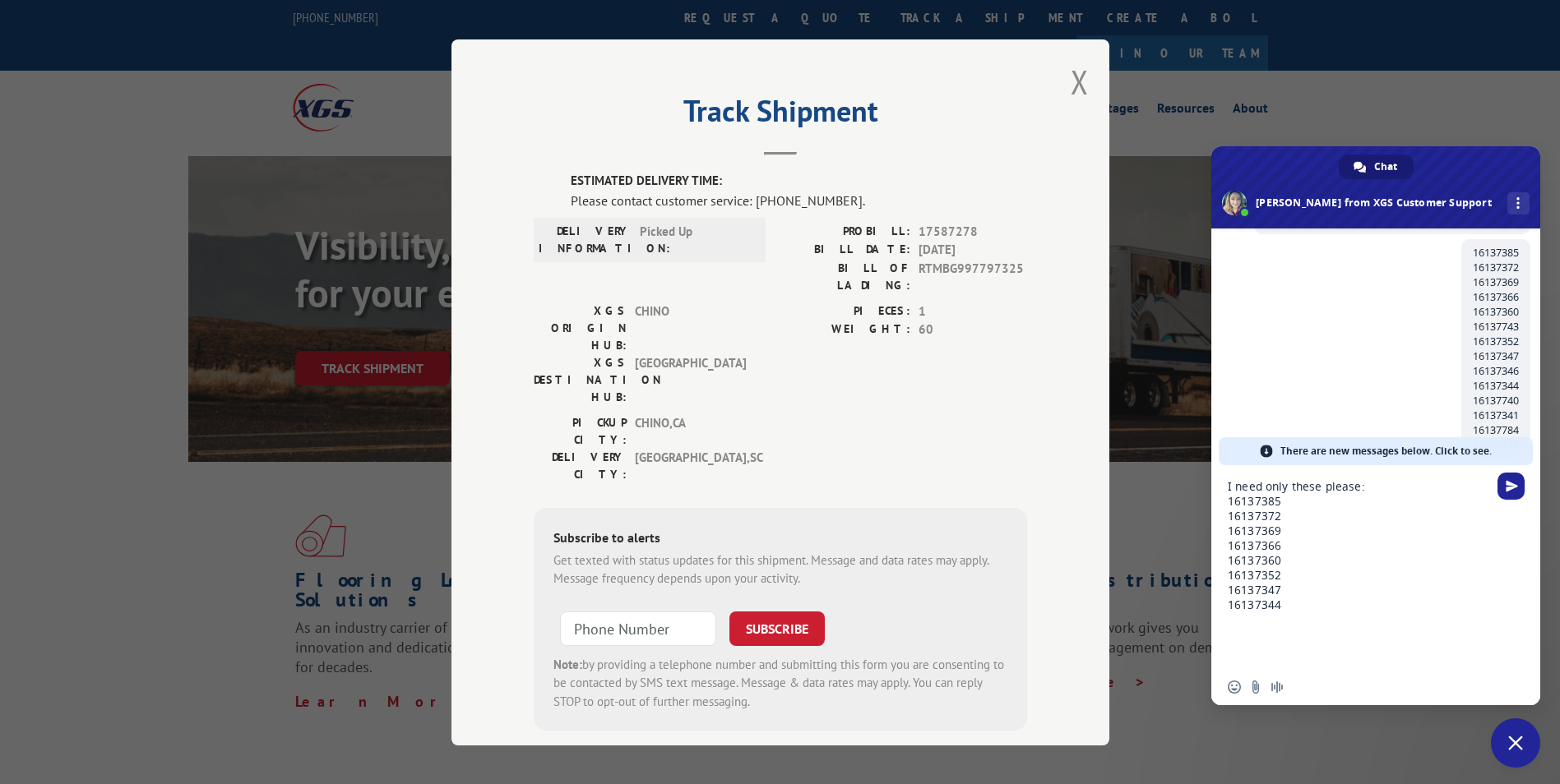
click at [1277, 630] on textarea "I need only these please: 16137385 16137372 16137369 16137366 16137360 16137352…" at bounding box center [1359, 567] width 263 height 204
paste textarea "17587278"
type textarea "I need only these please: 16137385 16137372 16137369 16137366 16137360 16137352…"
click at [1507, 478] on span "Send" at bounding box center [1510, 472] width 27 height 27
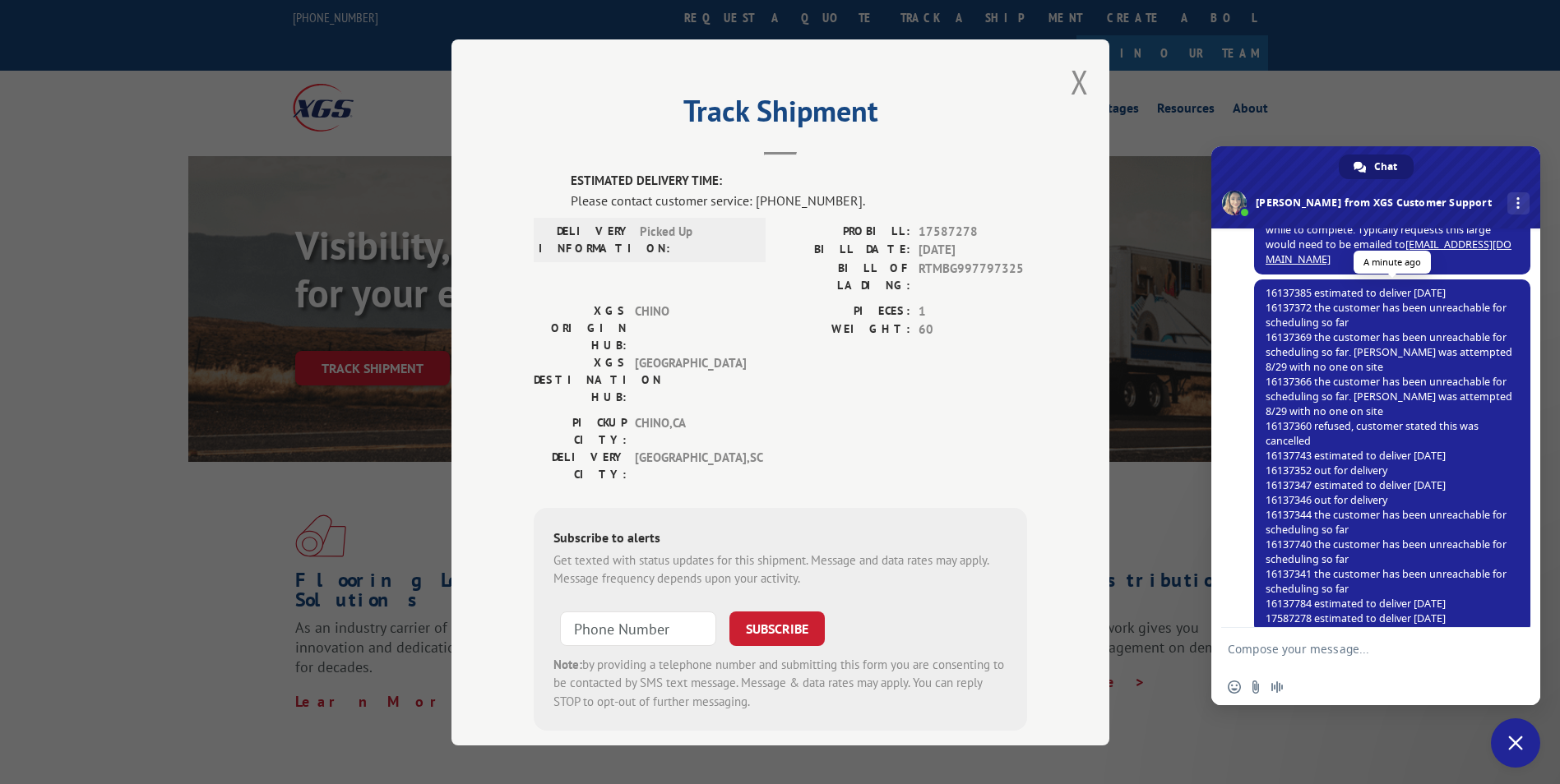
scroll to position [1219, 0]
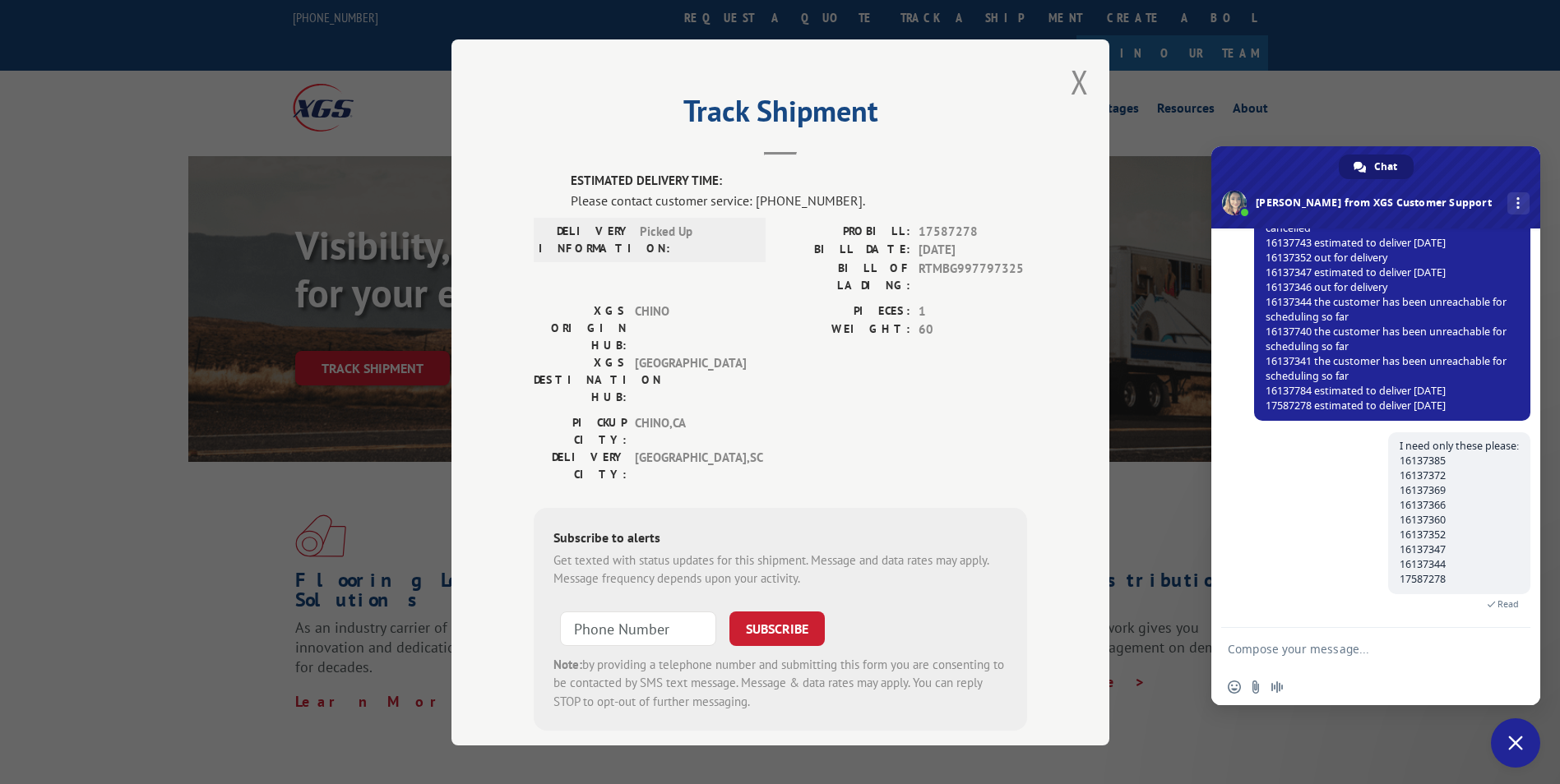
click at [1344, 639] on textarea "Compose your message..." at bounding box center [1359, 649] width 263 height 41
type textarea "Thank you!!"
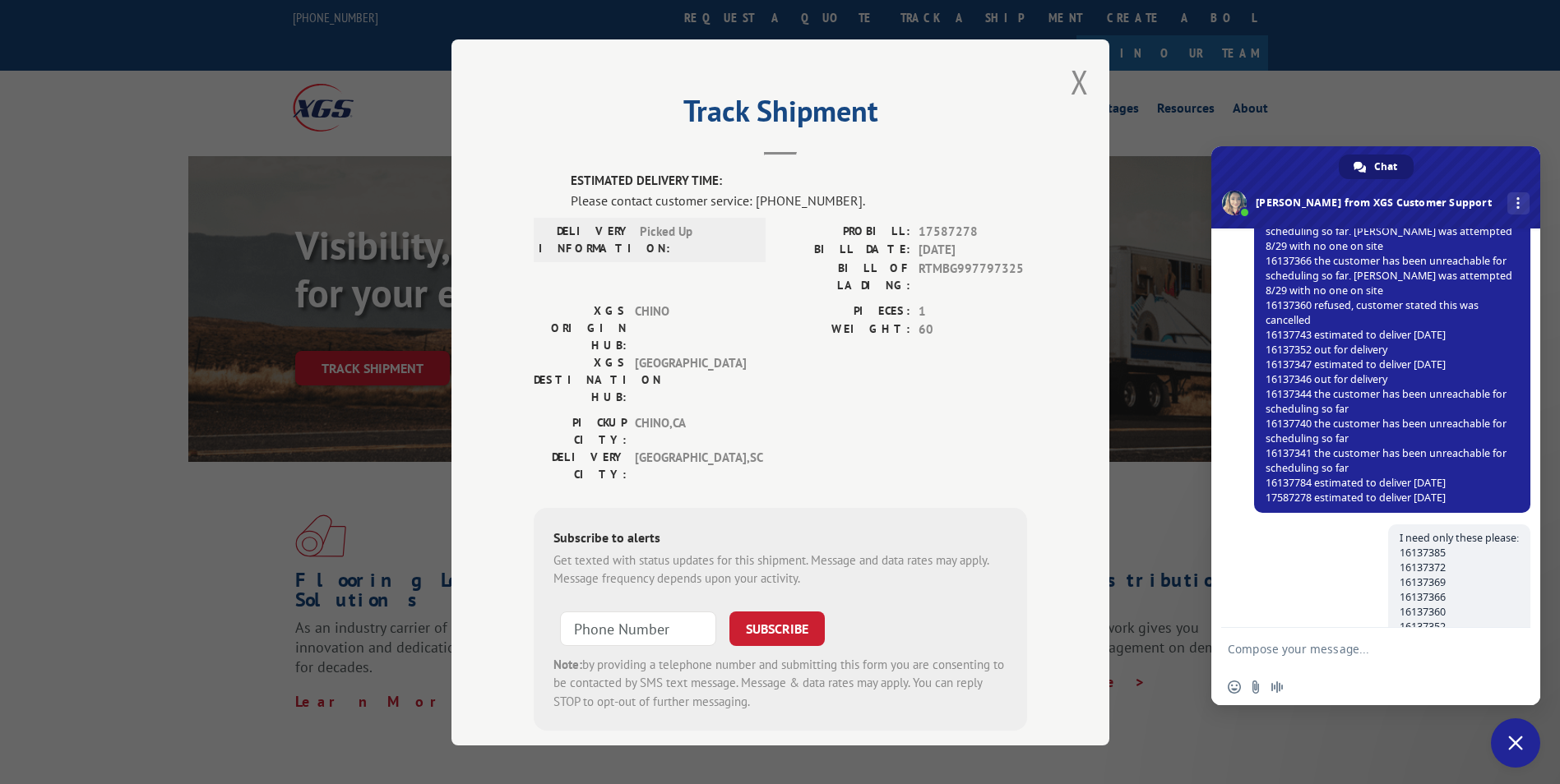
scroll to position [1028, 0]
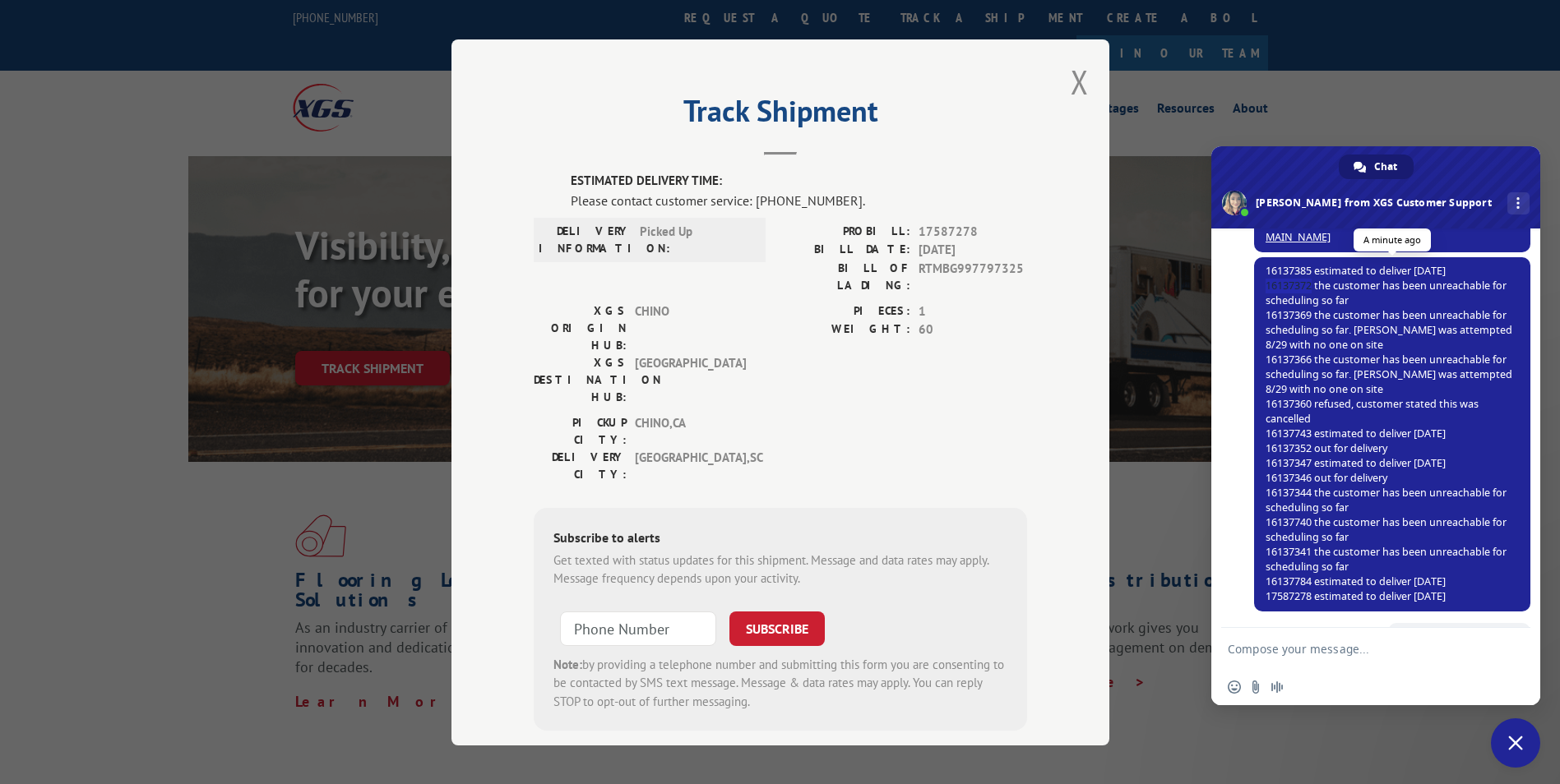
drag, startPoint x: 1312, startPoint y: 285, endPoint x: 1264, endPoint y: 281, distance: 48.2
click at [1264, 281] on span "16137385 estimated to deliver [DATE] 16137372 the customer has been unreachable…" at bounding box center [1392, 434] width 276 height 355
copy span "16137372"
click at [1292, 639] on textarea "Compose your message..." at bounding box center [1359, 649] width 263 height 41
paste textarea "16137372"
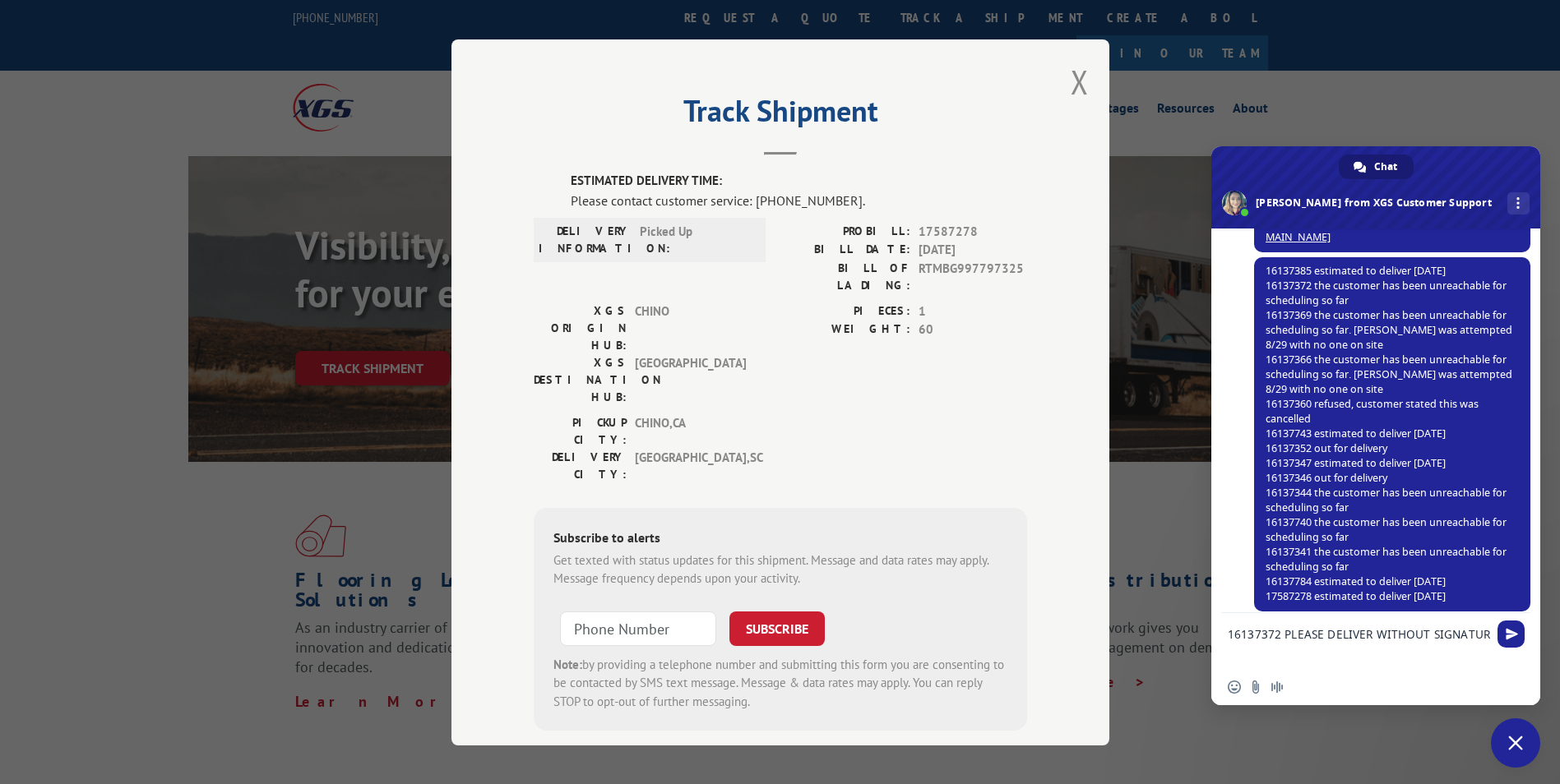
type textarea "16137372 PLEASE DELIVER WITHOUT SIGNATURE"
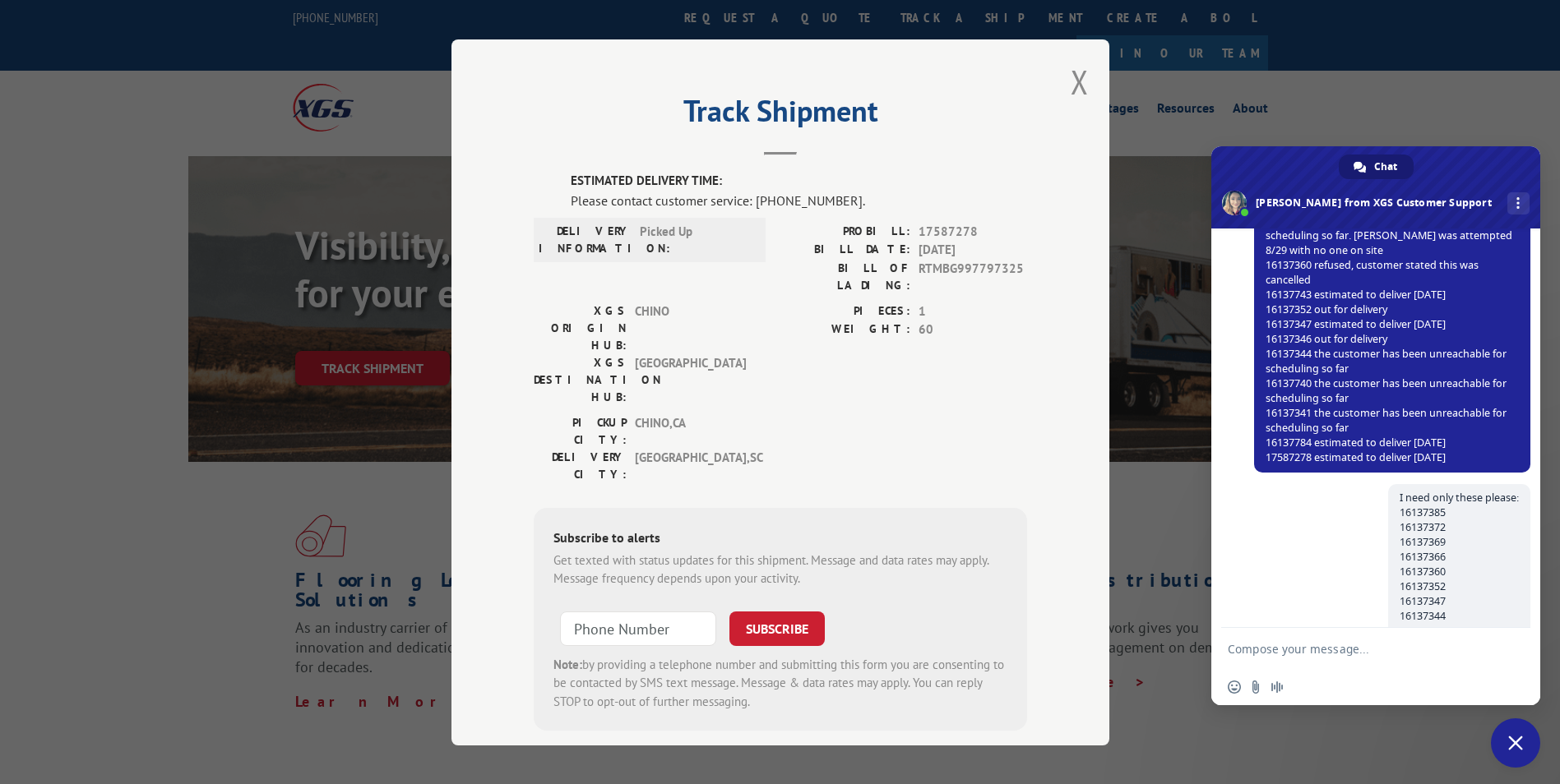
scroll to position [970, 0]
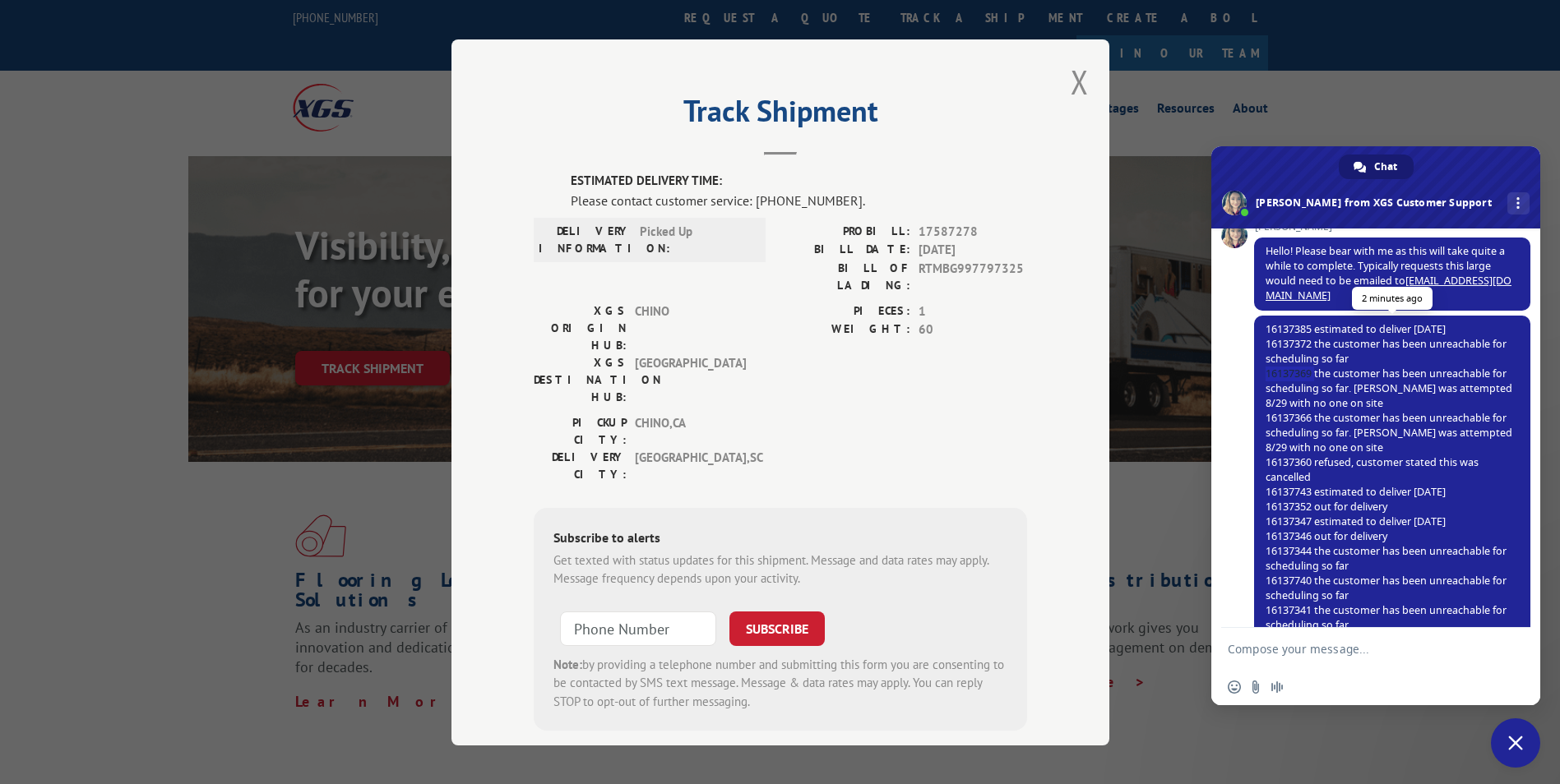
drag, startPoint x: 1315, startPoint y: 370, endPoint x: 1266, endPoint y: 367, distance: 49.1
click at [1266, 367] on span "16137385 estimated to deliver [DATE] 16137372 the customer has been unreachable…" at bounding box center [1389, 492] width 247 height 340
copy span "16137369"
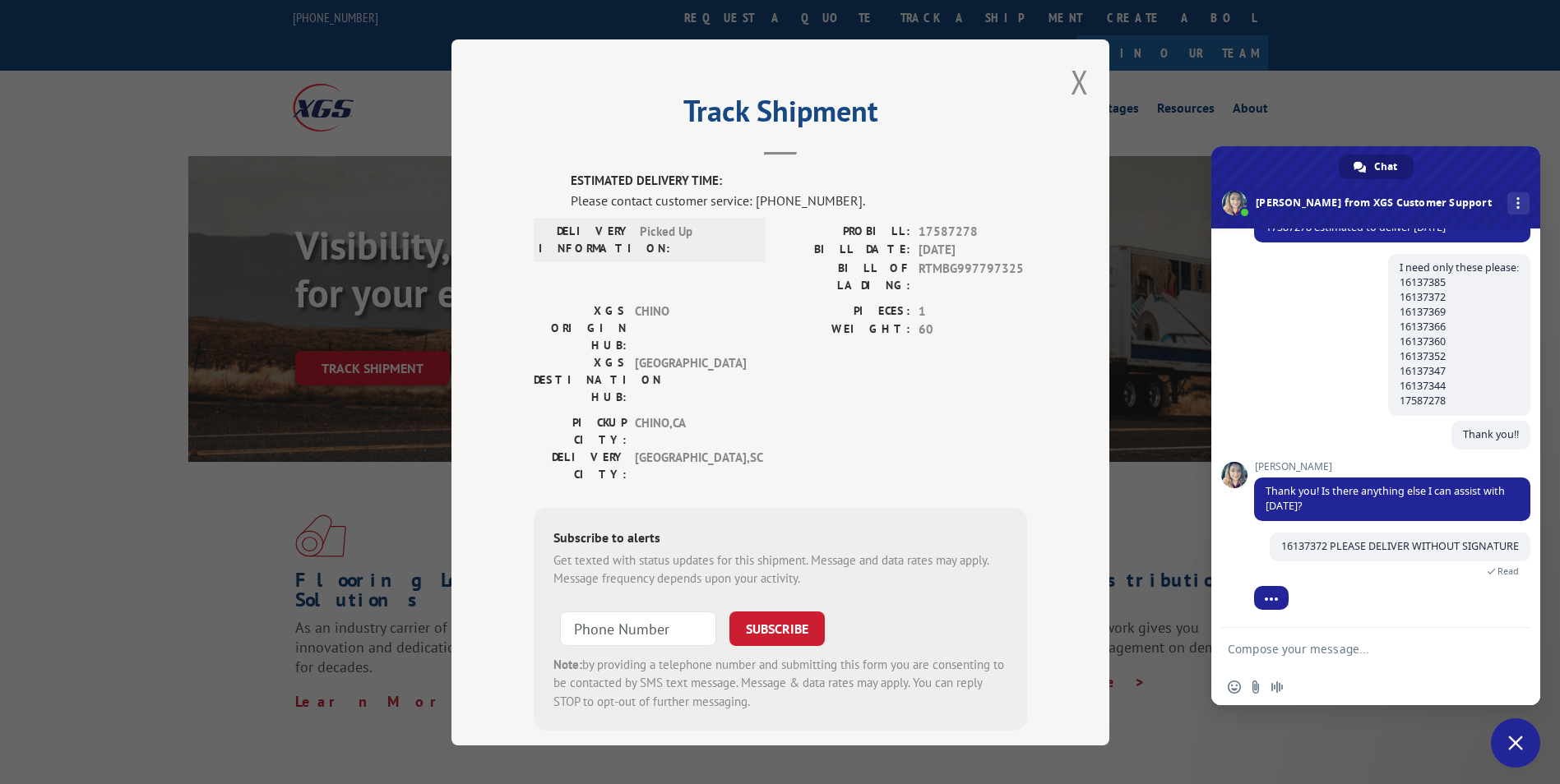
click at [1340, 656] on textarea "Compose your message..." at bounding box center [1359, 649] width 263 height 41
paste textarea "16137369"
type textarea "16137369 DELIVER WITH OUT SIGNATURE"
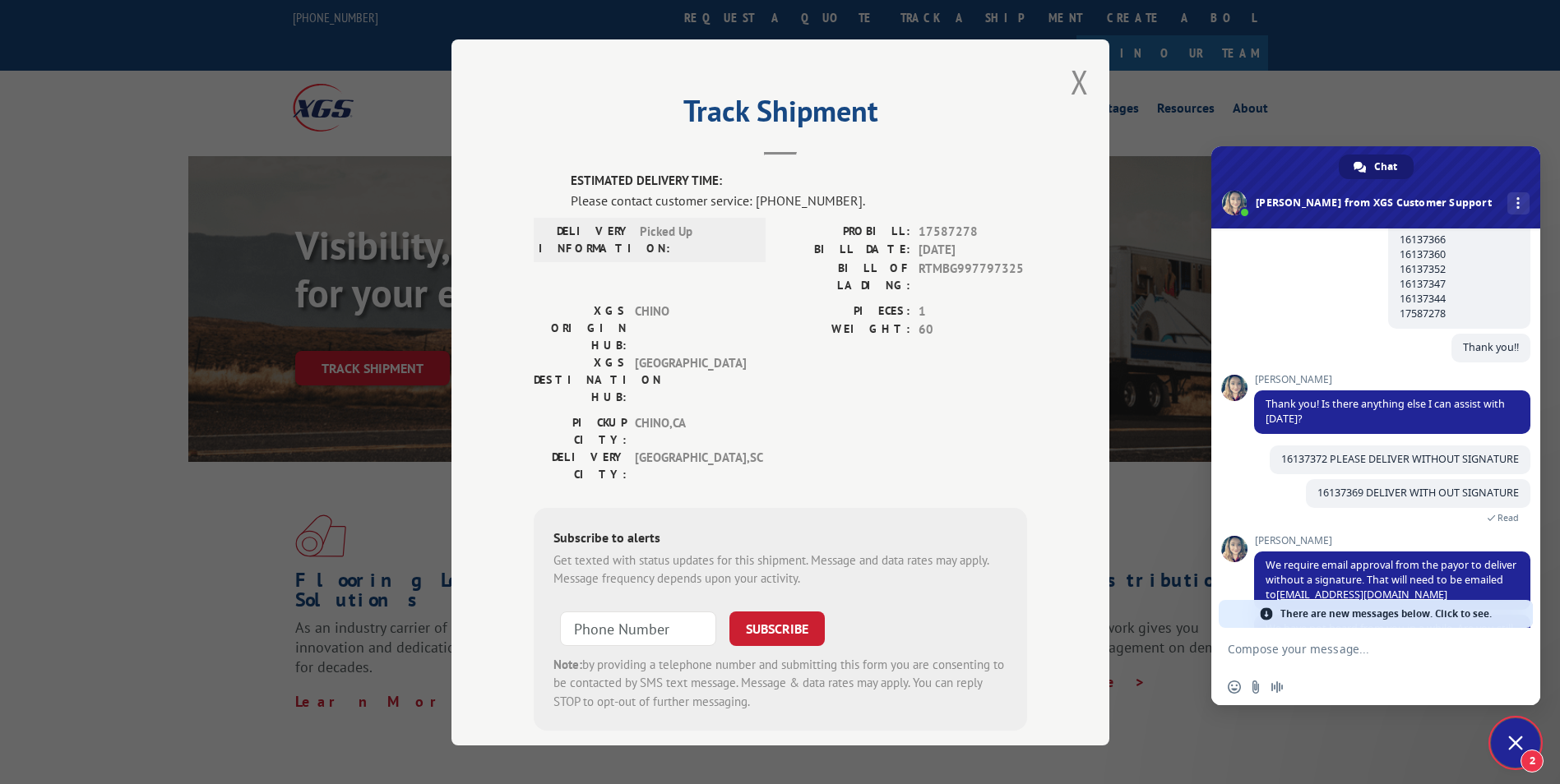
scroll to position [1594, 0]
